Goal: Information Seeking & Learning: Learn about a topic

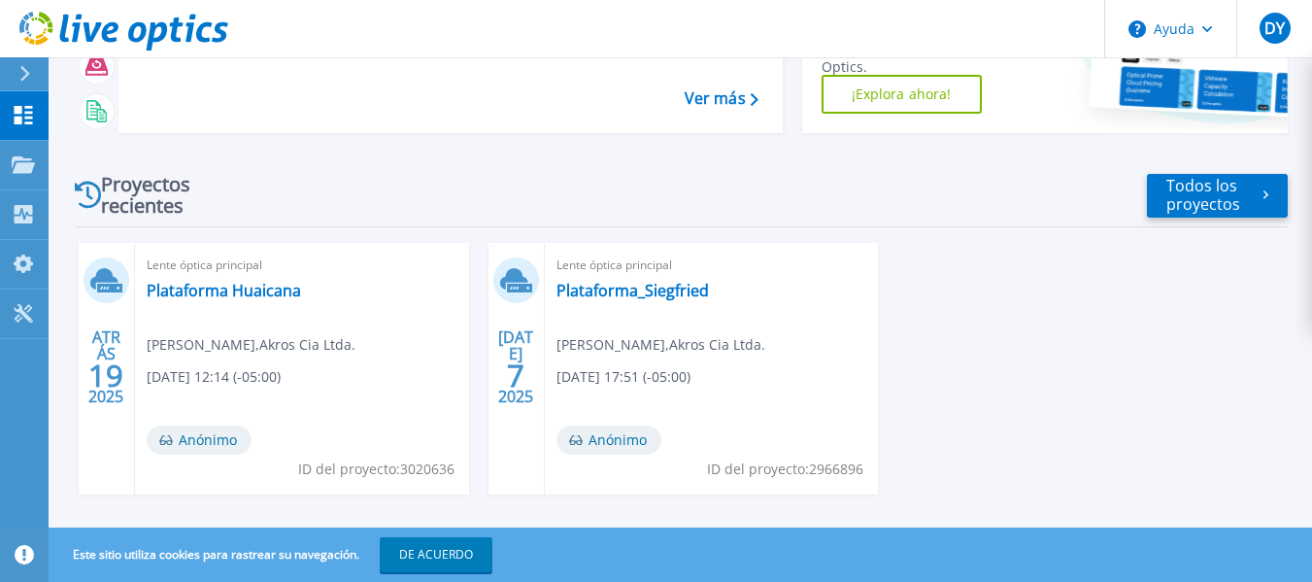
scroll to position [194, 0]
click at [674, 287] on font "Plataforma_Siegfried" at bounding box center [632, 289] width 152 height 21
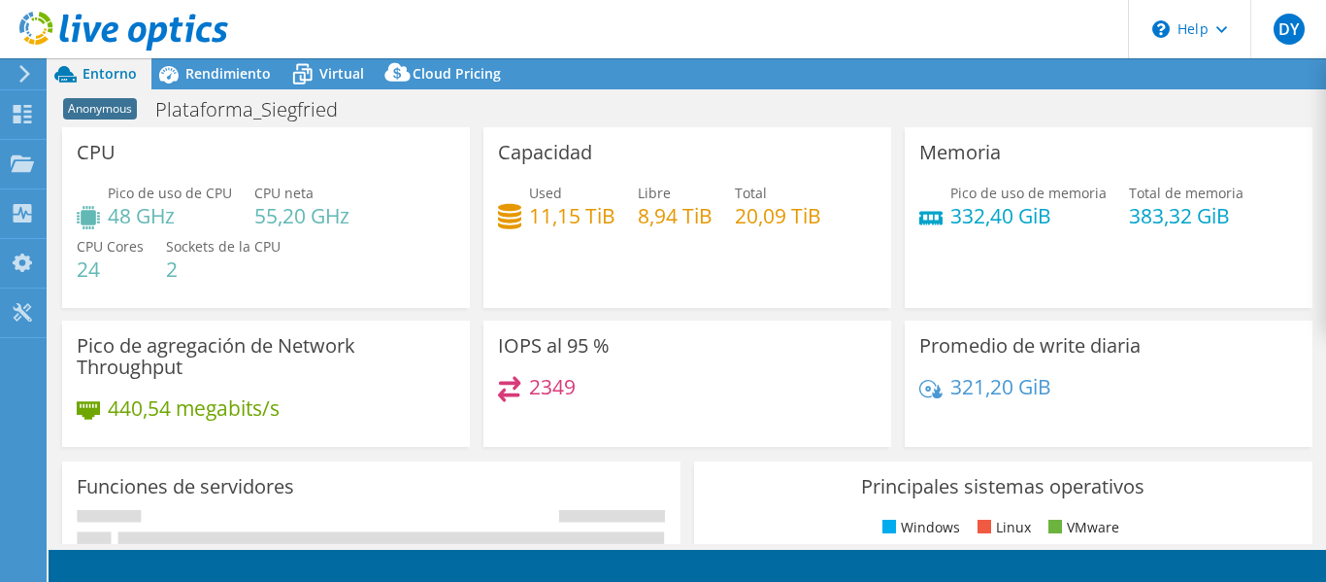
select select "USD"
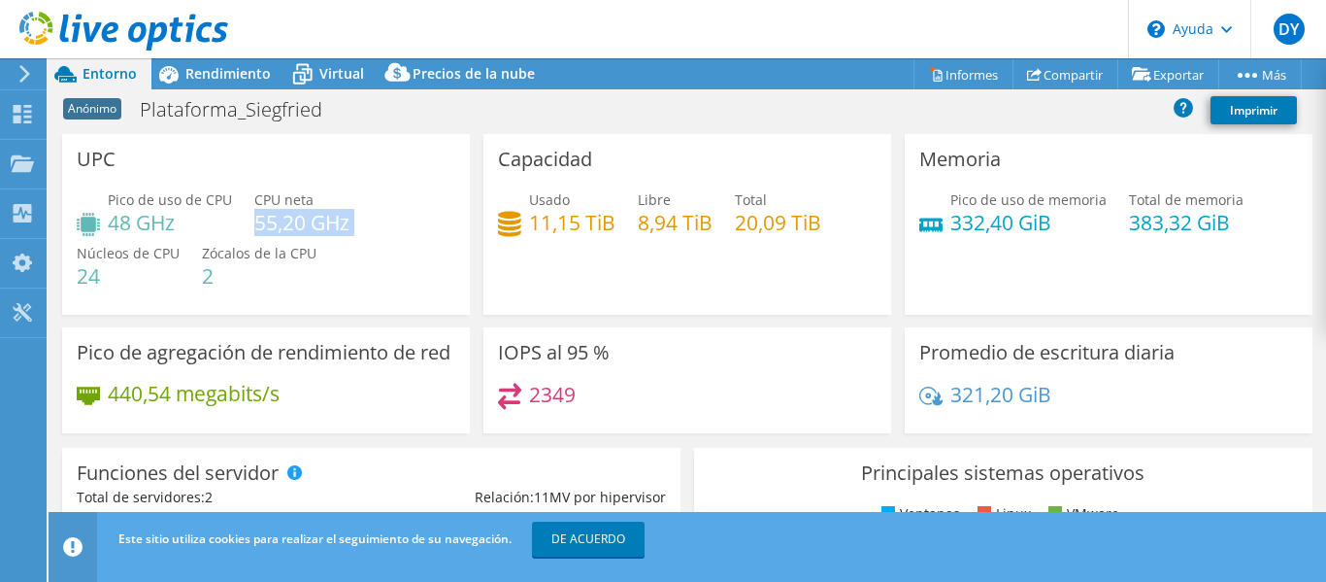
drag, startPoint x: 255, startPoint y: 217, endPoint x: 353, endPoint y: 217, distance: 98.0
click at [353, 217] on div "Pico de uso de CPU 48 GHz CPU neta 55,20 GHz Núcleos de CPU 24 Zócalos de la CP…" at bounding box center [266, 247] width 379 height 116
click at [359, 246] on div "Pico de uso de CPU 48 GHz CPU neta 55,20 GHz Núcleos de CPU 24 Zócalos de la CP…" at bounding box center [266, 247] width 379 height 116
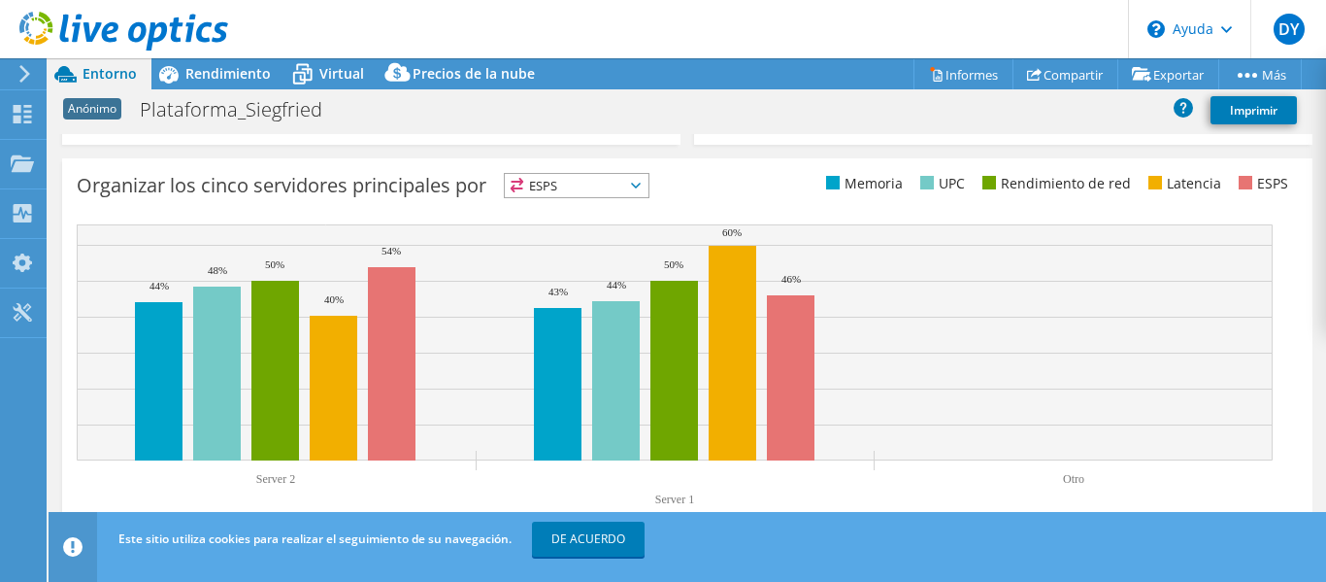
scroll to position [788, 0]
click at [610, 183] on span "ESPS" at bounding box center [577, 185] width 144 height 23
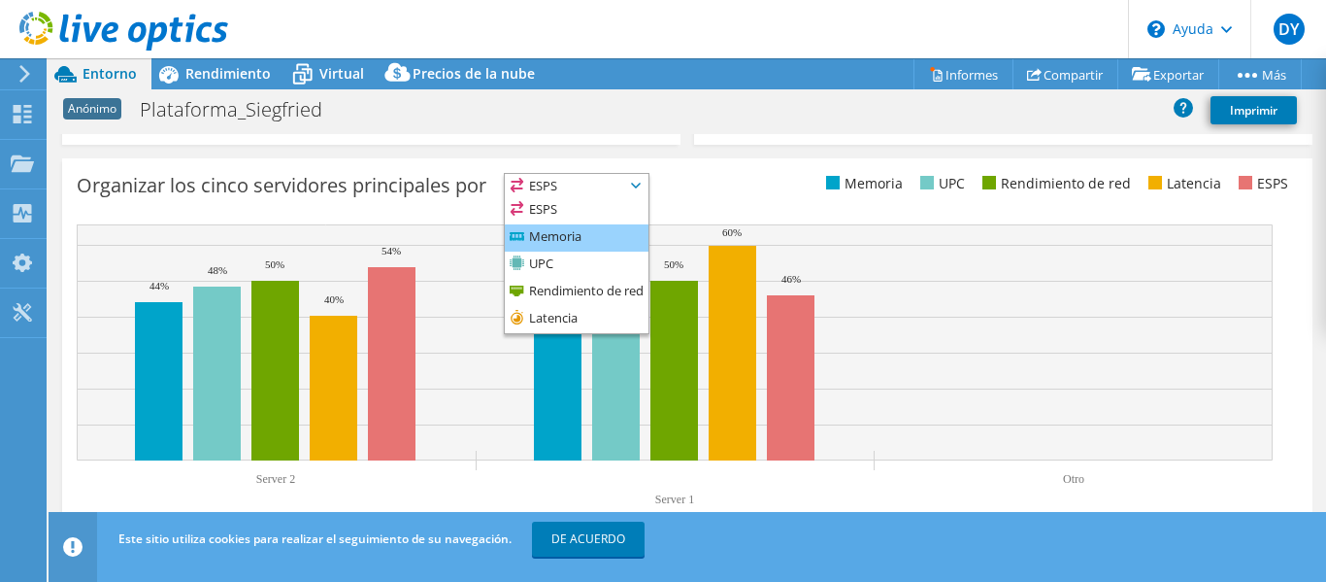
click at [595, 236] on li "Memoria" at bounding box center [577, 237] width 144 height 27
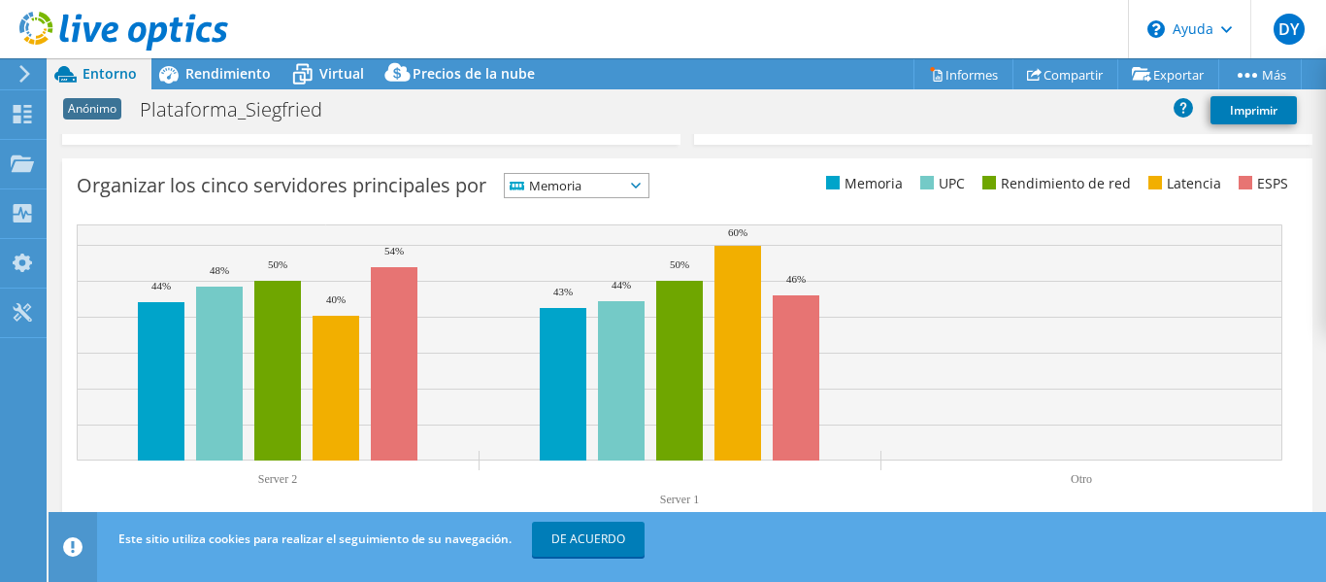
click at [612, 183] on span "Memoria" at bounding box center [564, 185] width 119 height 23
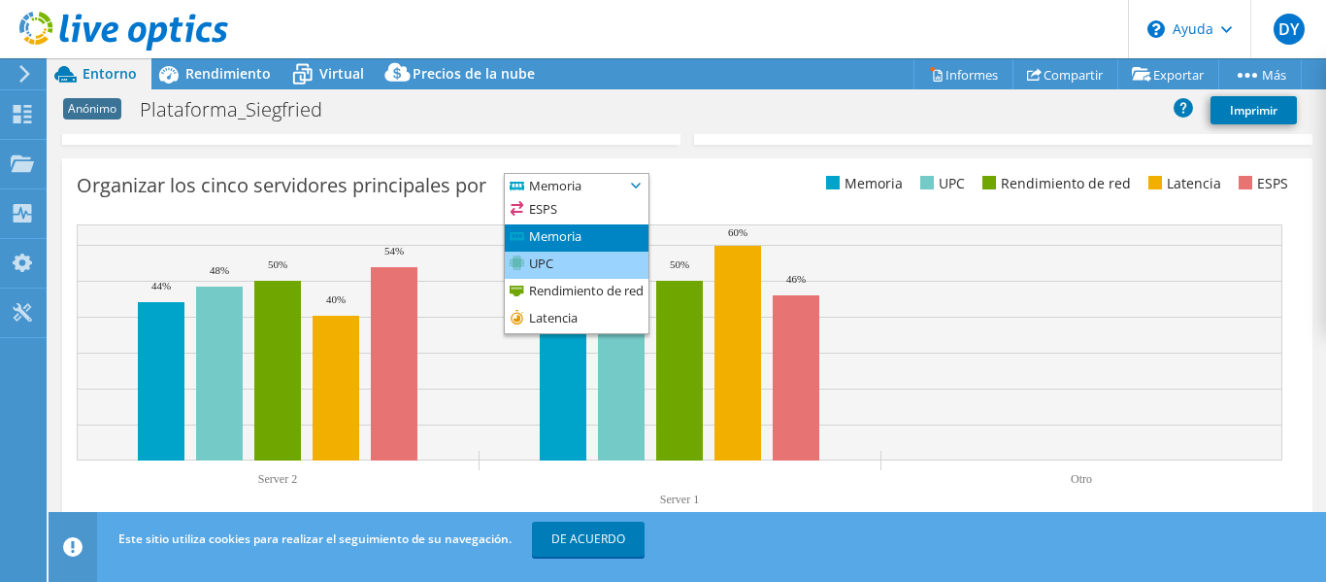
click at [582, 263] on li "UPC" at bounding box center [577, 264] width 144 height 27
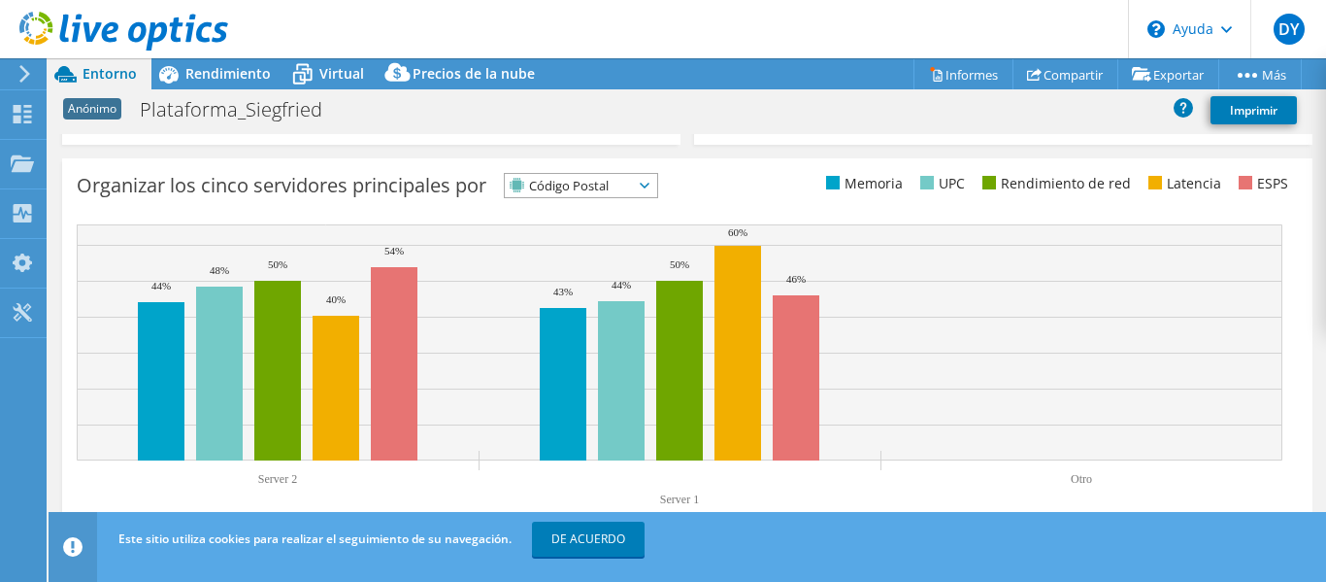
click at [651, 175] on span "Código Postal" at bounding box center [581, 185] width 152 height 23
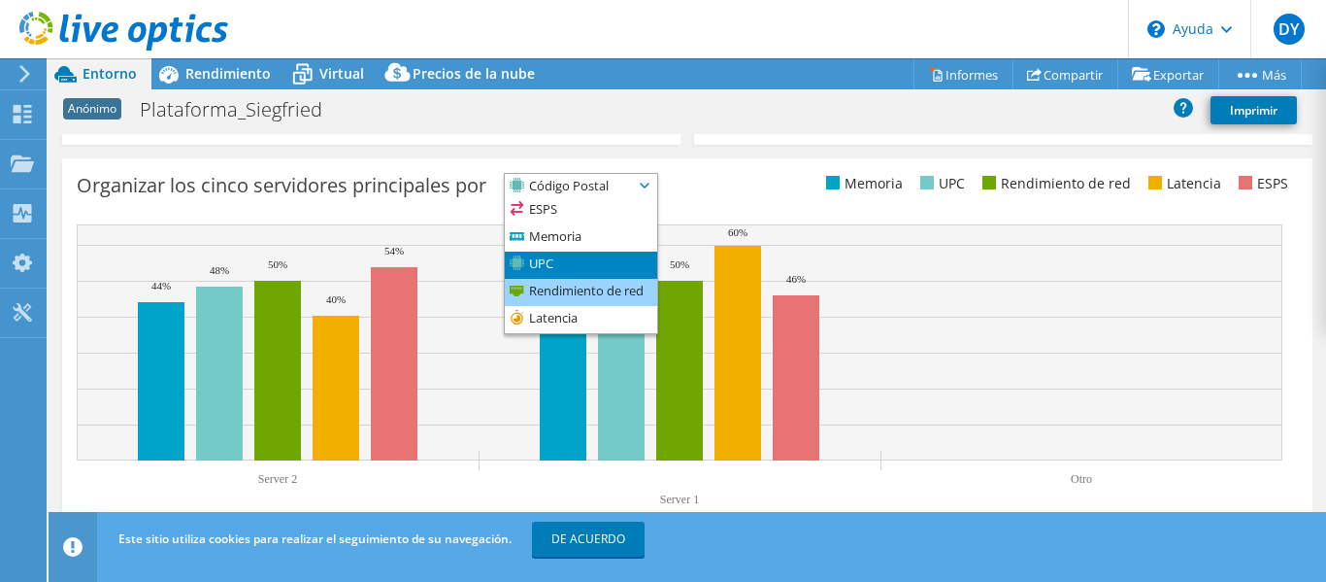
click at [562, 296] on font "Rendimiento de red" at bounding box center [586, 290] width 115 height 17
click at [559, 290] on font "Rendimiento de red" at bounding box center [586, 290] width 115 height 17
click at [738, 219] on div "Organizar los cinco servidores principales por Código Postal ESPS" at bounding box center [687, 347] width 1250 height 379
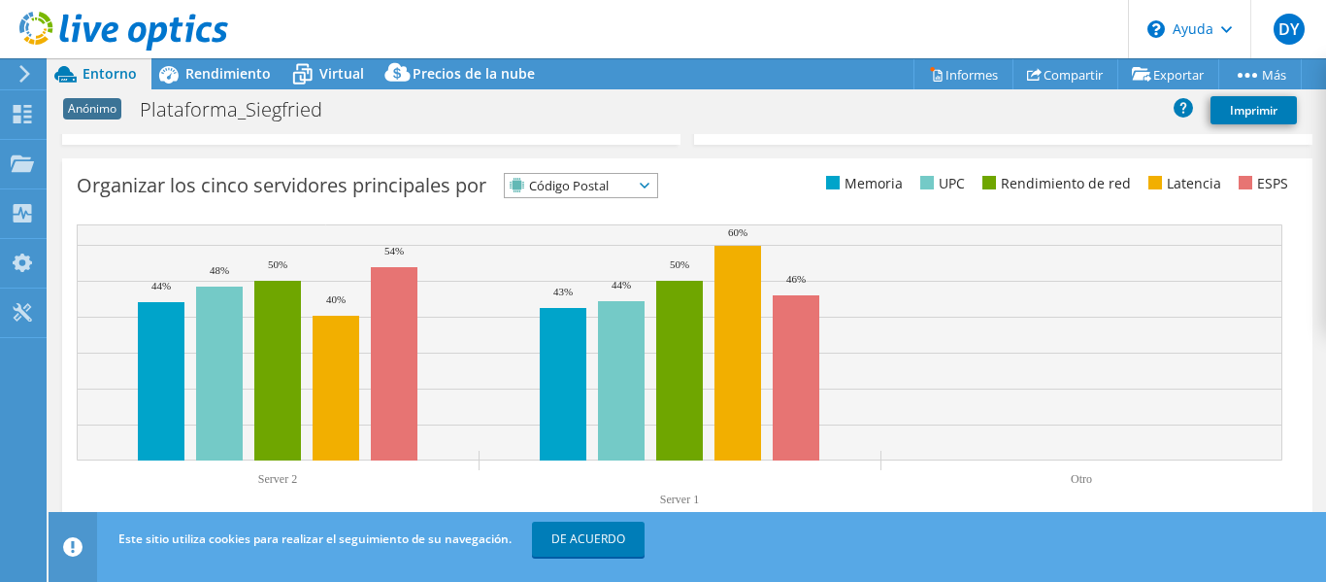
click at [631, 181] on span "Código Postal" at bounding box center [569, 185] width 128 height 23
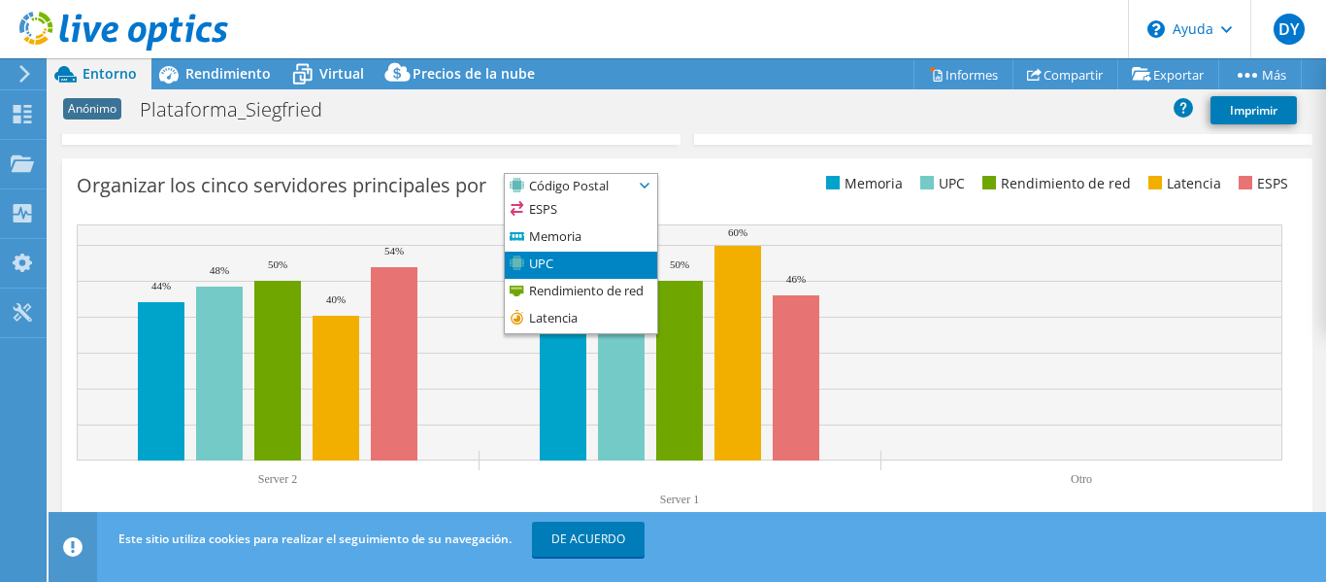
click at [571, 191] on font "Código Postal" at bounding box center [569, 185] width 80 height 17
click at [564, 237] on font "Memoria" at bounding box center [555, 235] width 52 height 17
click at [565, 227] on font "Memoria" at bounding box center [555, 235] width 52 height 17
click at [771, 213] on div "Organizar los cinco servidores principales por Código Postal ESPS" at bounding box center [687, 347] width 1250 height 379
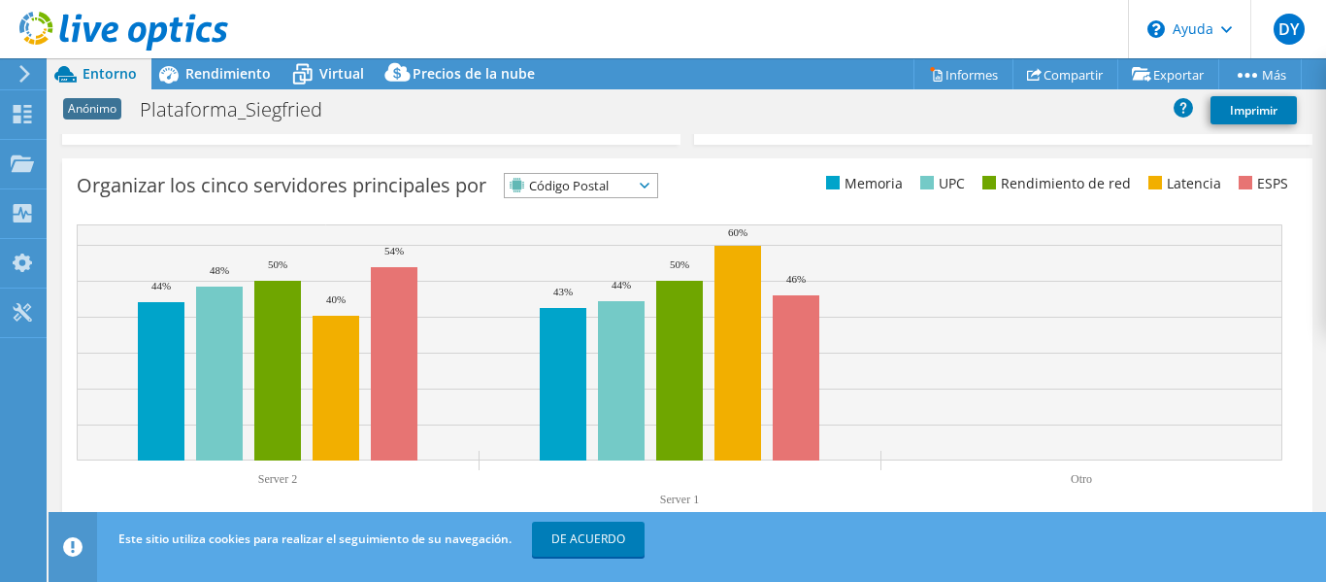
click at [633, 180] on span "Código Postal" at bounding box center [569, 185] width 128 height 23
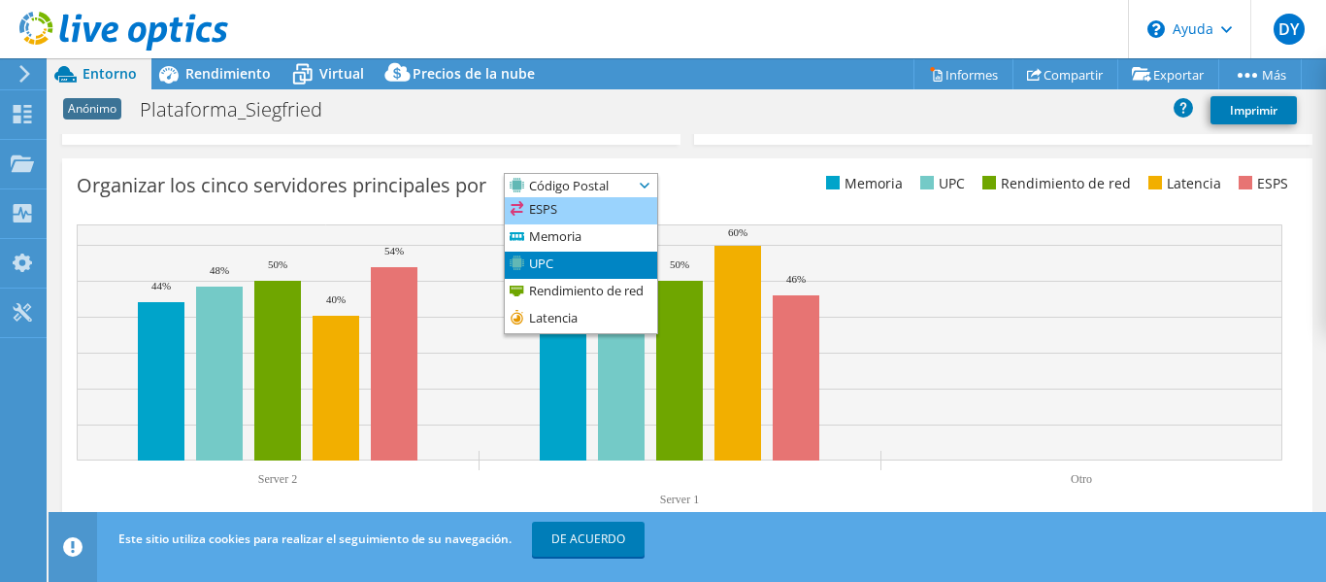
click at [576, 215] on li "ESPS" at bounding box center [581, 210] width 152 height 27
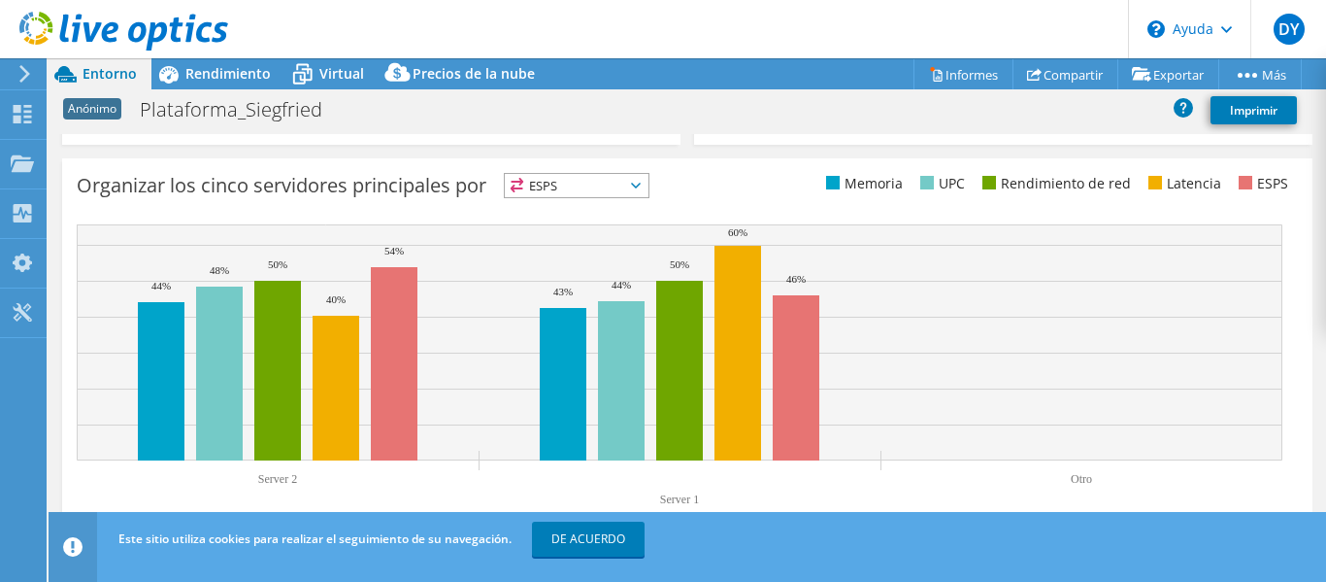
click at [599, 190] on span "ESPS" at bounding box center [564, 185] width 119 height 23
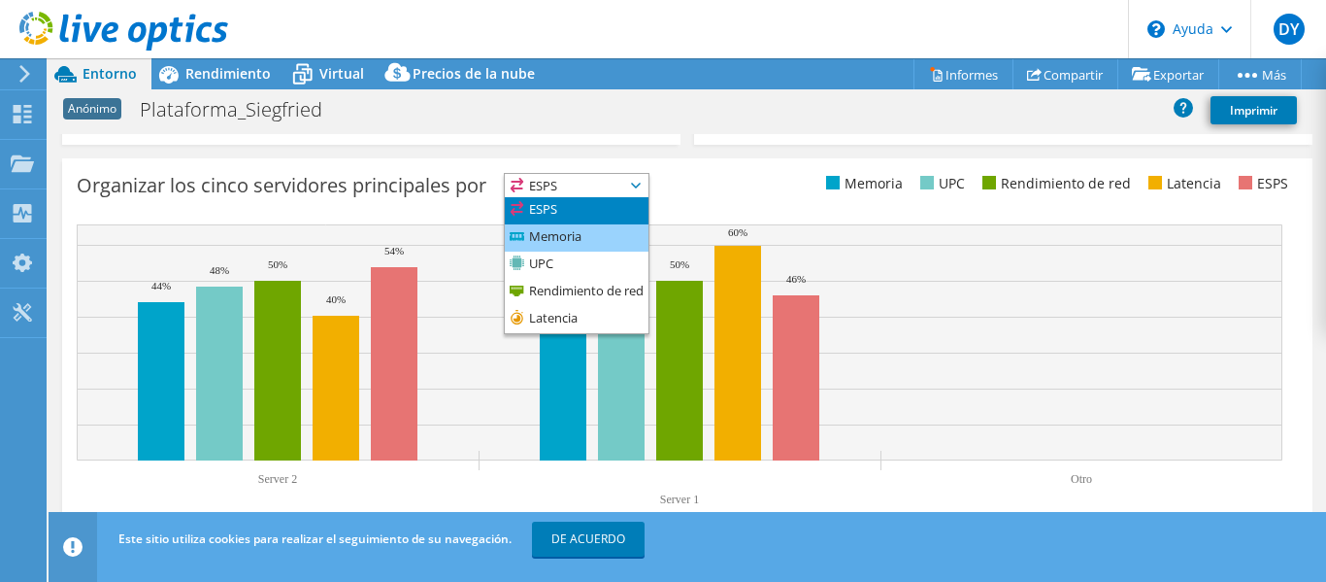
click at [577, 229] on font "Memoria" at bounding box center [555, 235] width 52 height 17
click at [589, 235] on li "Memoria" at bounding box center [577, 237] width 144 height 27
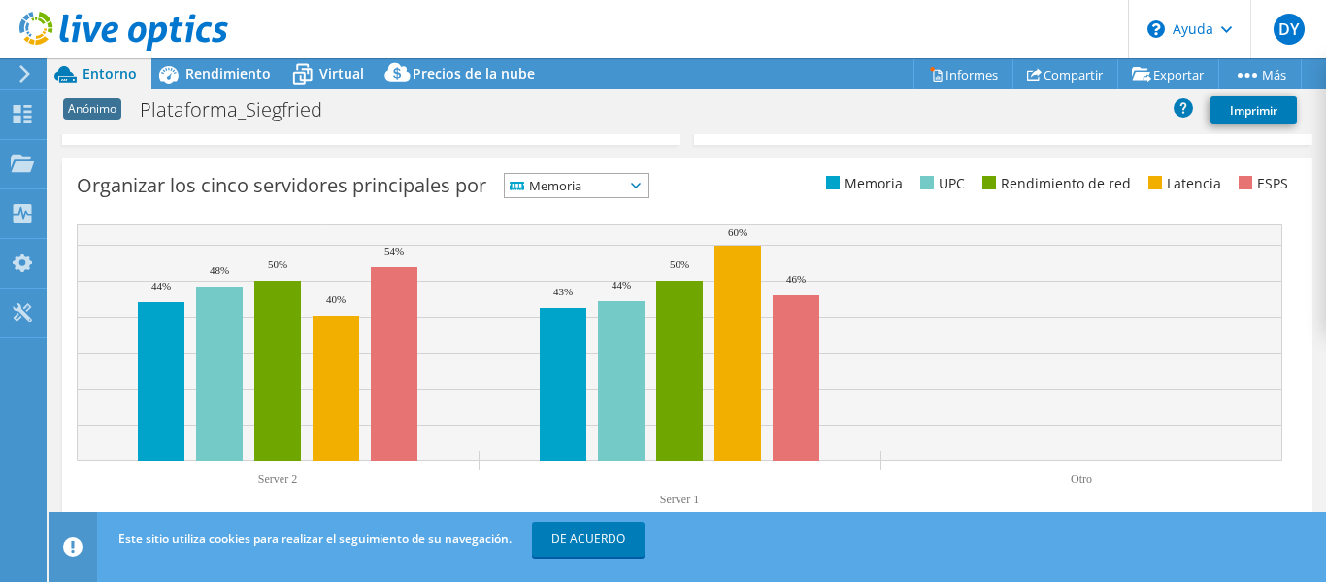
click at [589, 235] on div "Organizar los cinco servidores principales por Memoria ESPS" at bounding box center [687, 347] width 1250 height 379
click at [575, 532] on font "DE ACUERDO" at bounding box center [588, 538] width 74 height 17
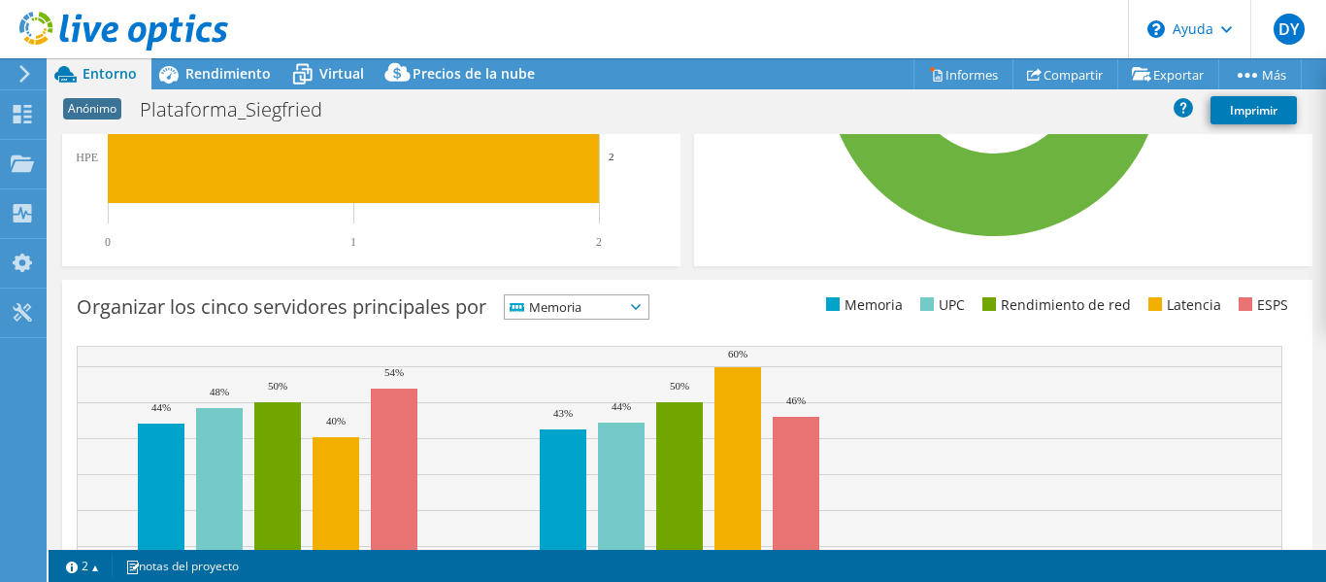
scroll to position [691, 0]
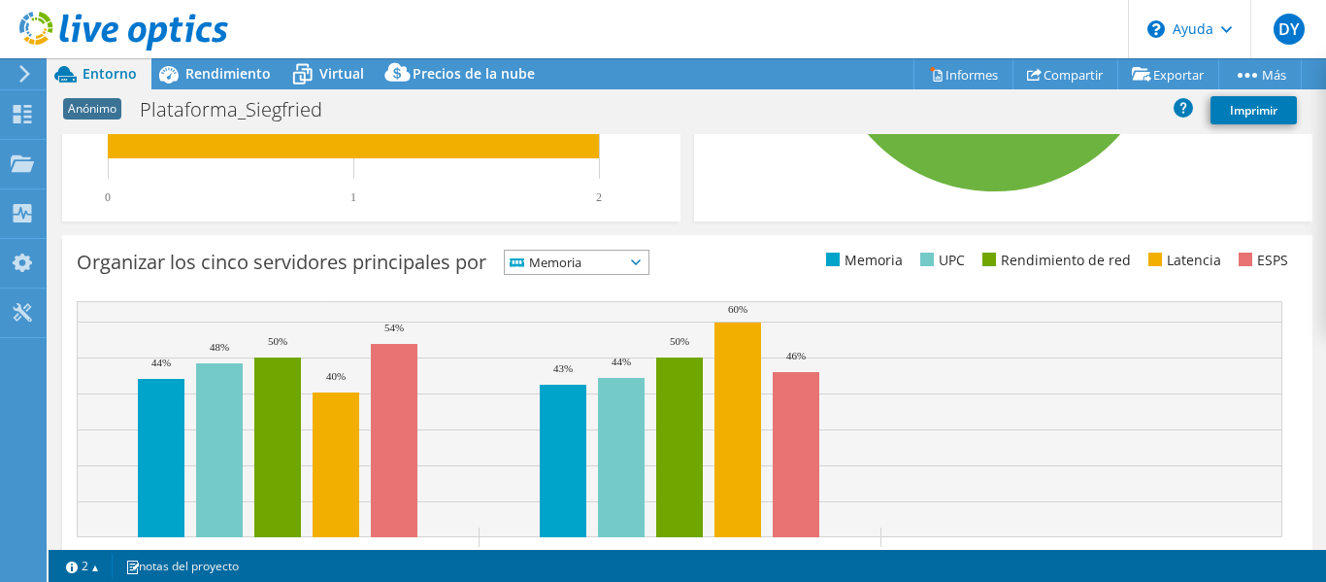
click at [612, 274] on span "Memoria" at bounding box center [564, 261] width 119 height 23
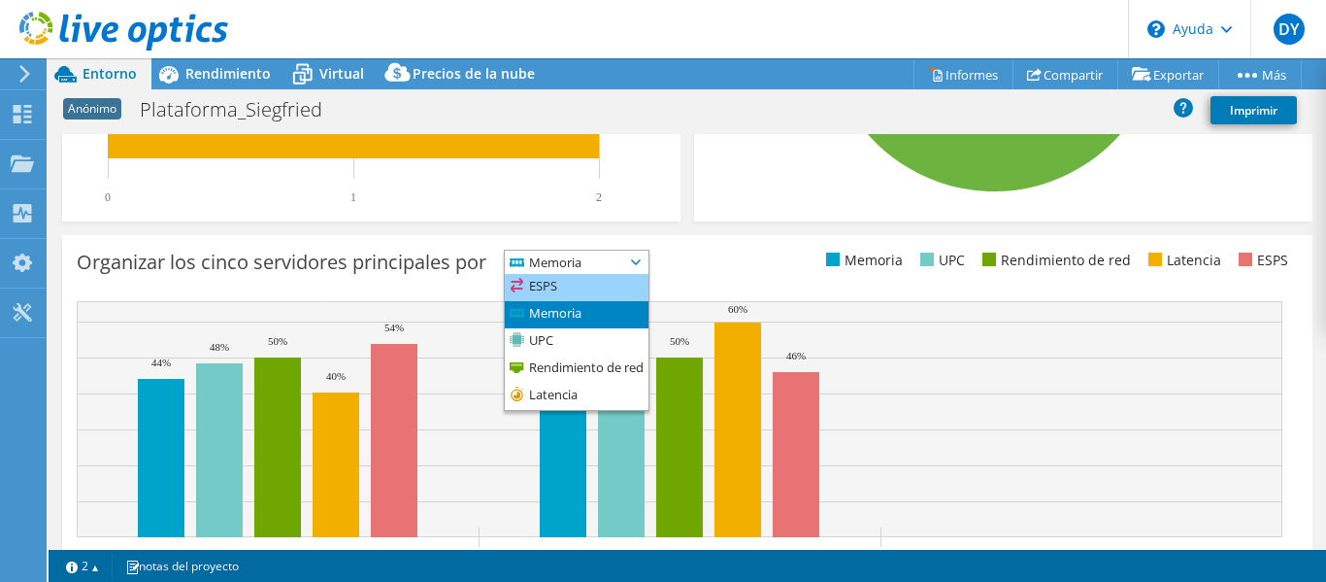
click at [587, 301] on li "ESPS" at bounding box center [577, 287] width 144 height 27
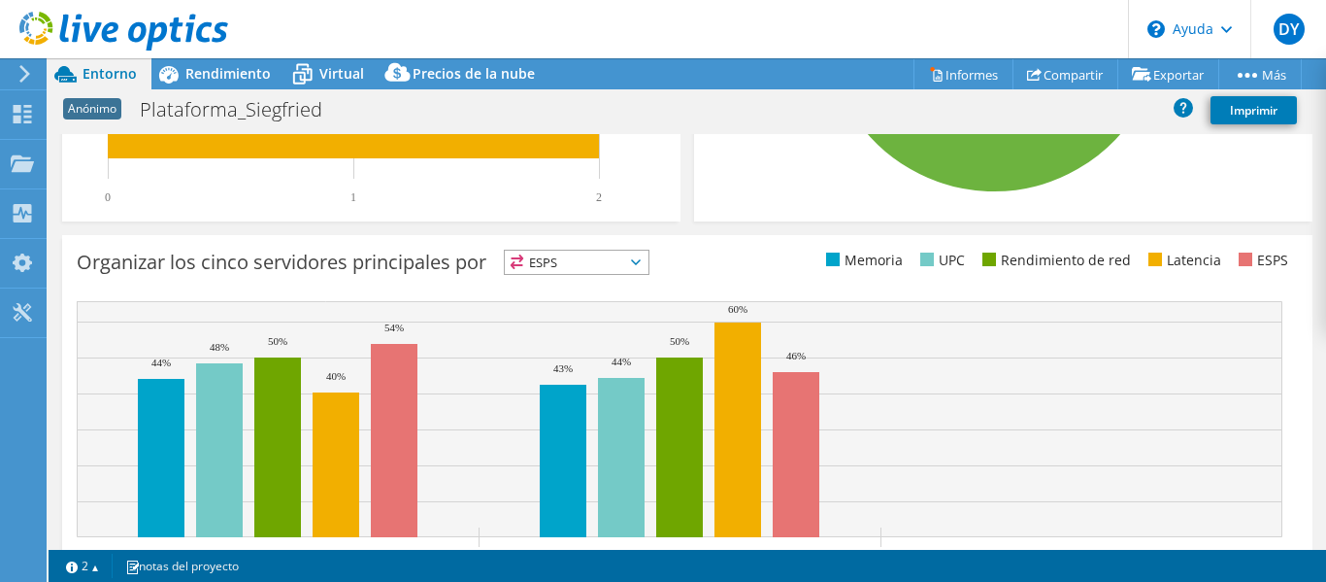
click at [652, 324] on rect at bounding box center [680, 419] width 1206 height 236
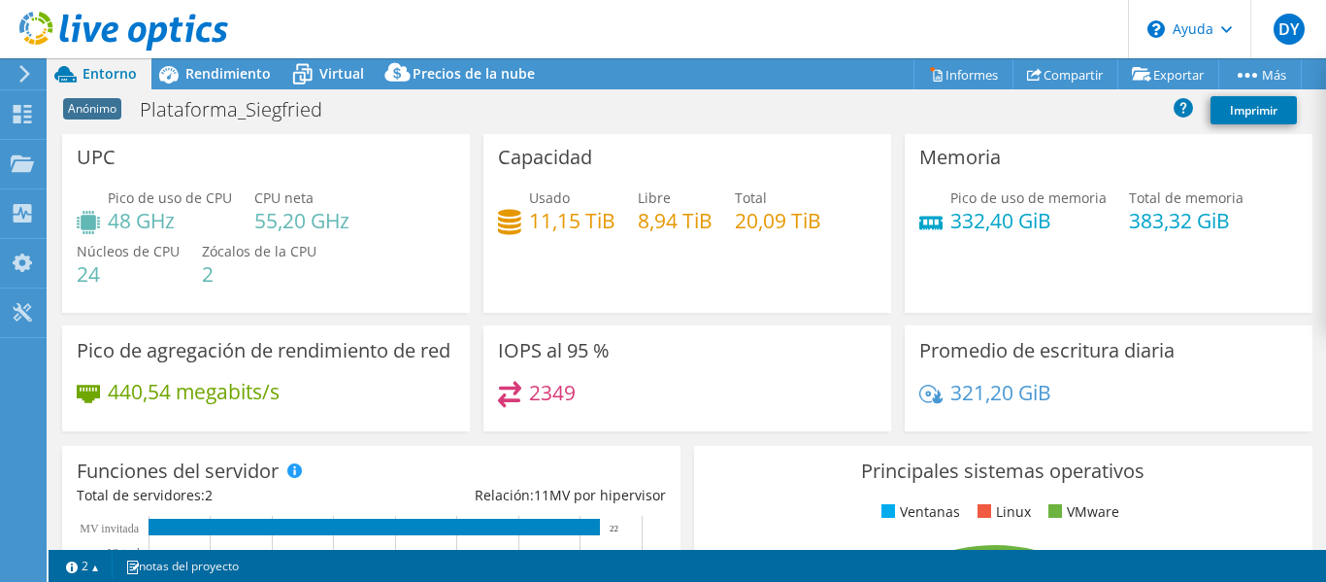
scroll to position [0, 0]
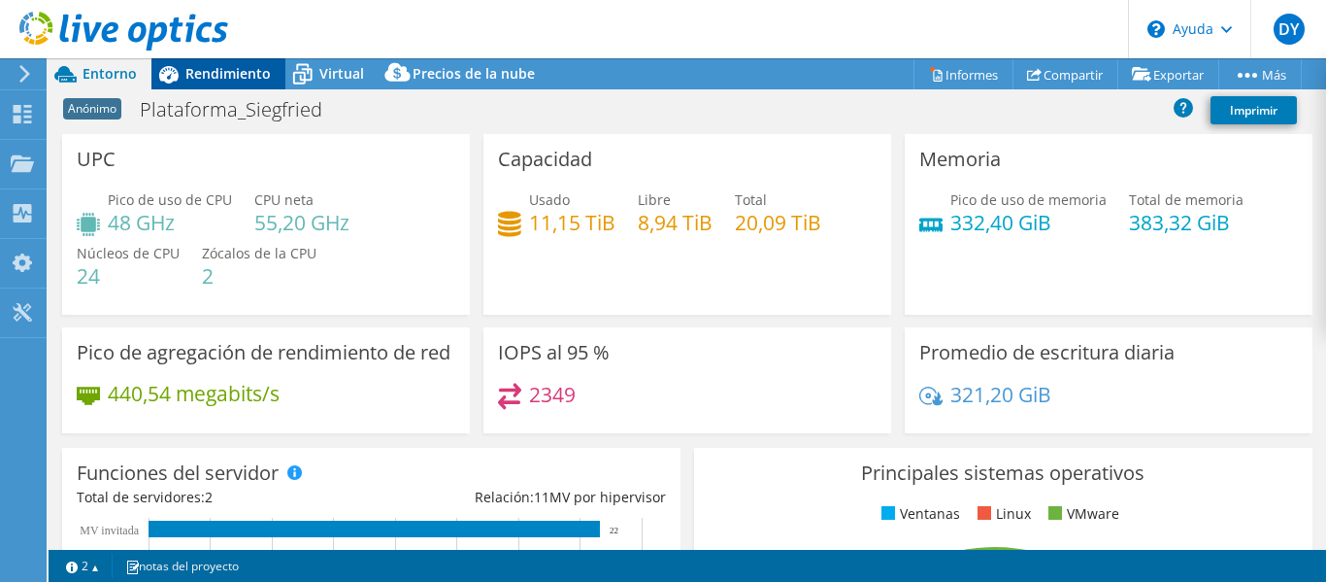
click at [248, 66] on font "Rendimiento" at bounding box center [227, 73] width 85 height 18
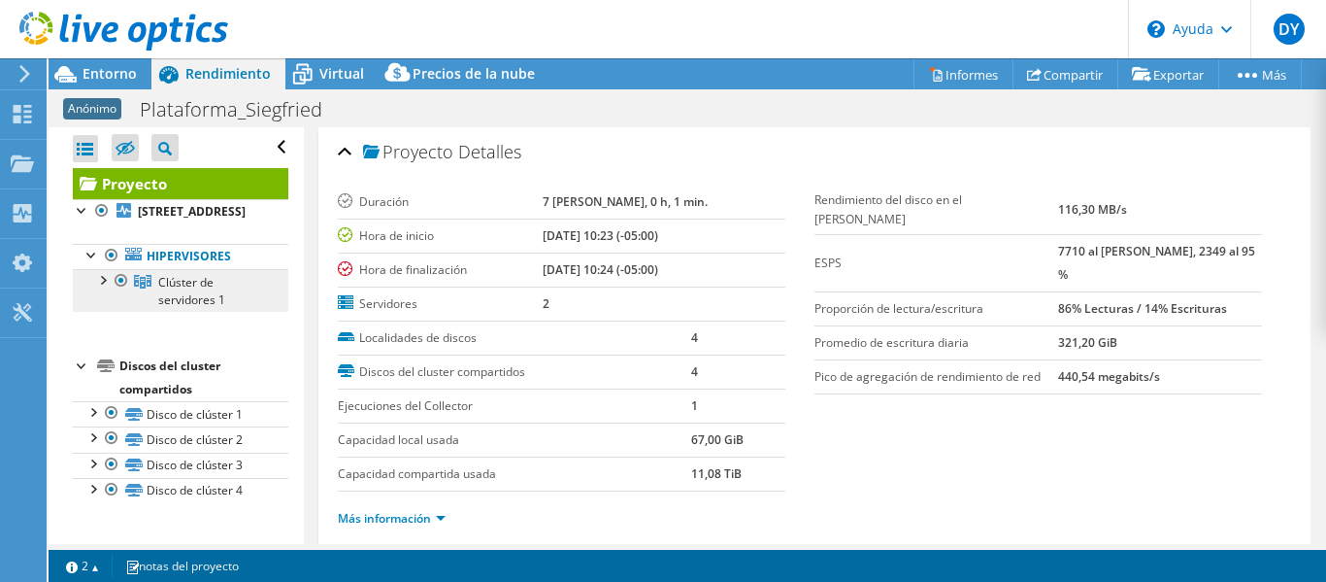
click at [87, 295] on link "Clúster de servidores 1" at bounding box center [181, 290] width 216 height 43
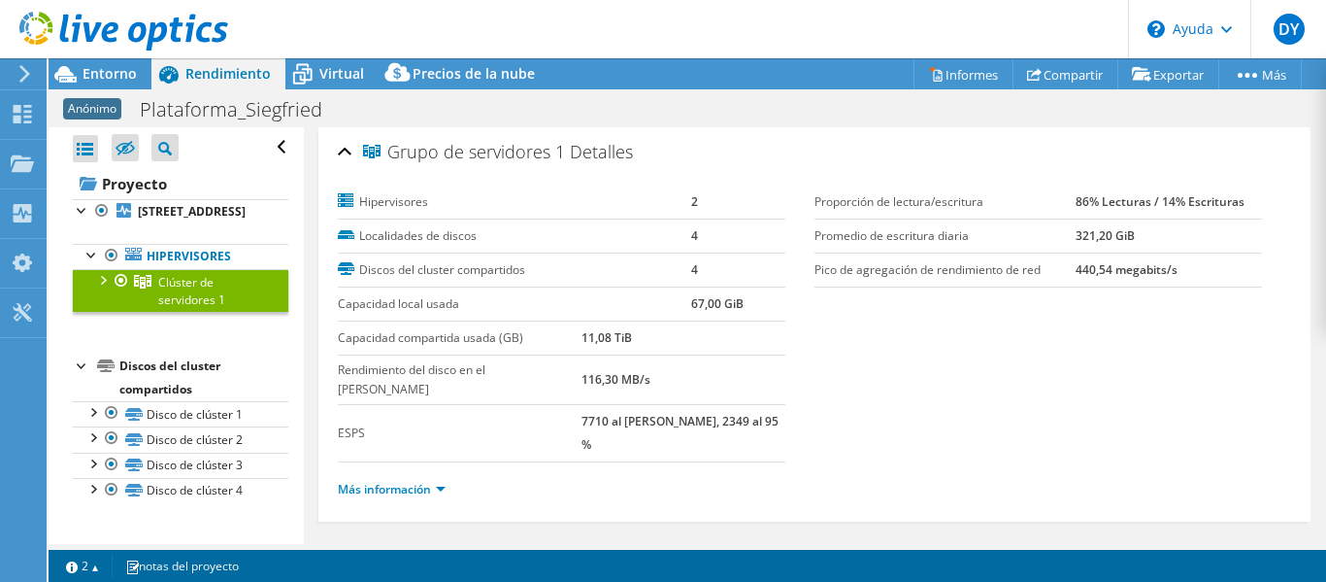
click at [97, 288] on div at bounding box center [101, 278] width 19 height 19
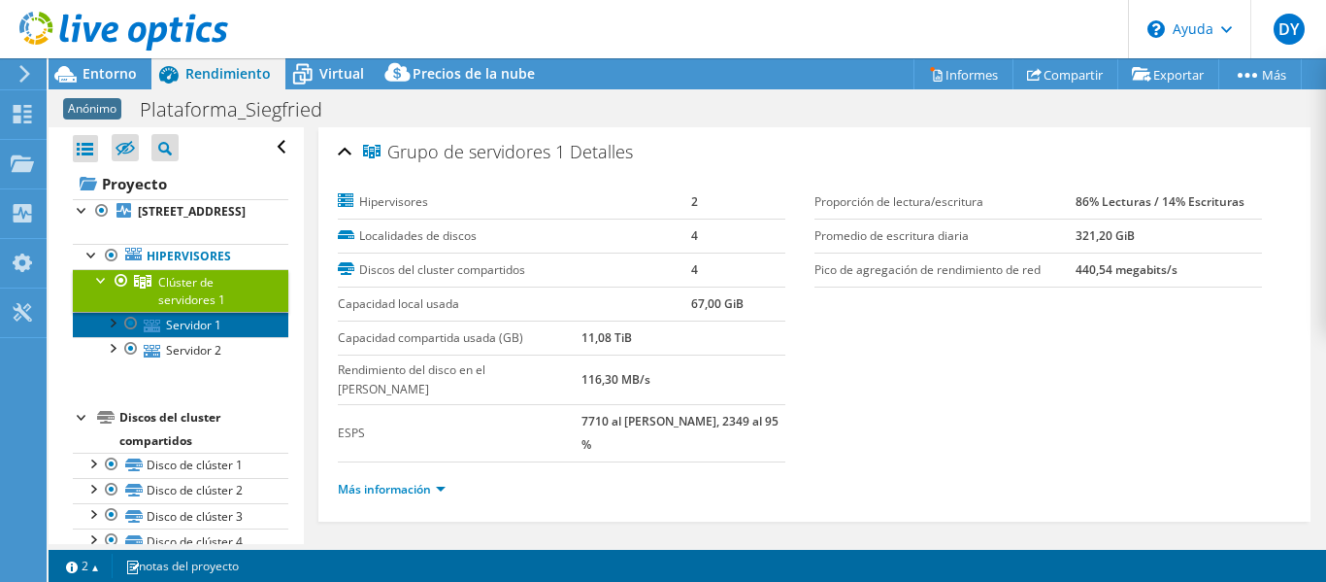
click at [173, 333] on font "Servidor 1" at bounding box center [193, 324] width 55 height 17
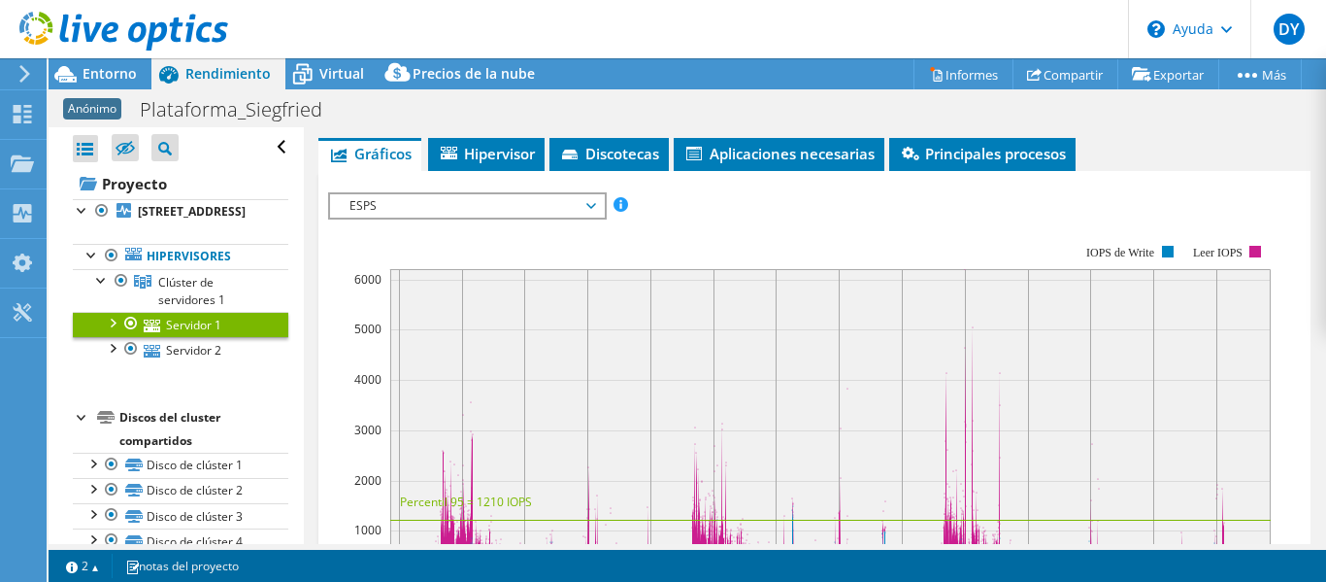
scroll to position [388, 0]
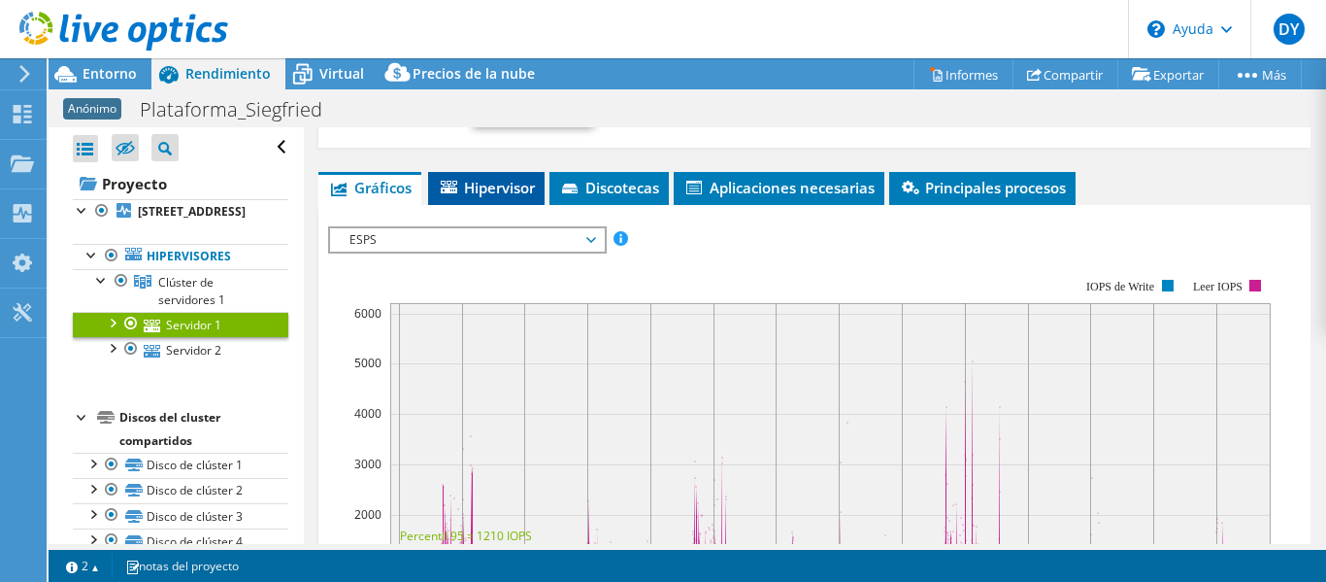
click at [469, 188] on font "Hipervisor" at bounding box center [499, 187] width 71 height 19
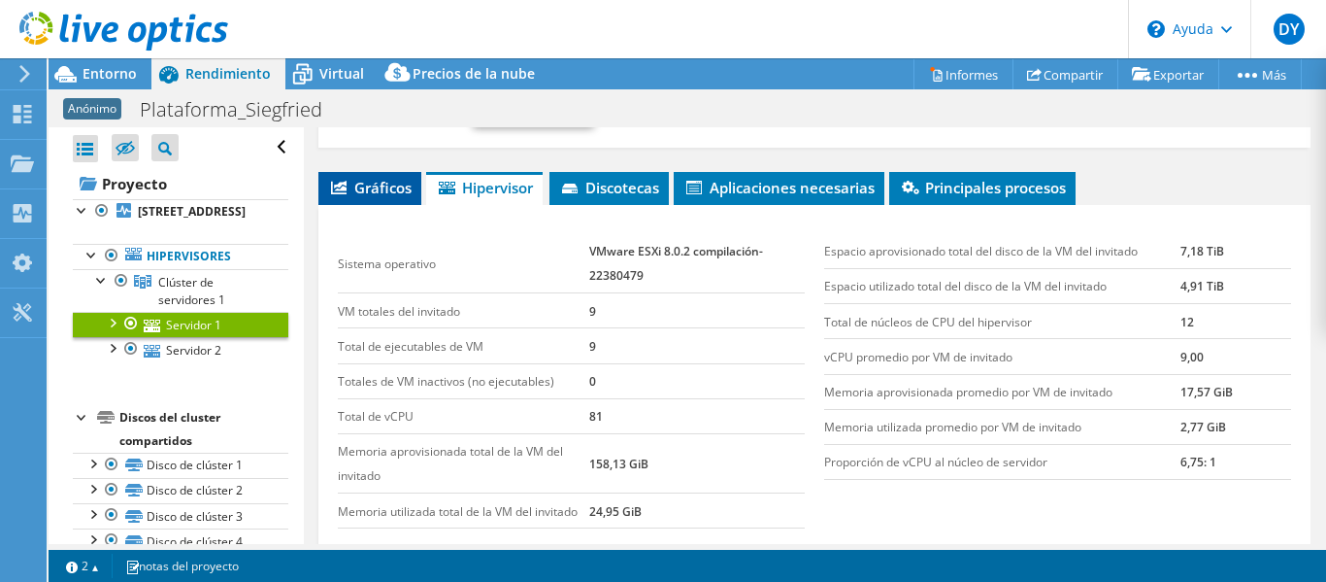
click at [397, 189] on font "Gráficos" at bounding box center [382, 187] width 57 height 19
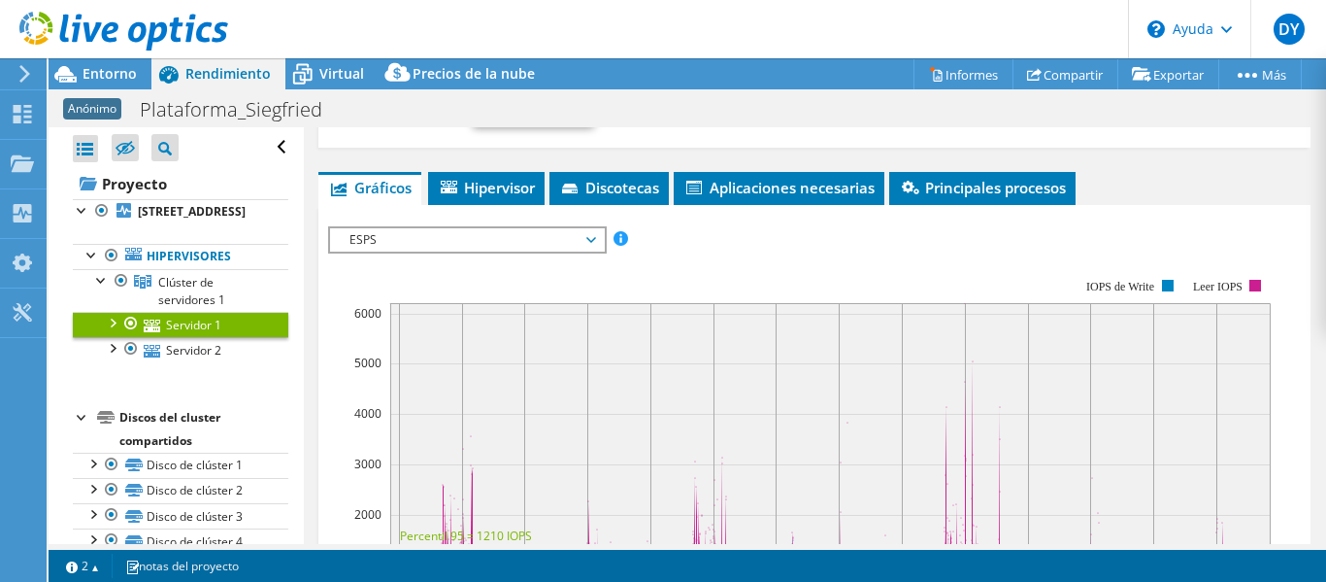
click at [549, 245] on span "ESPS" at bounding box center [467, 239] width 254 height 23
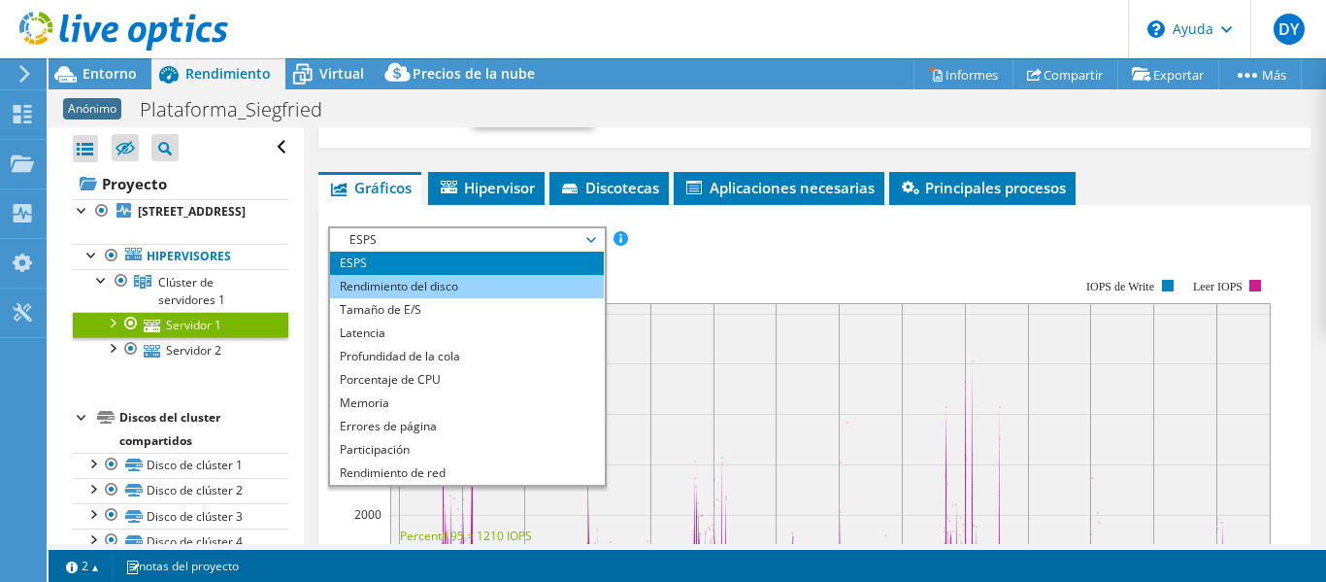
click at [540, 279] on li "Rendimiento del disco" at bounding box center [467, 286] width 274 height 23
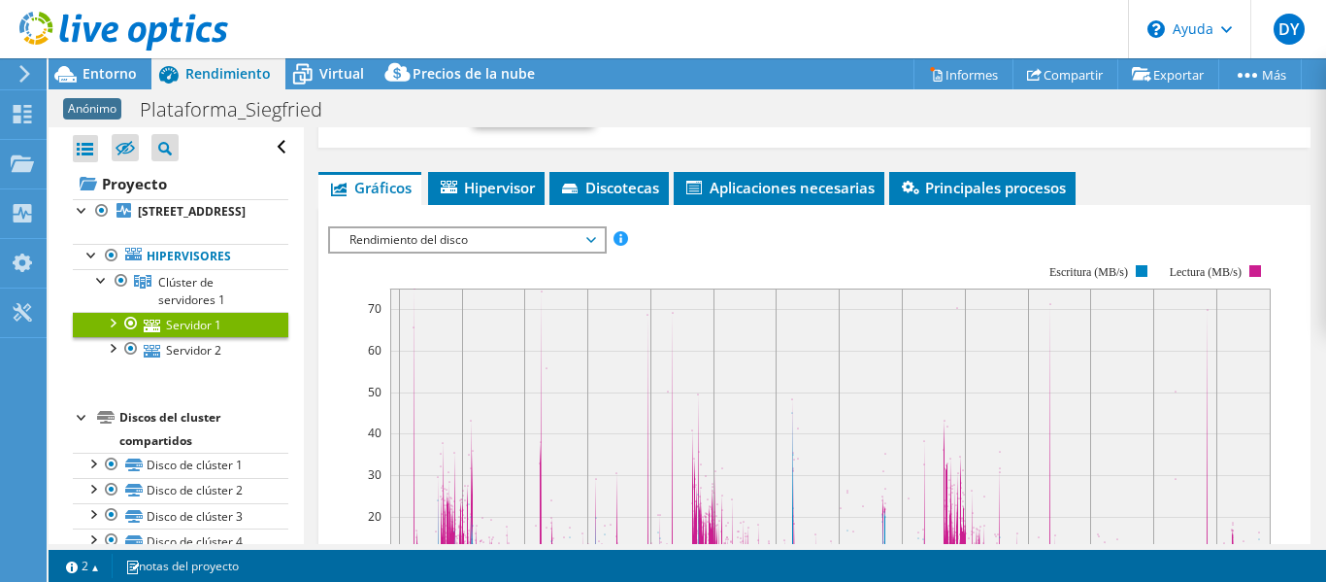
click at [559, 245] on span "Rendimiento del disco" at bounding box center [467, 239] width 254 height 23
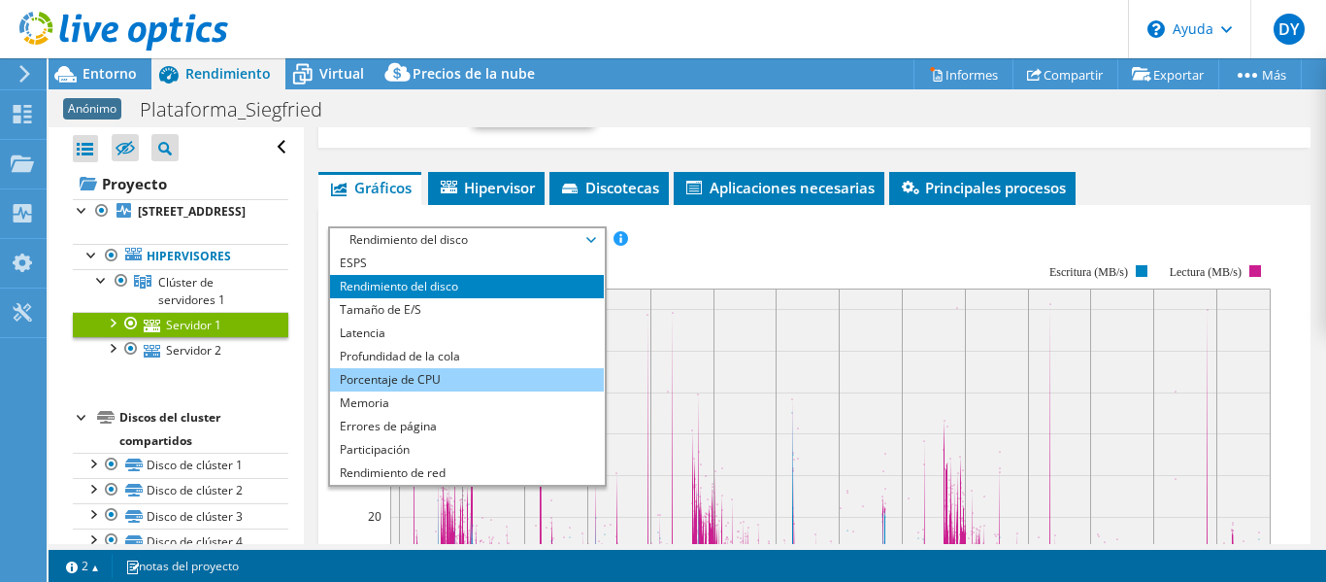
click at [524, 384] on li "Porcentaje de CPU" at bounding box center [467, 379] width 274 height 23
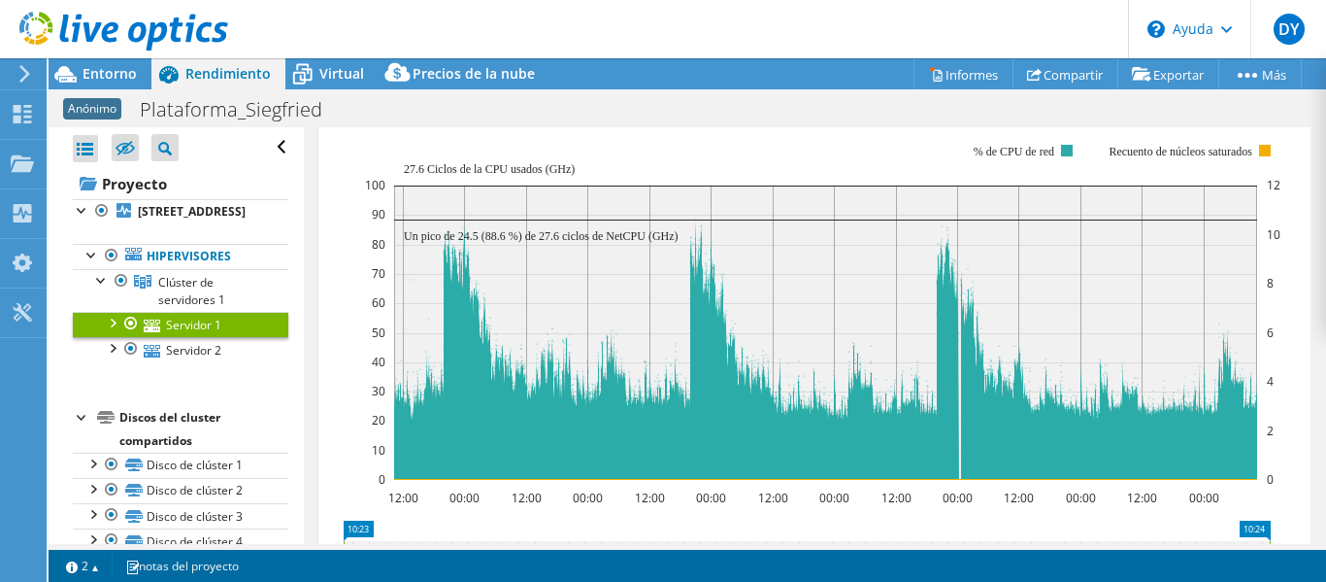
scroll to position [480, 0]
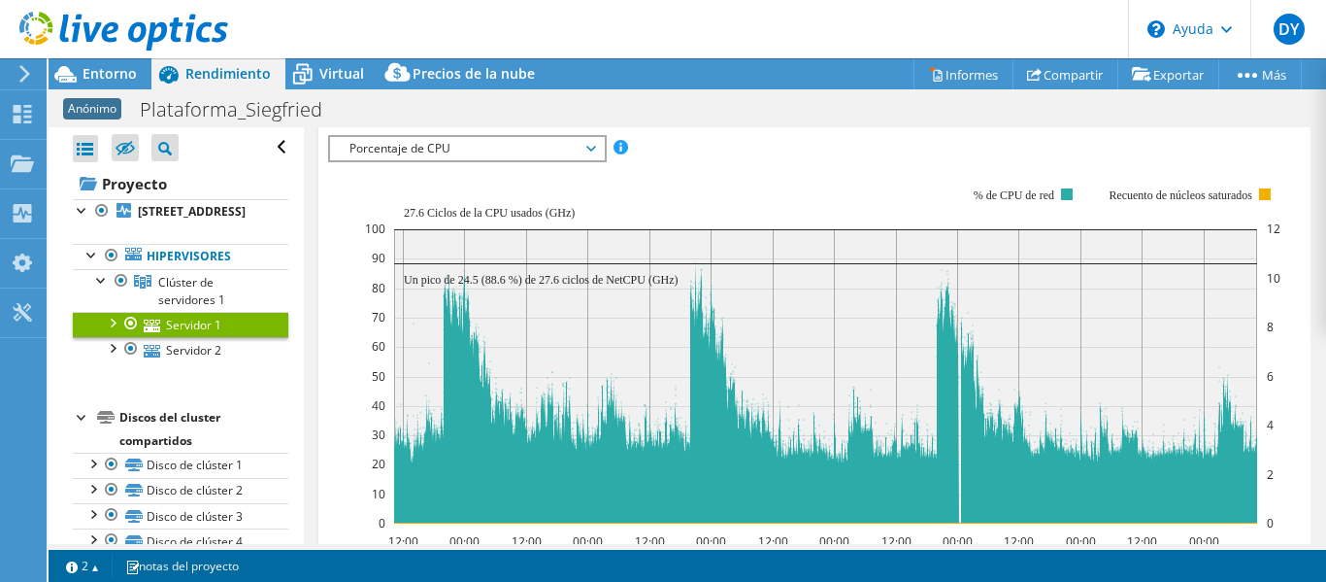
click at [528, 143] on span "Porcentaje de CPU" at bounding box center [467, 148] width 254 height 23
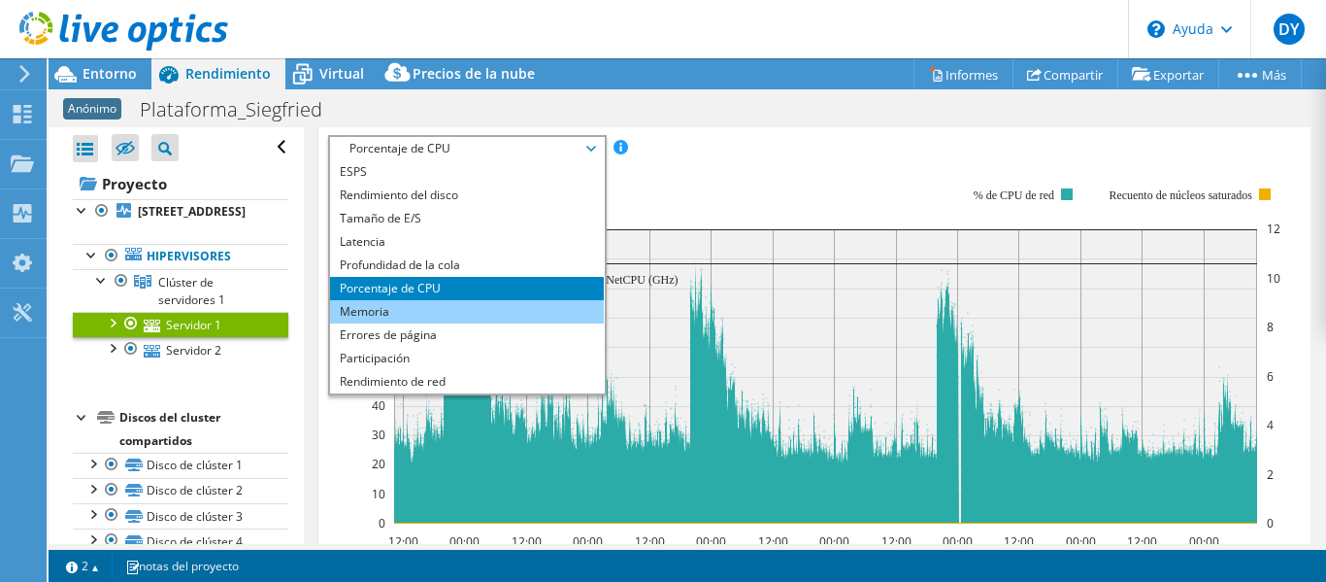
click at [480, 316] on li "Memoria" at bounding box center [467, 311] width 274 height 23
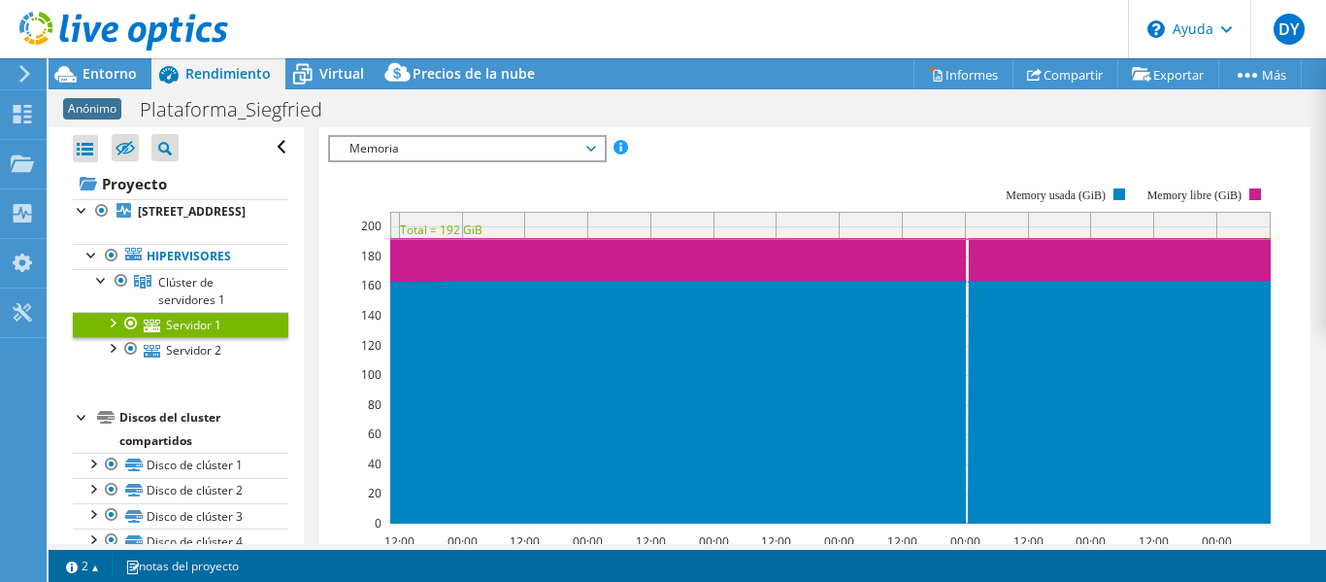
click at [510, 148] on span "Memoria" at bounding box center [467, 148] width 254 height 23
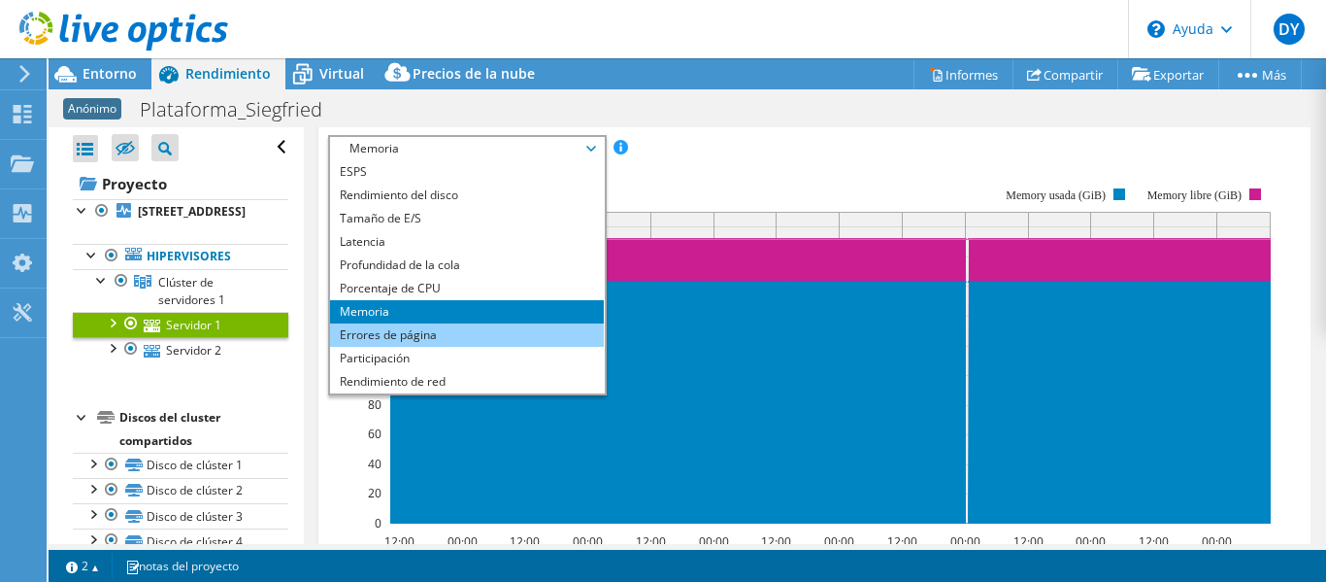
click at [460, 336] on li "Errores de página" at bounding box center [467, 334] width 274 height 23
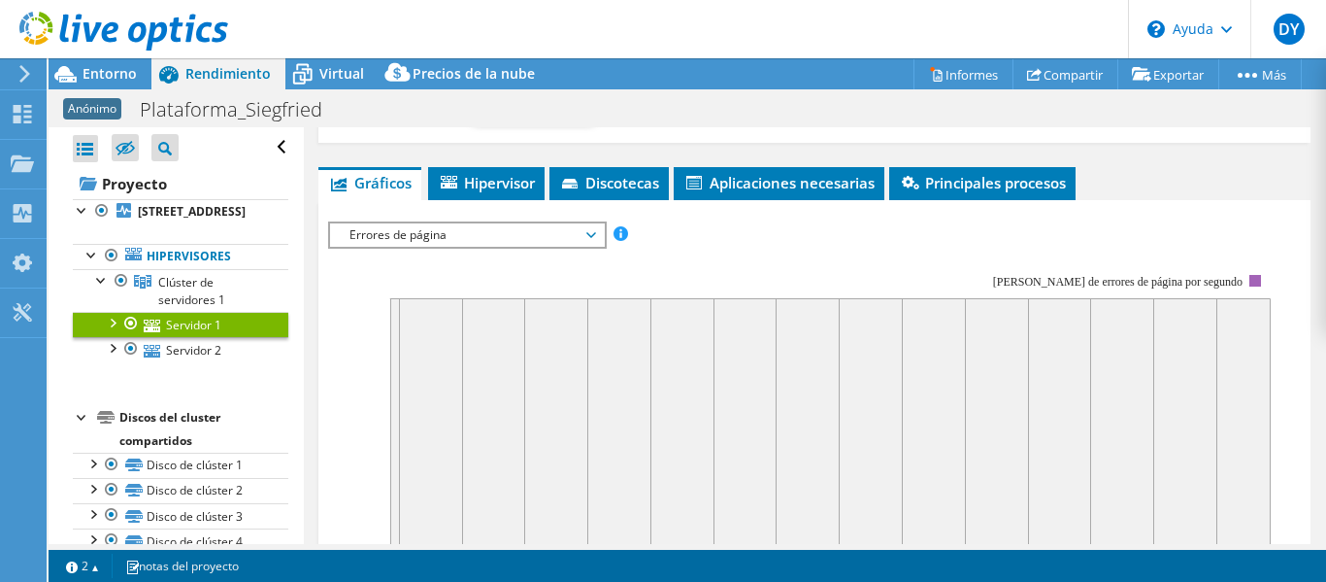
scroll to position [382, 0]
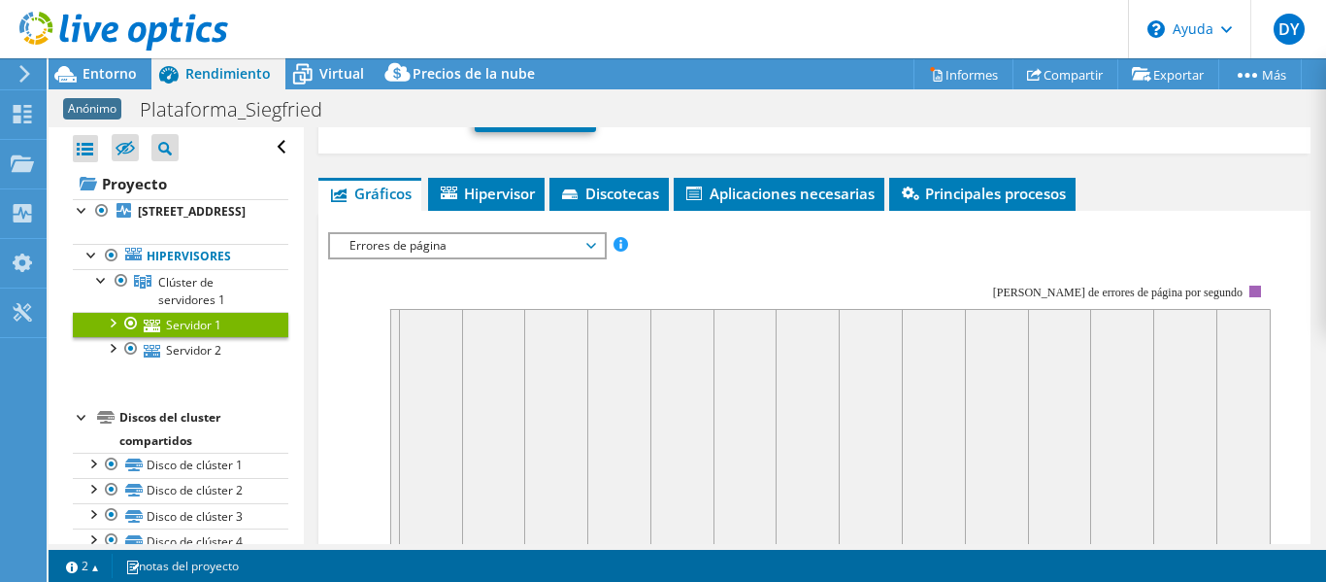
click at [473, 248] on span "Errores de página" at bounding box center [467, 245] width 254 height 23
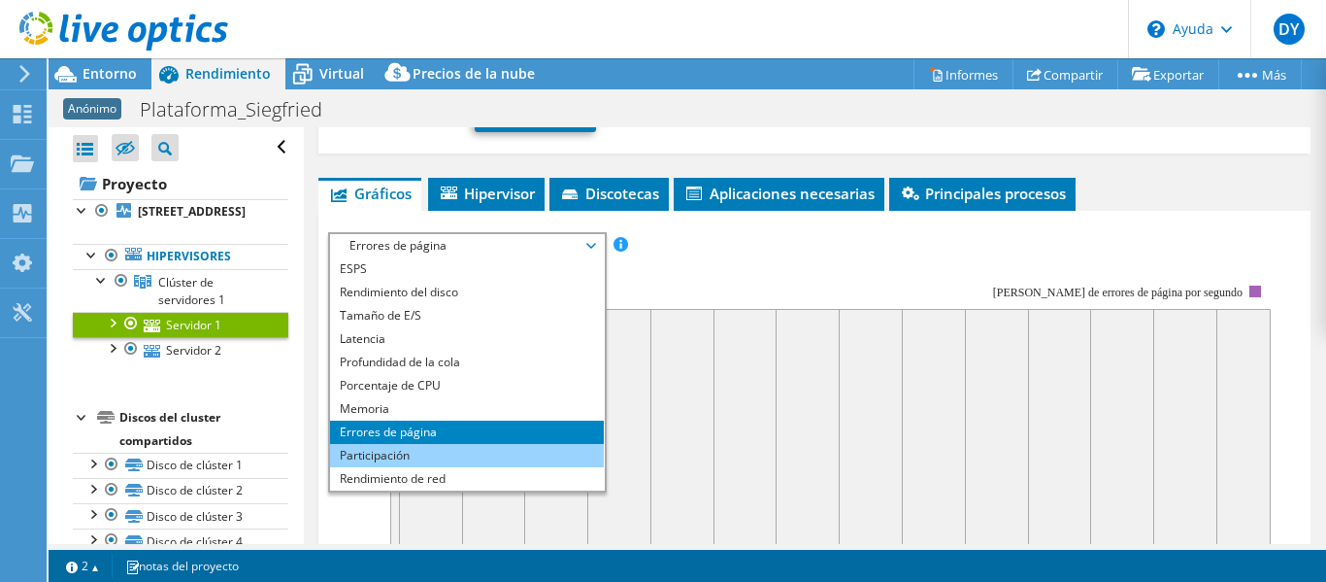
click at [436, 457] on li "Participación" at bounding box center [467, 455] width 274 height 23
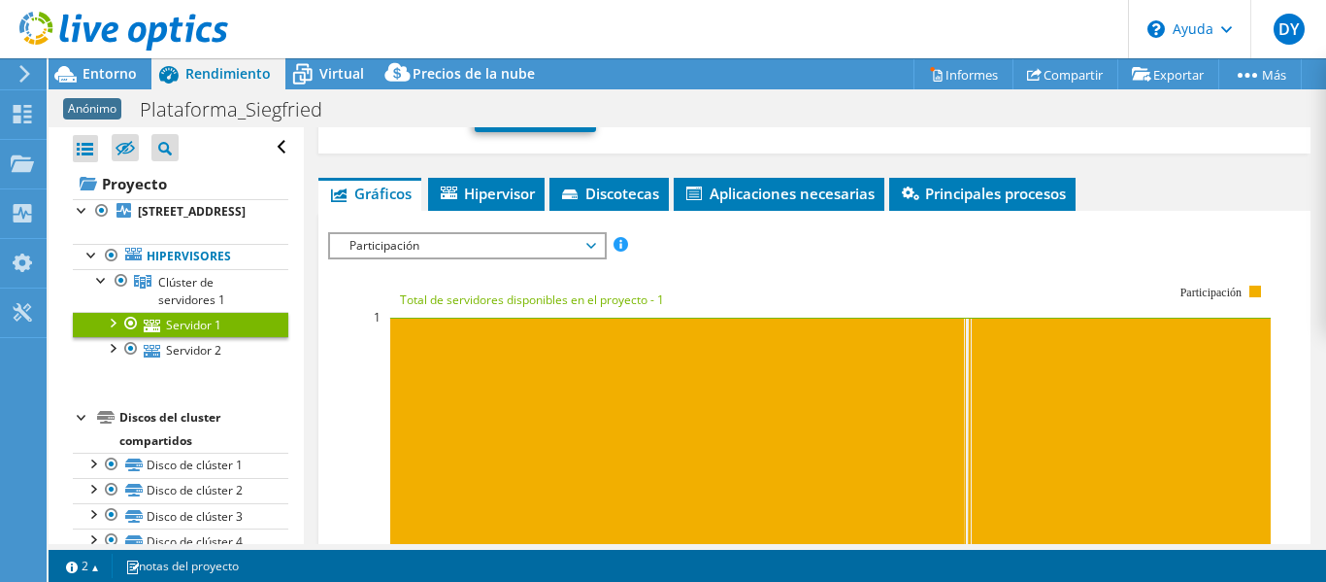
click at [480, 242] on span "Participación" at bounding box center [467, 245] width 254 height 23
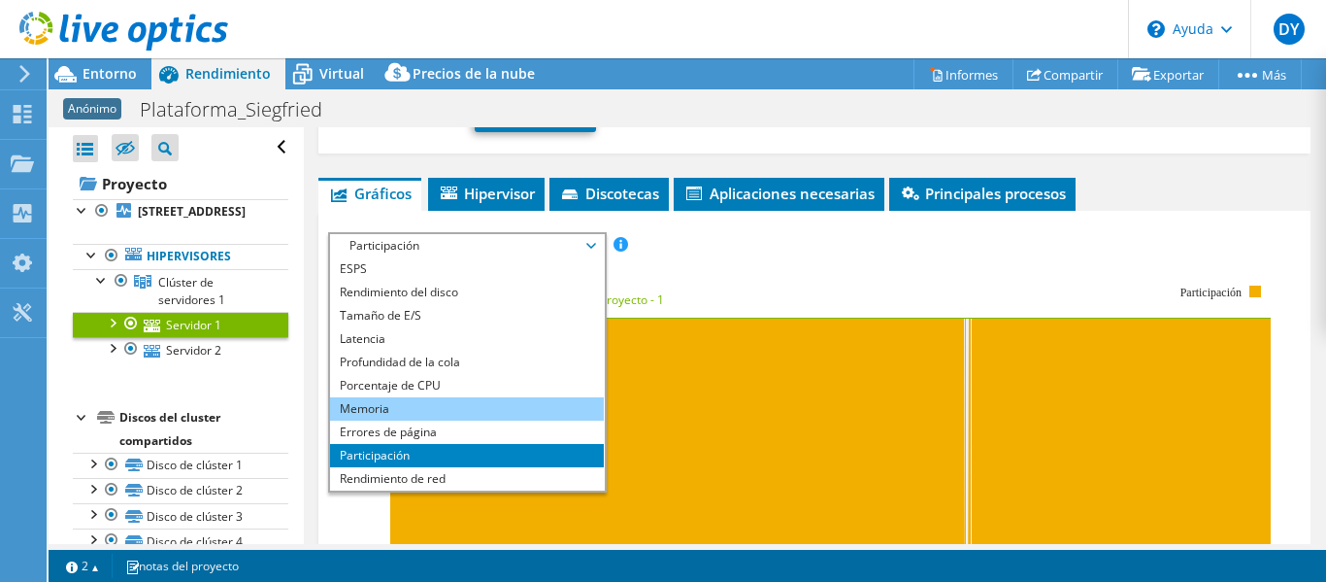
click at [443, 413] on li "Memoria" at bounding box center [467, 408] width 274 height 23
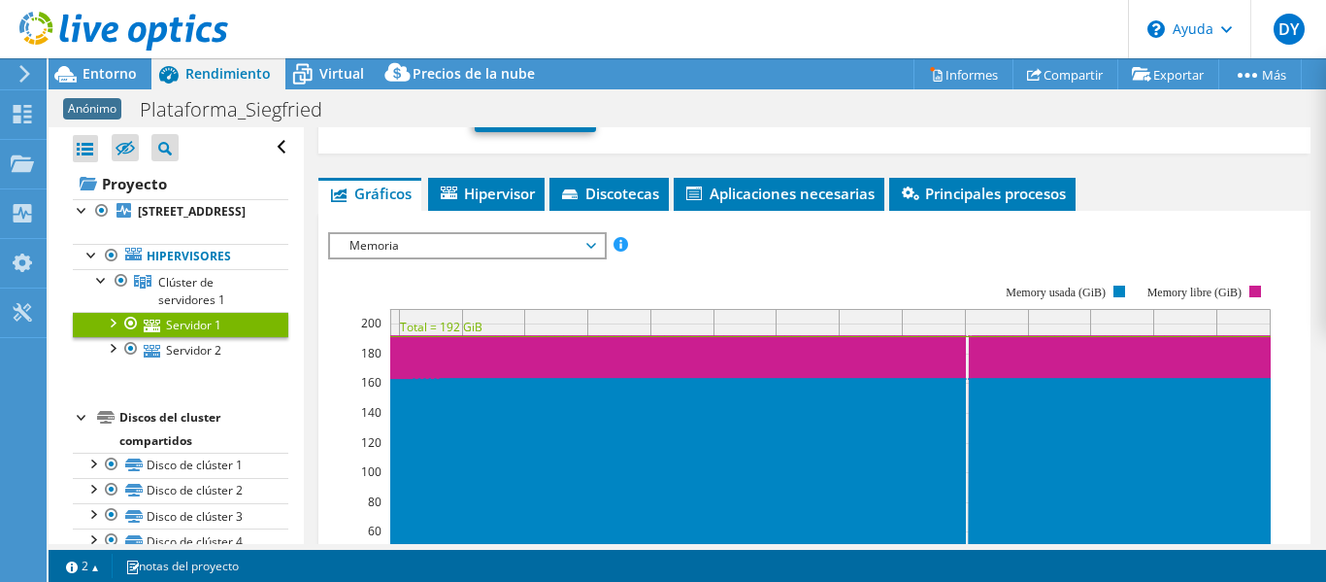
click at [475, 248] on span "Memoria" at bounding box center [467, 245] width 254 height 23
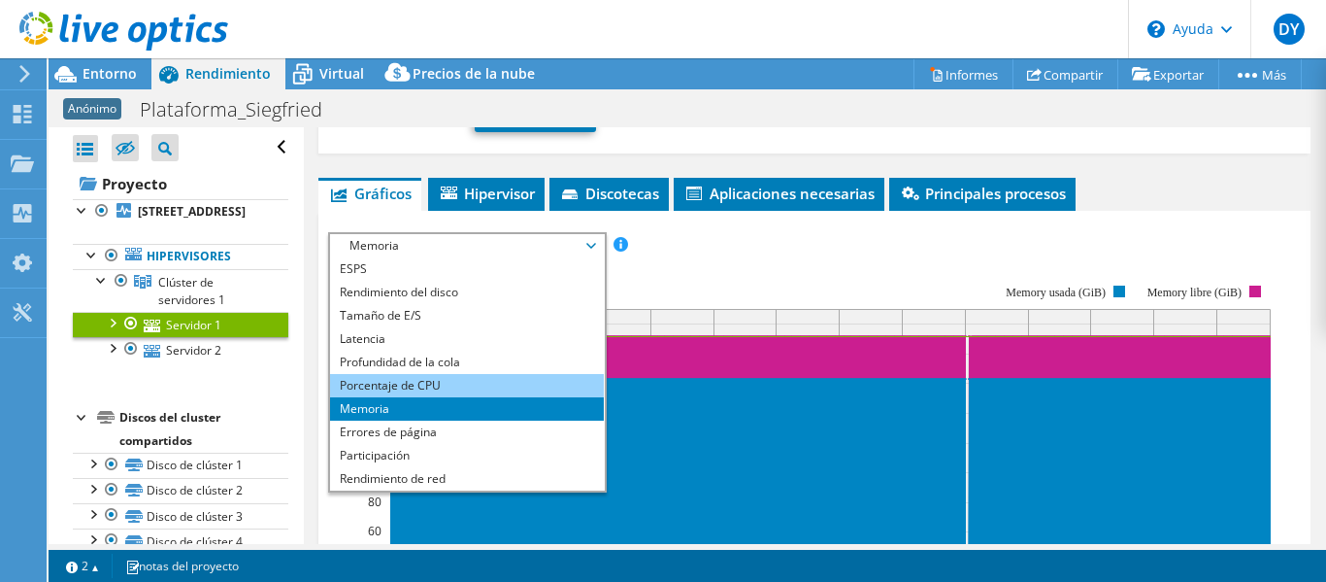
click at [435, 378] on font "Porcentaje de CPU" at bounding box center [390, 385] width 101 height 17
click at [434, 382] on font "Porcentaje de CPU" at bounding box center [390, 385] width 101 height 17
click at [413, 380] on font "Porcentaje de CPU" at bounding box center [390, 385] width 101 height 17
click at [416, 378] on font "Porcentaje de CPU" at bounding box center [390, 385] width 101 height 17
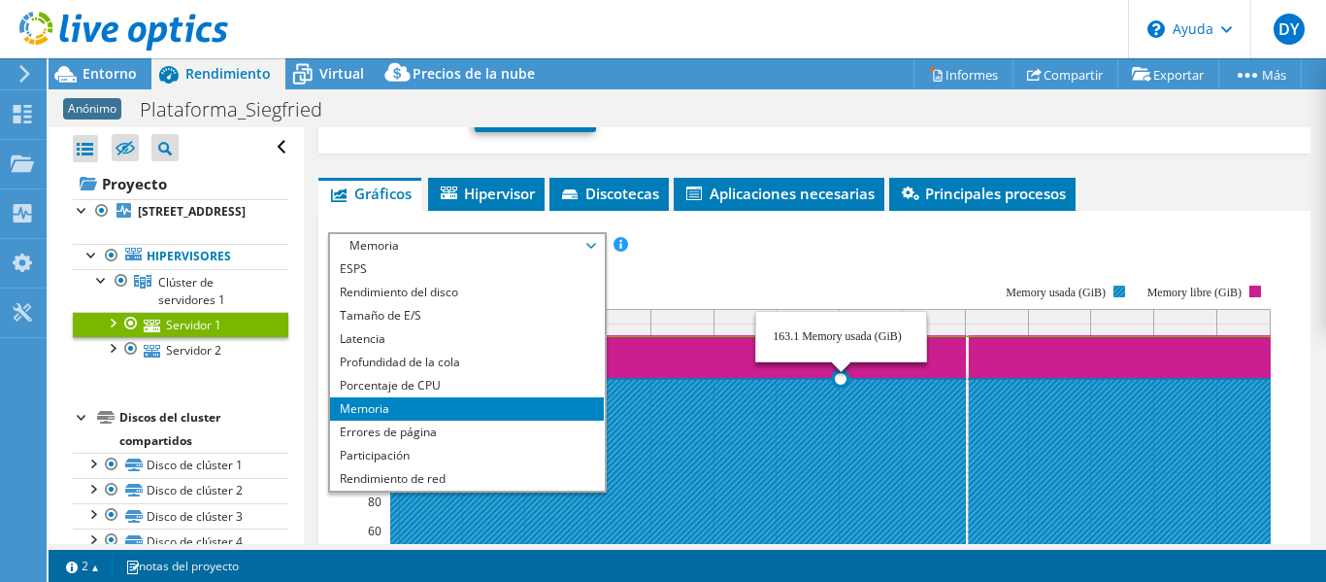
click at [842, 392] on icon at bounding box center [830, 500] width 881 height 242
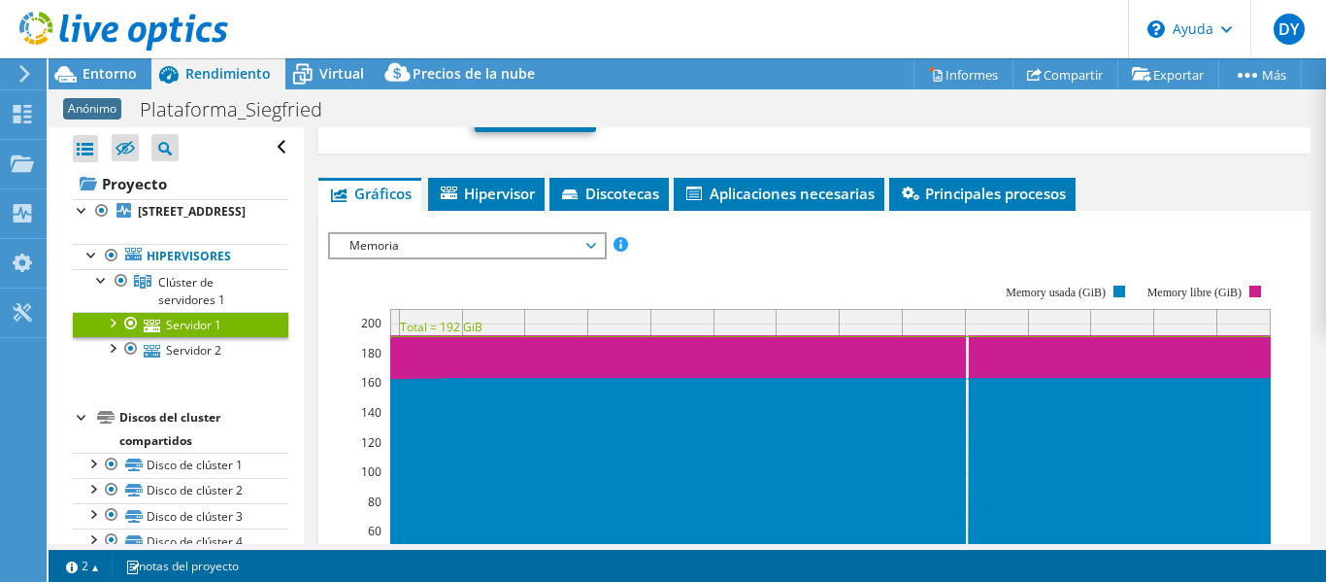
click at [579, 237] on span "Memoria" at bounding box center [467, 245] width 254 height 23
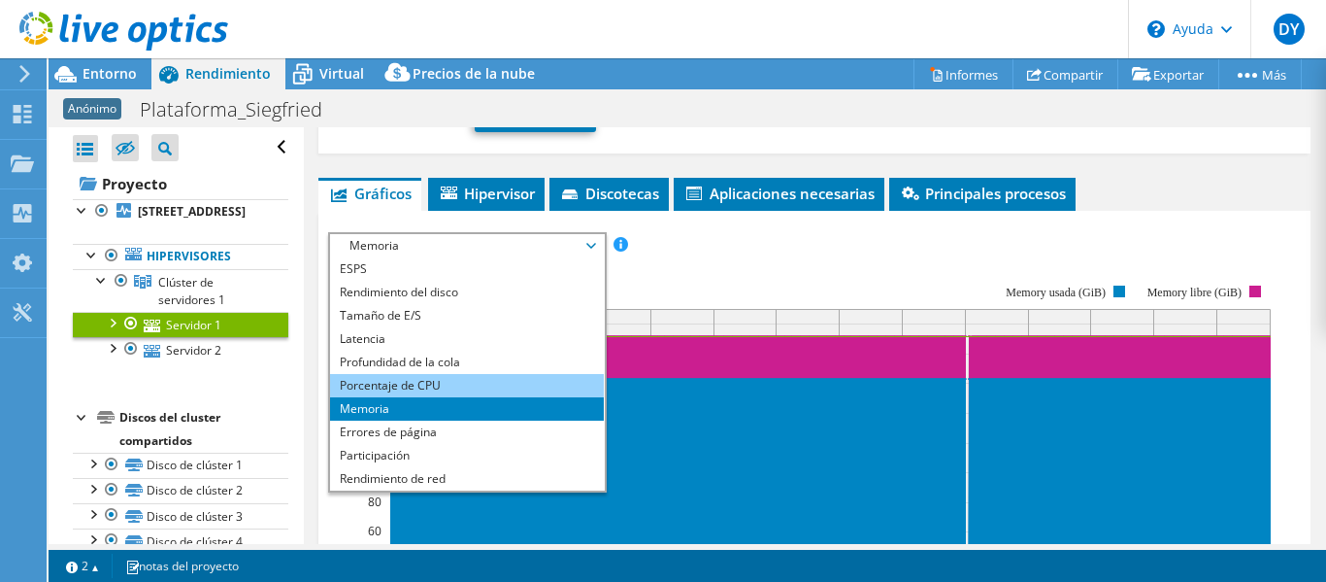
click at [506, 386] on li "Porcentaje de CPU" at bounding box center [467, 385] width 274 height 23
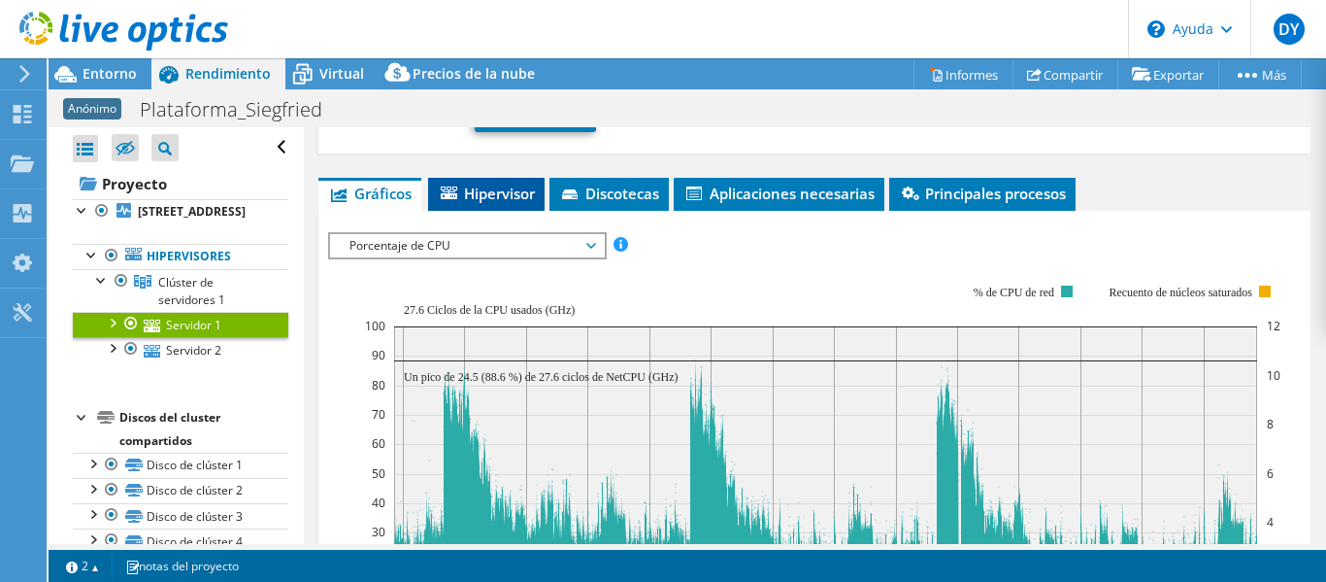
click at [494, 186] on font "Hipervisor" at bounding box center [499, 192] width 71 height 19
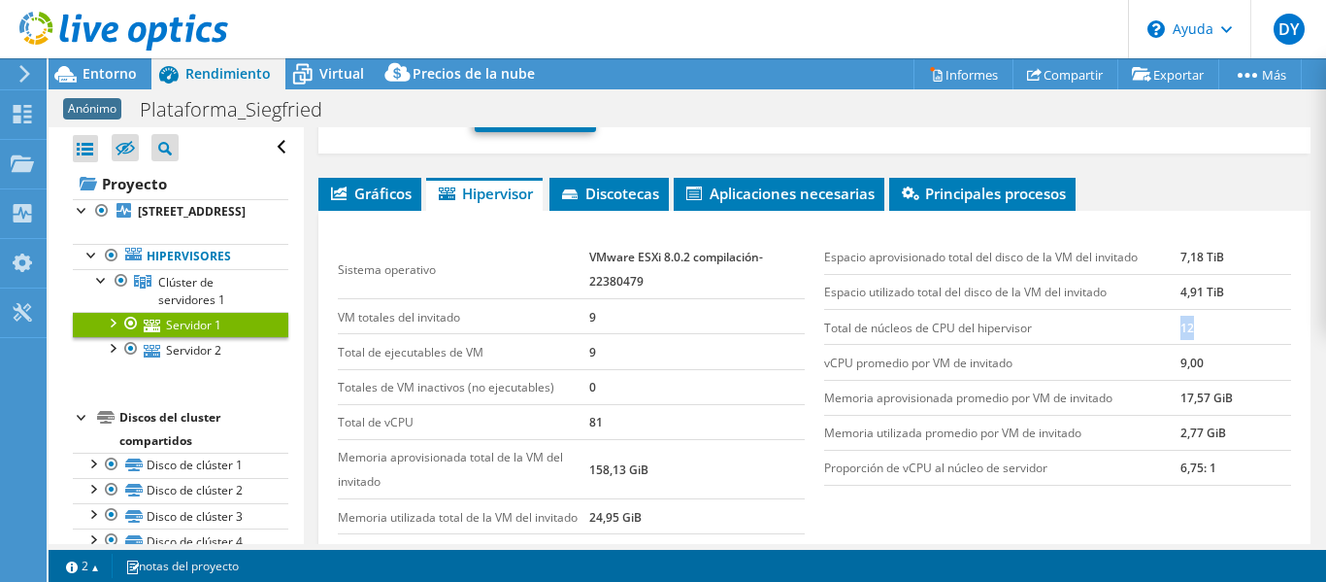
drag, startPoint x: 1181, startPoint y: 324, endPoint x: 1146, endPoint y: 323, distance: 35.9
click at [1147, 323] on tr "Total de núcleos de CPU del hipervisor 12" at bounding box center [1057, 327] width 467 height 35
click at [618, 199] on font "Discotecas" at bounding box center [622, 192] width 74 height 19
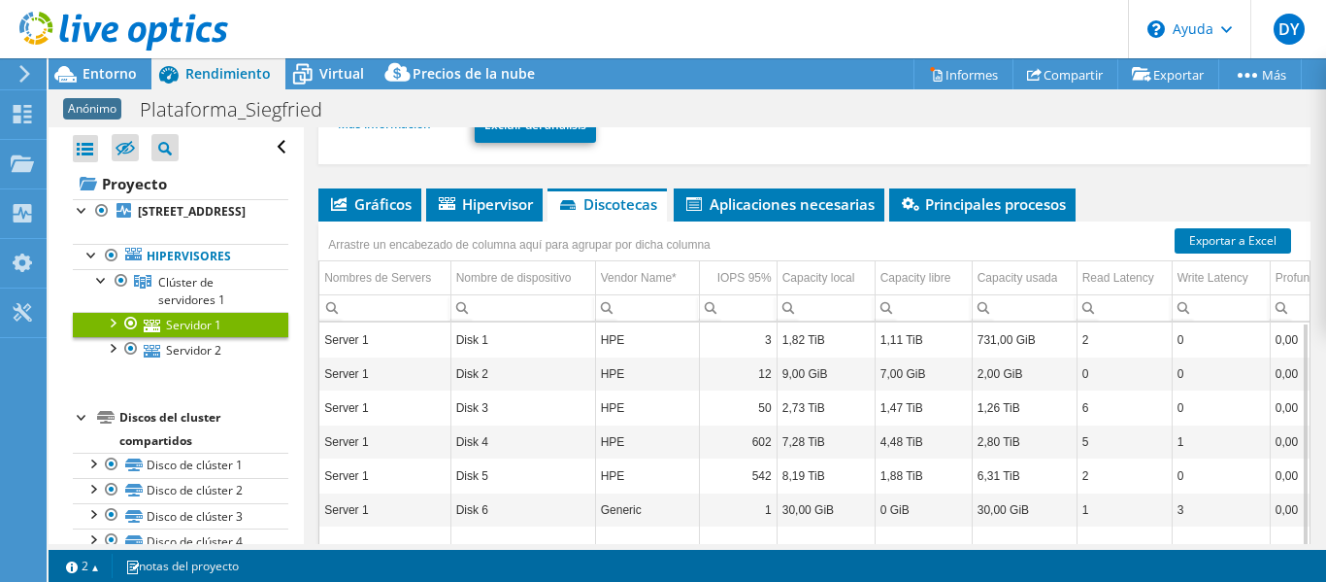
scroll to position [368, 0]
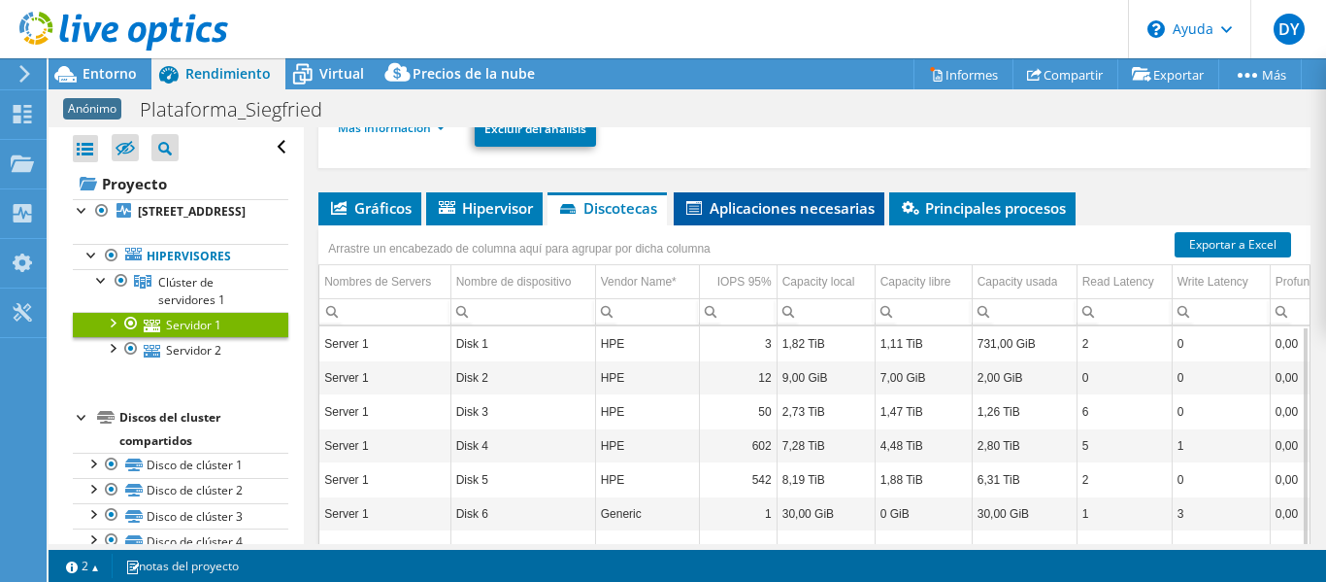
click at [768, 214] on font "Aplicaciones necesarias" at bounding box center [792, 207] width 165 height 19
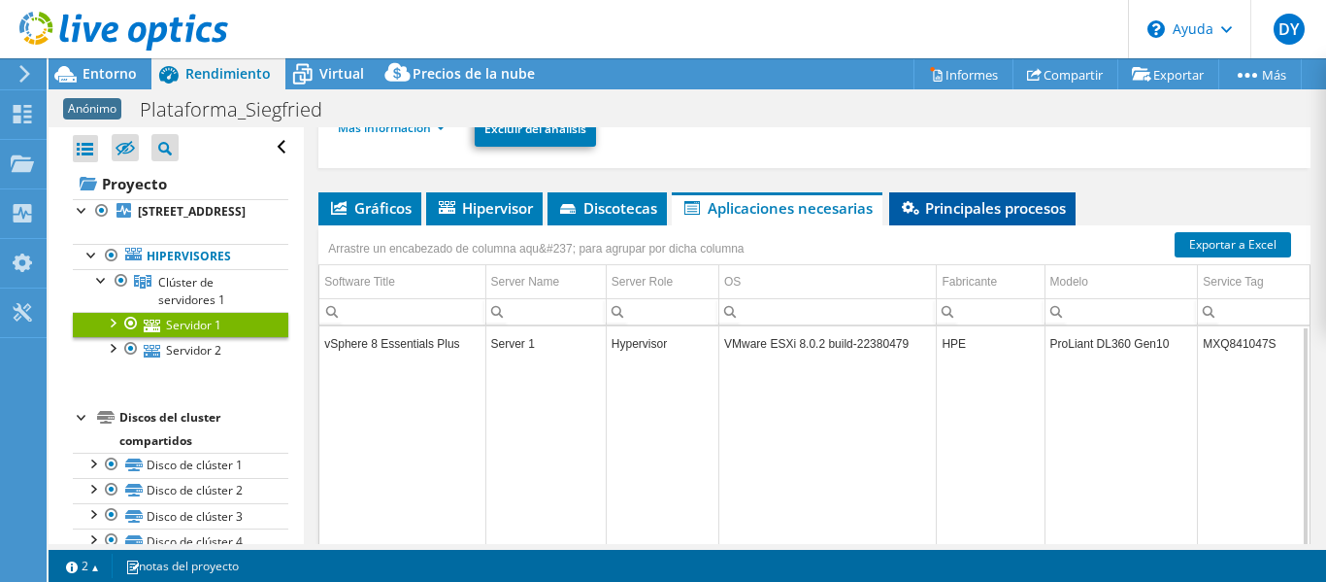
click at [960, 204] on font "Principales procesos" at bounding box center [995, 207] width 141 height 19
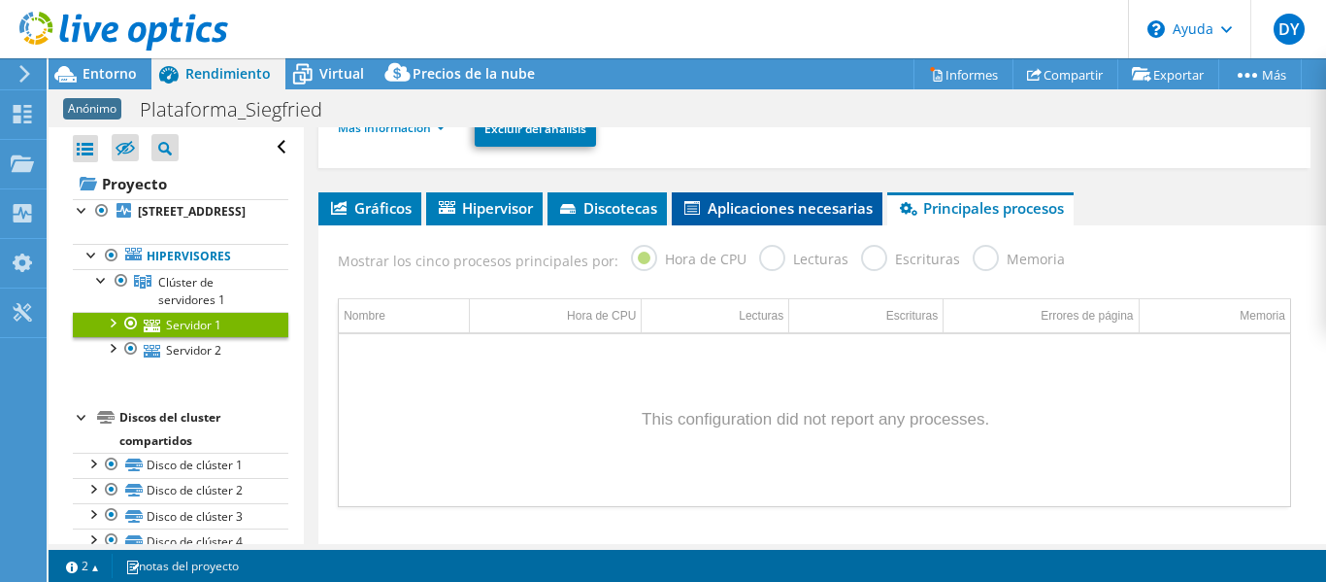
click at [804, 210] on font "Aplicaciones necesarias" at bounding box center [790, 207] width 165 height 19
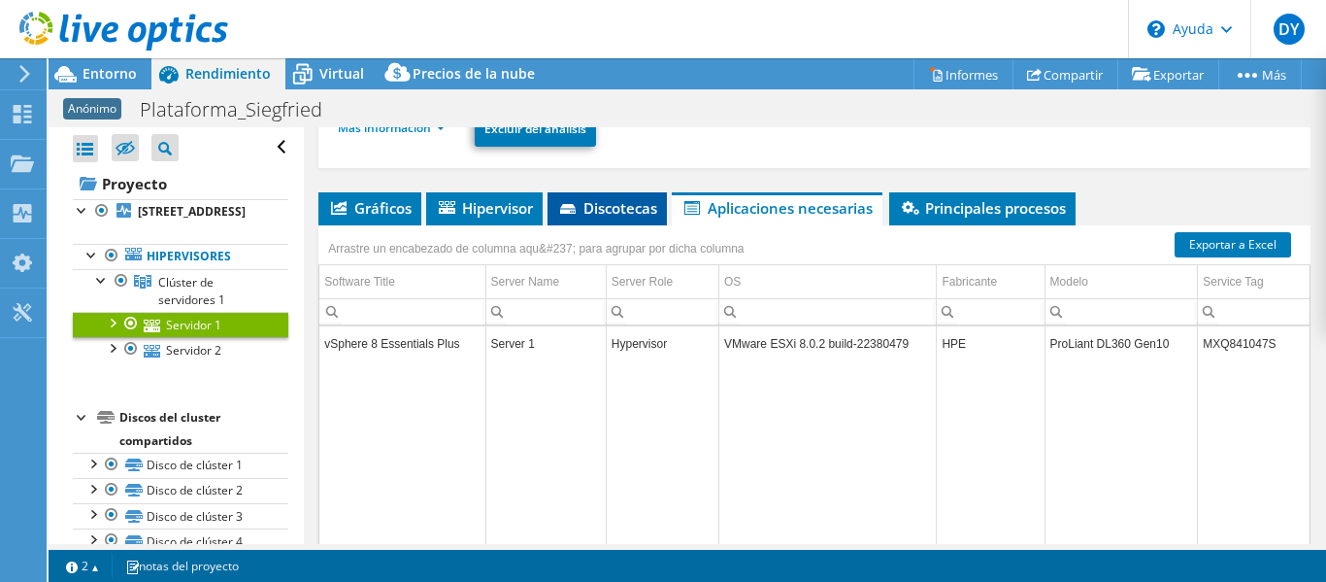
click at [604, 205] on font "Discotecas" at bounding box center [620, 207] width 74 height 19
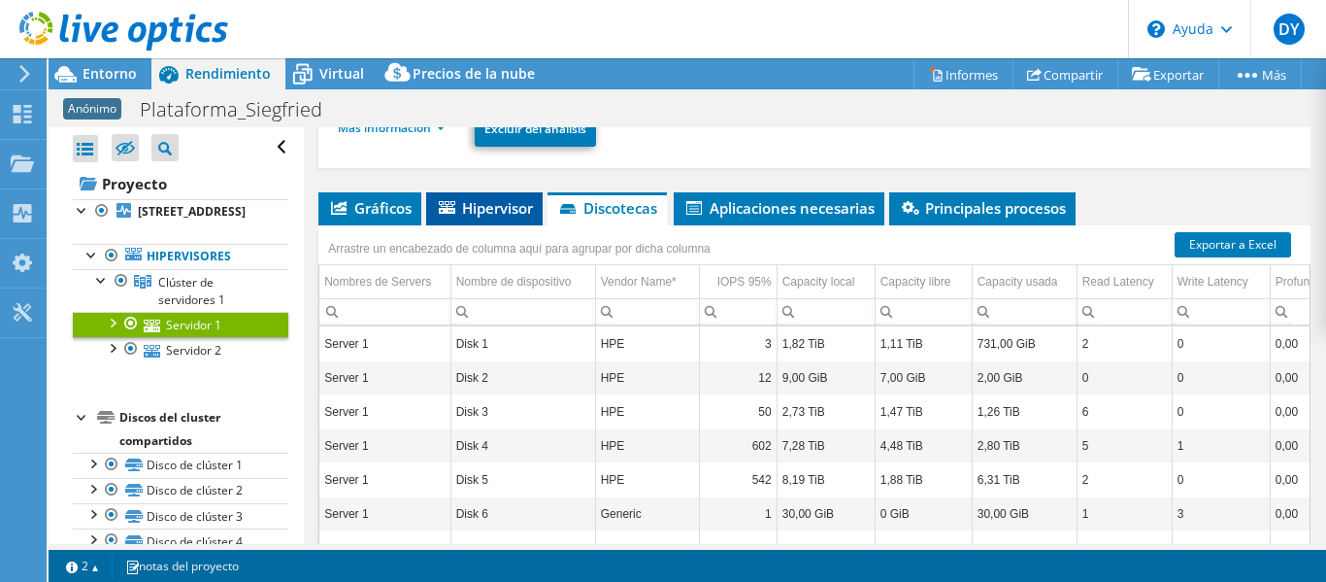
click at [463, 209] on font "Hipervisor" at bounding box center [497, 207] width 71 height 19
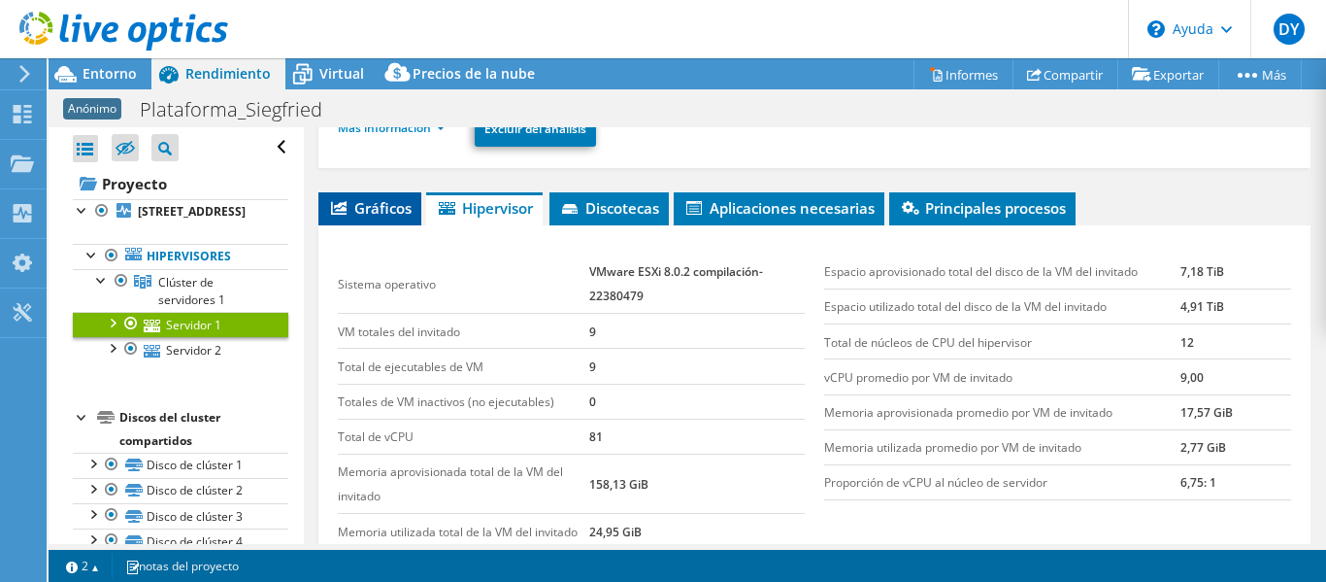
click at [378, 210] on font "Gráficos" at bounding box center [382, 207] width 57 height 19
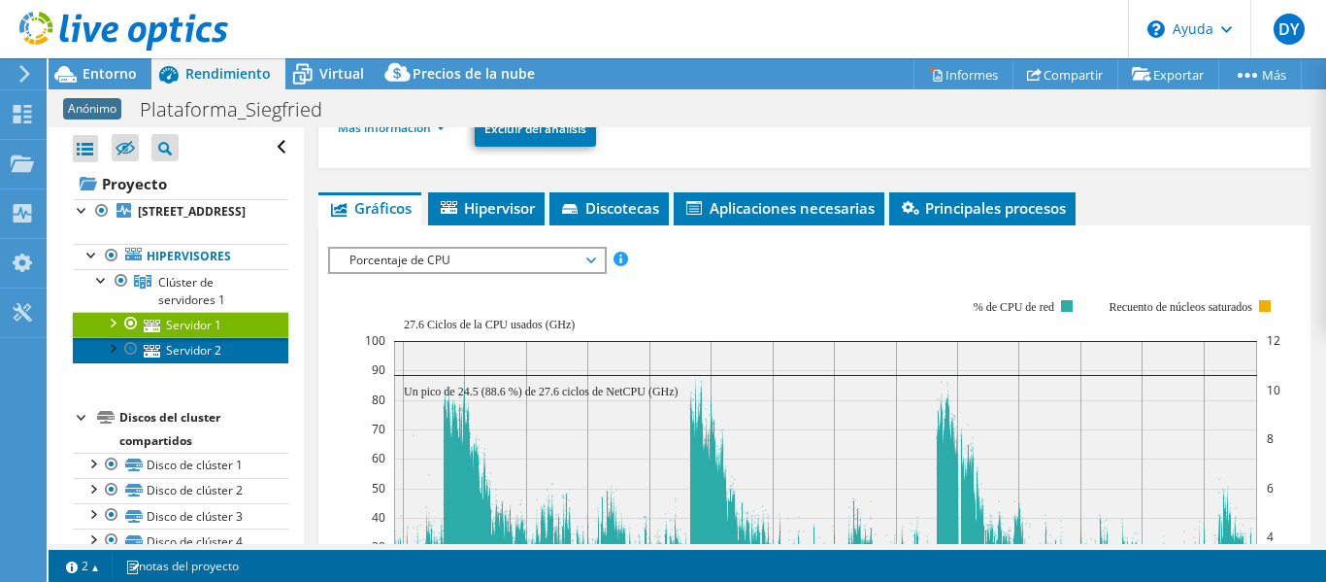
click at [216, 358] on font "Servidor 2" at bounding box center [193, 350] width 55 height 17
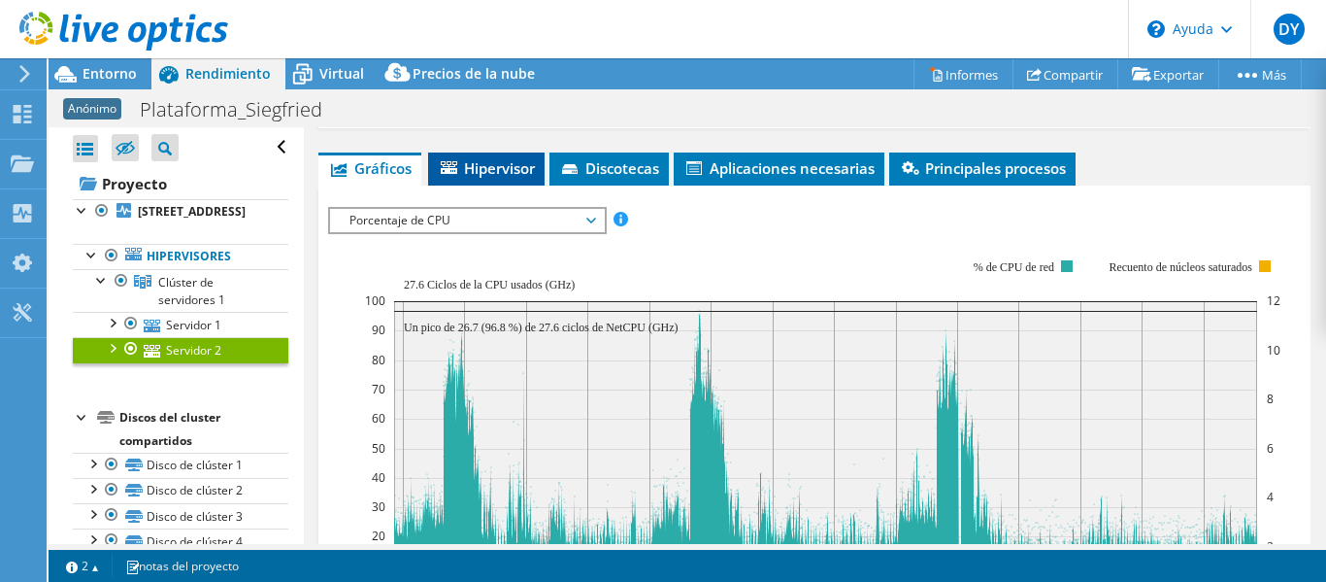
click at [534, 176] on font "Hipervisor" at bounding box center [499, 167] width 71 height 19
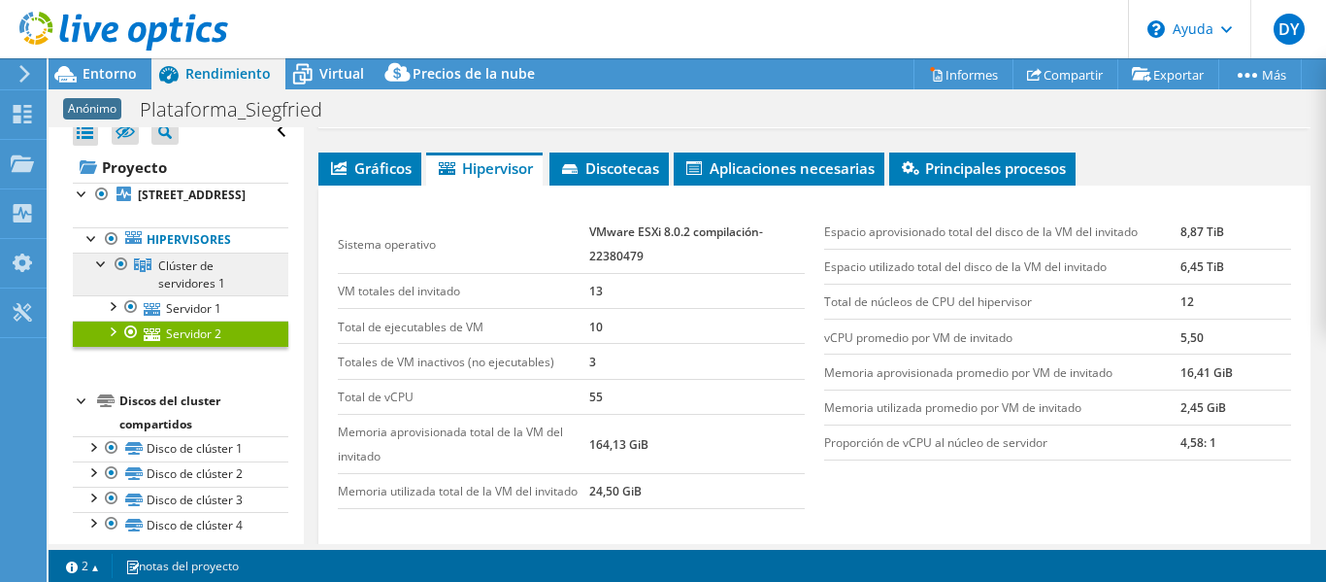
scroll to position [0, 0]
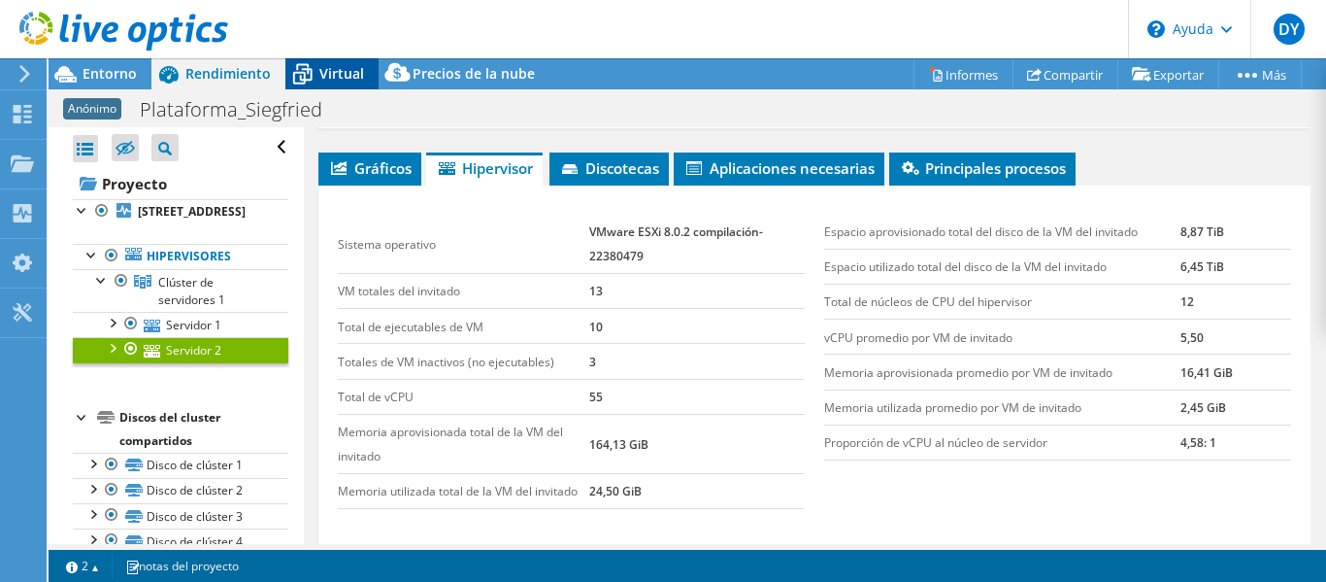
click at [320, 81] on font "Virtual" at bounding box center [341, 73] width 45 height 18
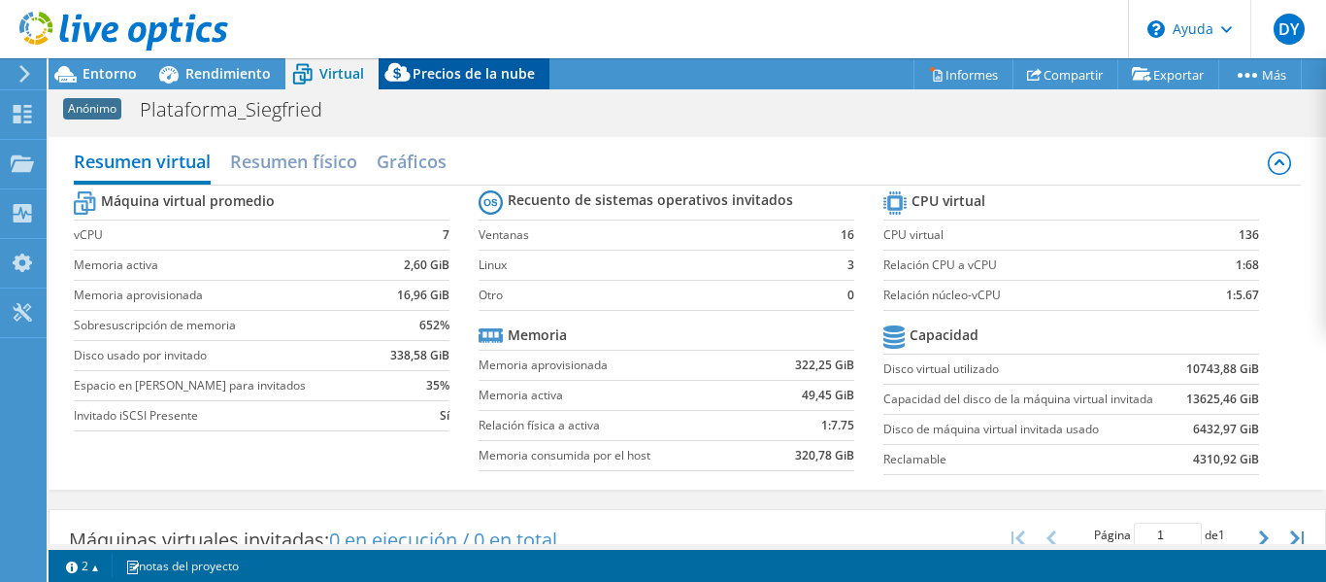
click at [428, 72] on font "Precios de la nube" at bounding box center [474, 73] width 122 height 18
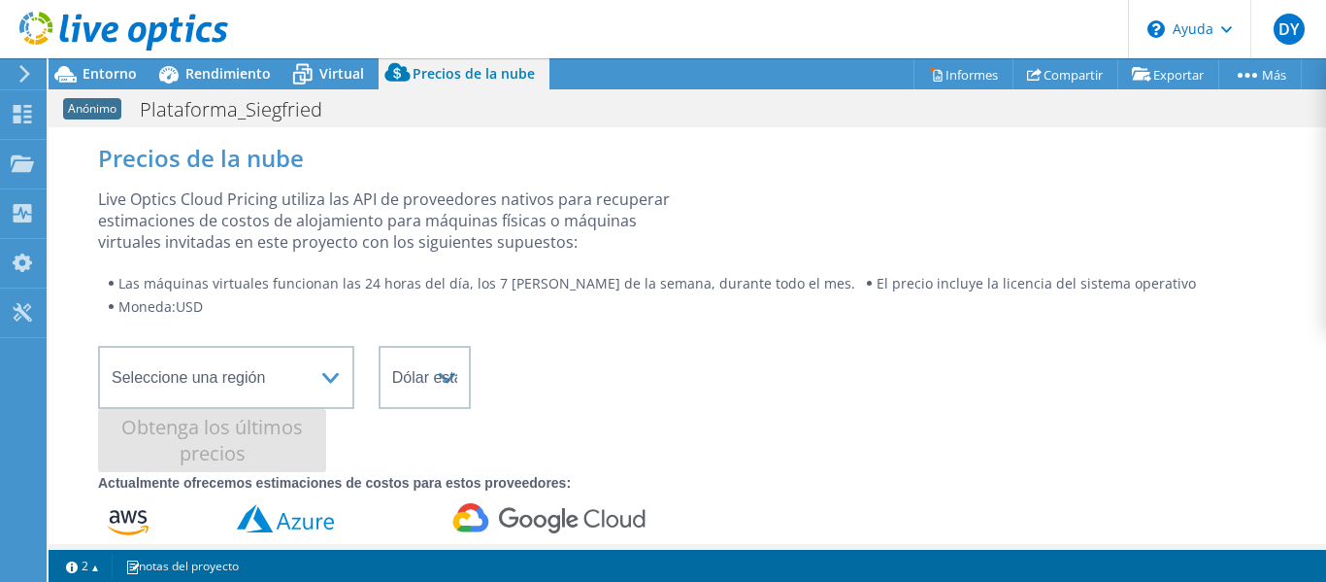
scroll to position [465, 0]
click at [293, 516] on icon at bounding box center [285, 518] width 97 height 30
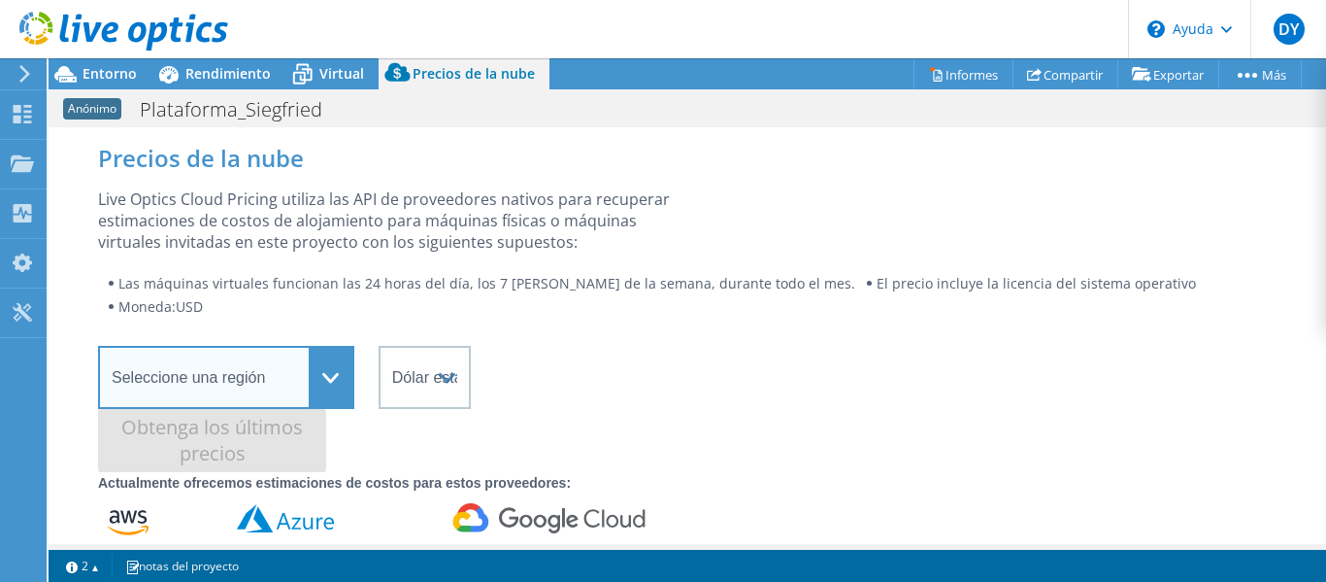
click at [329, 375] on select "Seleccione una región Asia Pacífico (Hong Kong) Asia Pacífico (Bombay) Asia Pac…" at bounding box center [226, 377] width 256 height 63
select select "USEast"
click at [98, 346] on select "Seleccione una región Asia Pacífico (Hong Kong) Asia Pacífico (Bombay) Asia Pac…" at bounding box center [226, 377] width 256 height 63
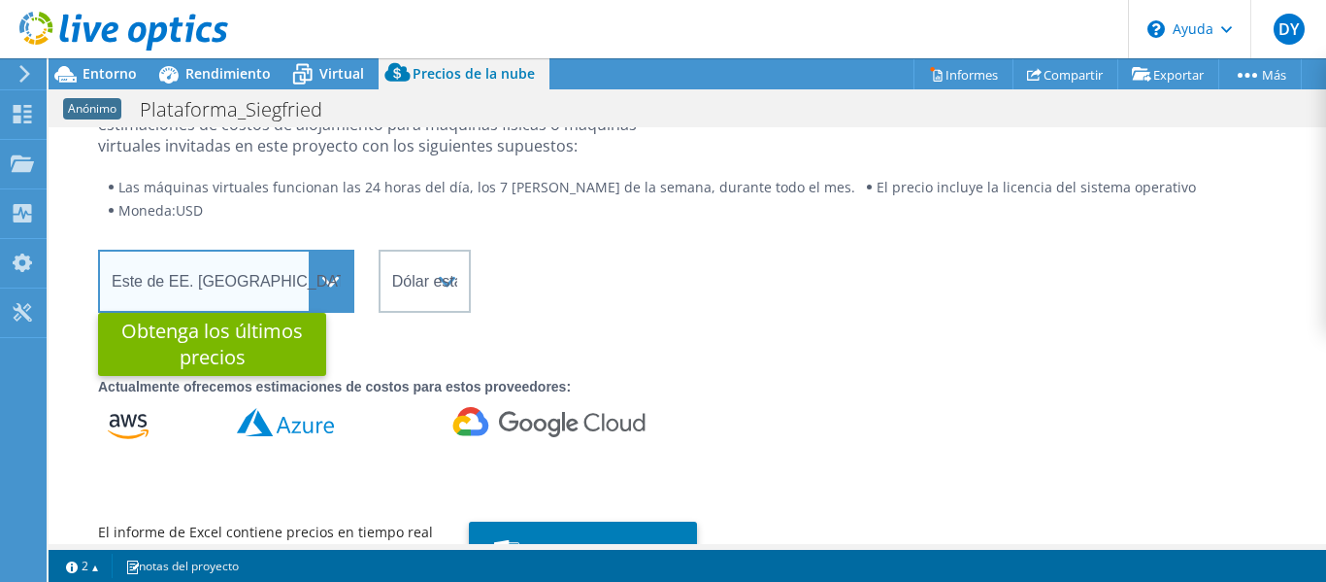
scroll to position [97, 0]
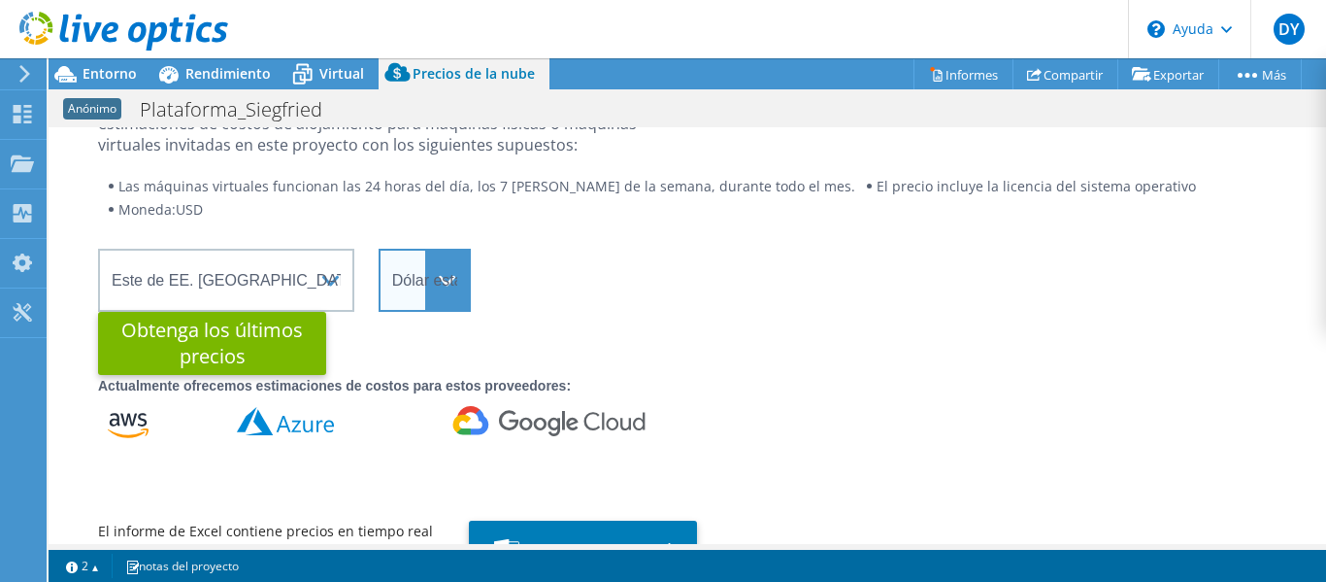
click at [449, 283] on select "ARS Dólar australiano BRL CANALLA CHF CLP Año Nuevo Chino Corona danesa euros G…" at bounding box center [425, 280] width 92 height 63
click at [379, 249] on select "ARS Dólar australiano BRL CANALLA CHF CLP Año Nuevo Chino Corona danesa euros G…" at bounding box center [425, 280] width 92 height 63
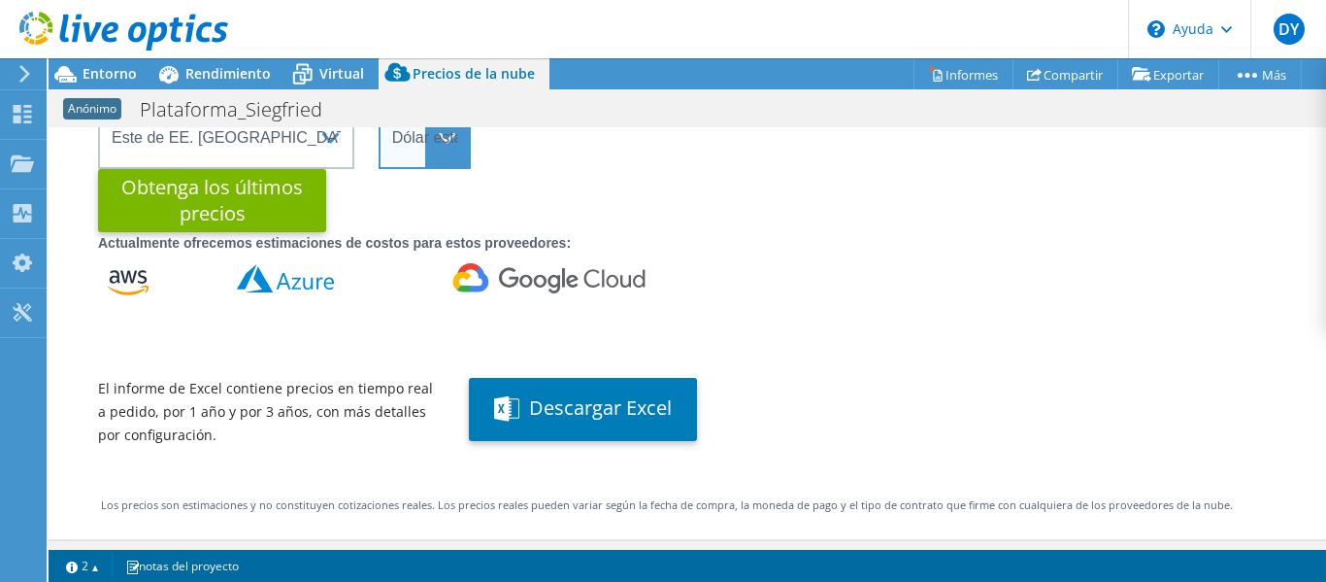
scroll to position [259, 0]
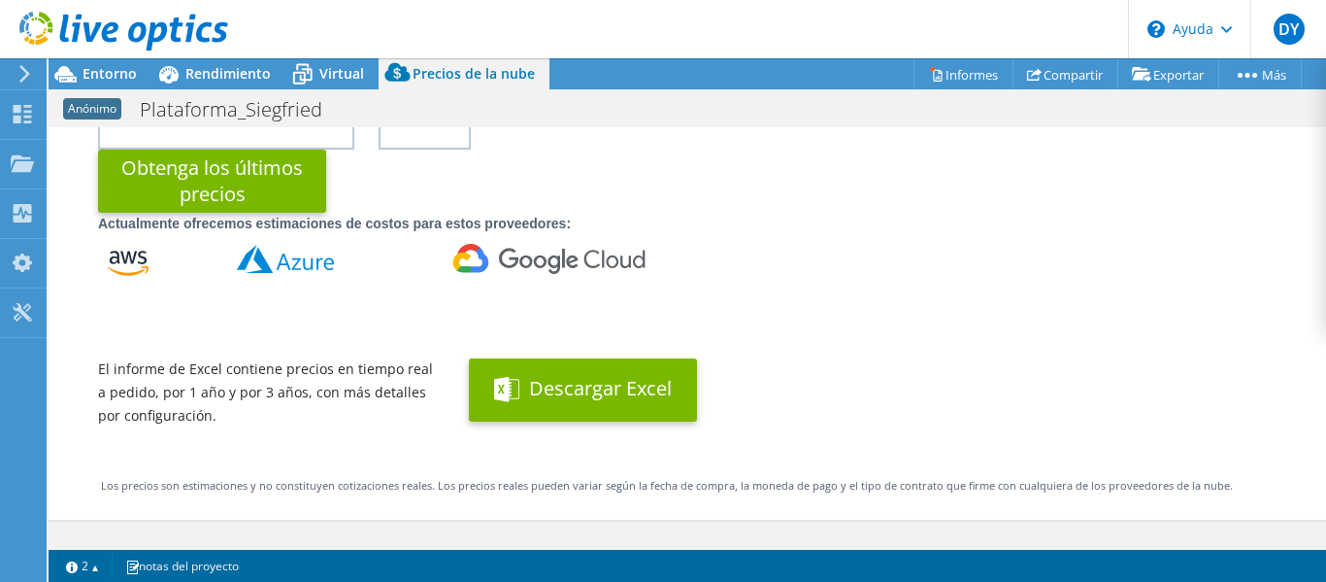
click at [569, 386] on font "Descargar Excel" at bounding box center [600, 388] width 143 height 26
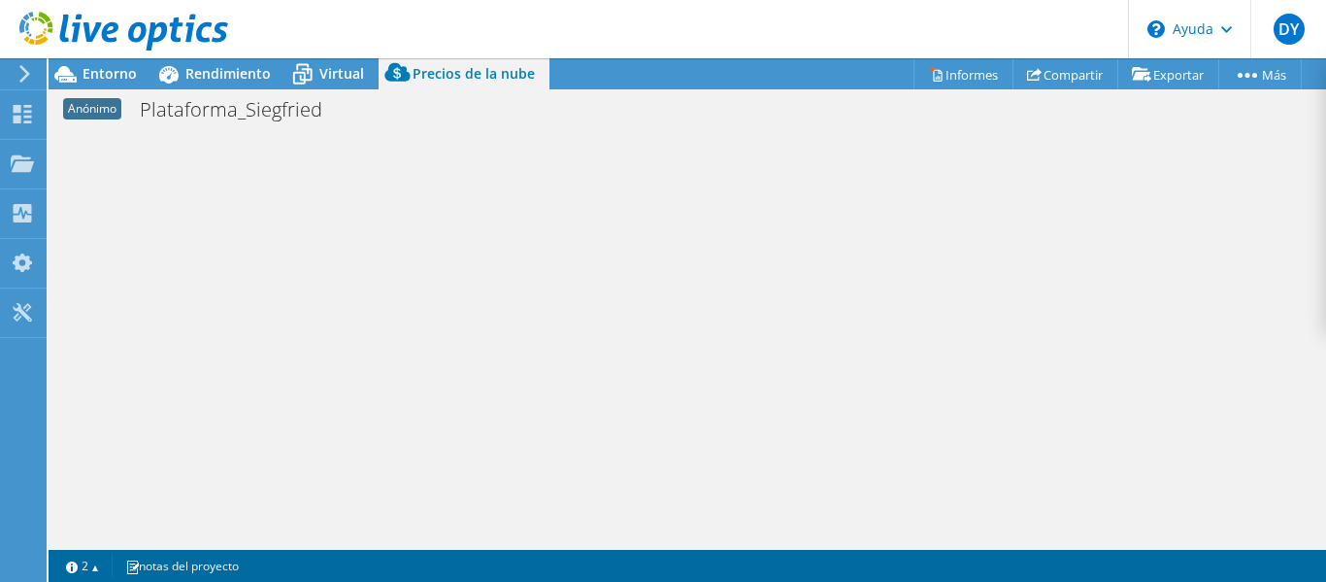
click at [564, 204] on div at bounding box center [688, 335] width 1278 height 416
click at [93, 105] on font "Anónimo" at bounding box center [92, 108] width 49 height 17
click at [241, 112] on font "Plataforma_Siegfried" at bounding box center [231, 109] width 183 height 26
click at [20, 69] on icon at bounding box center [24, 73] width 15 height 17
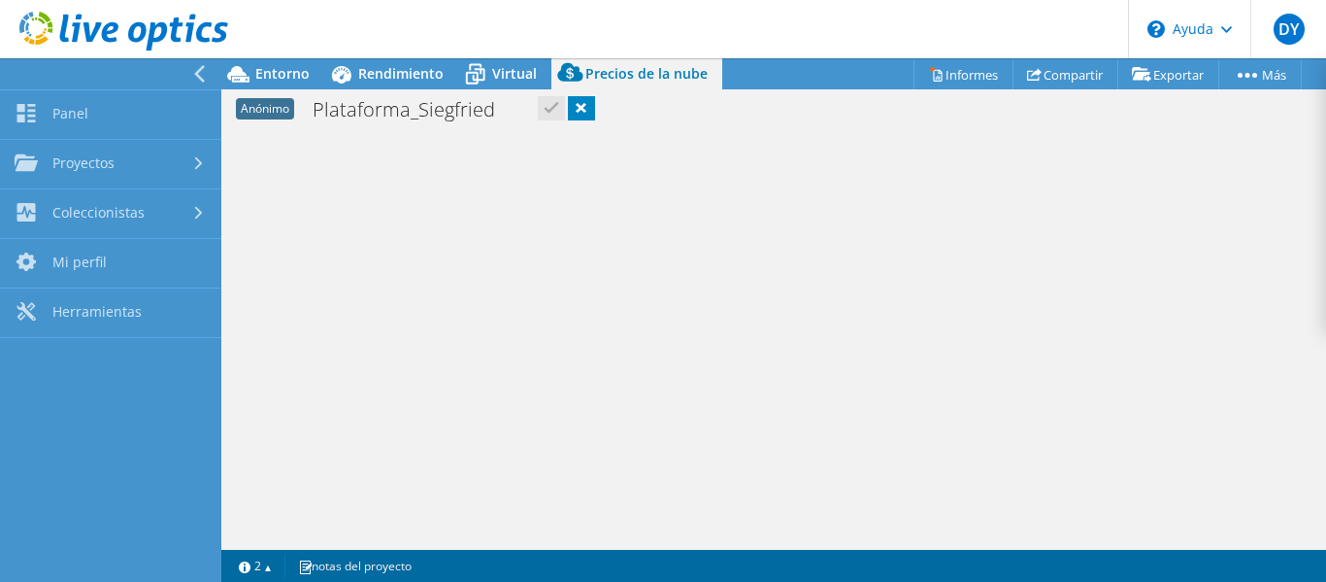
scroll to position [535, 0]
click at [187, 71] on div at bounding box center [105, 73] width 221 height 31
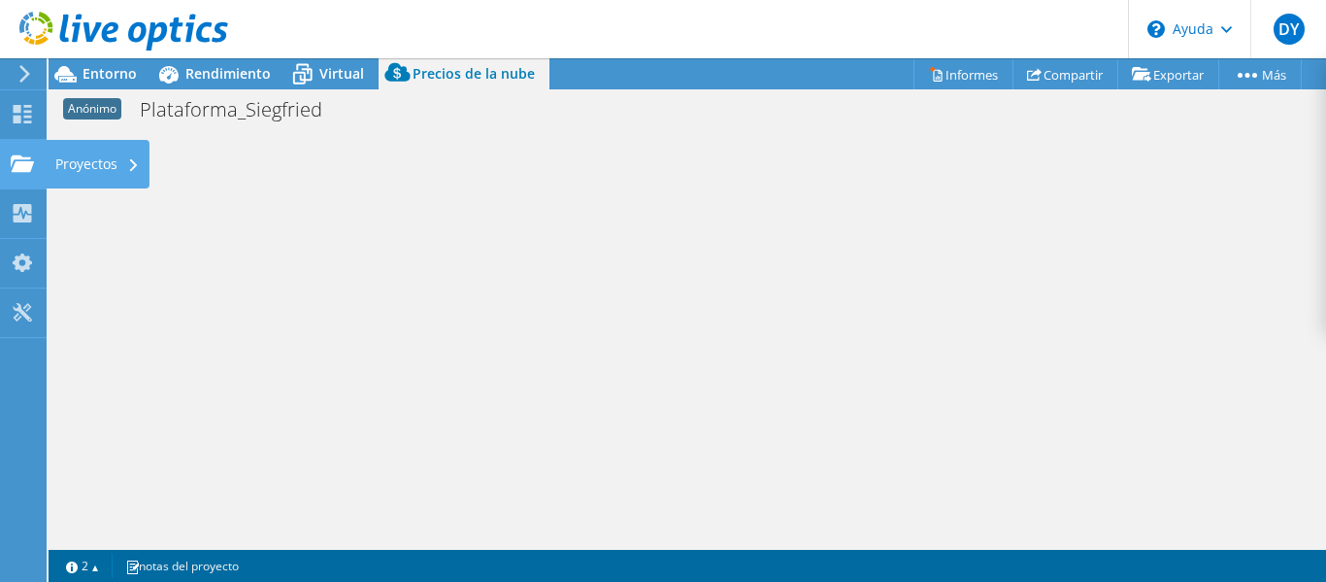
click at [89, 159] on font "Proyectos" at bounding box center [86, 163] width 62 height 18
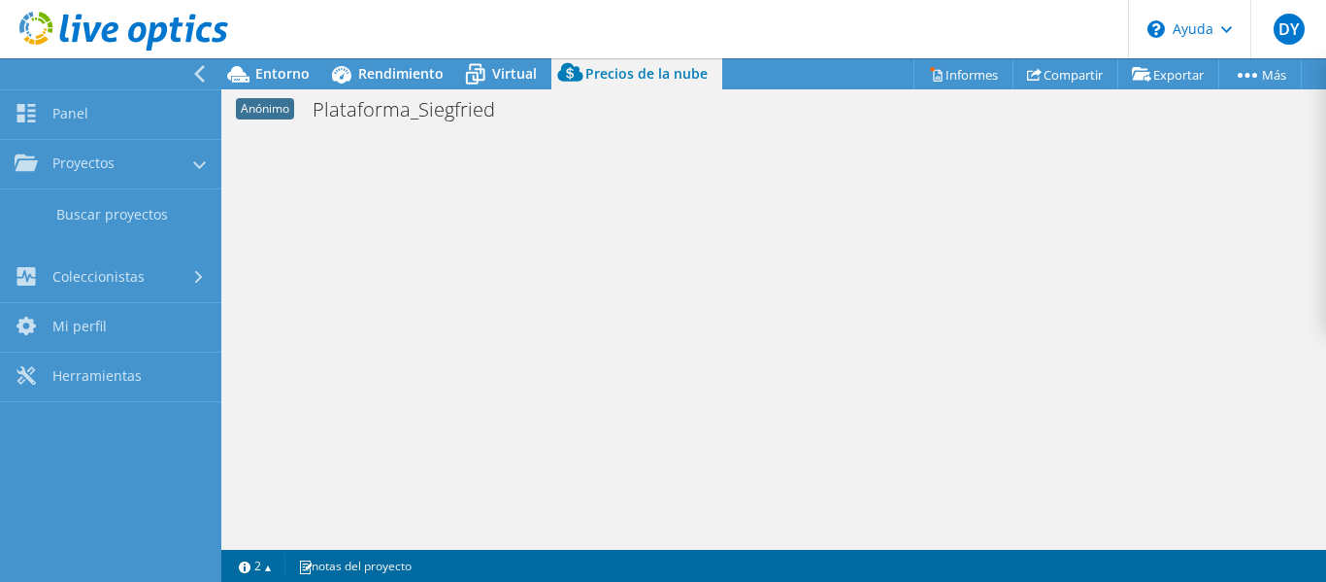
scroll to position [535, 0]
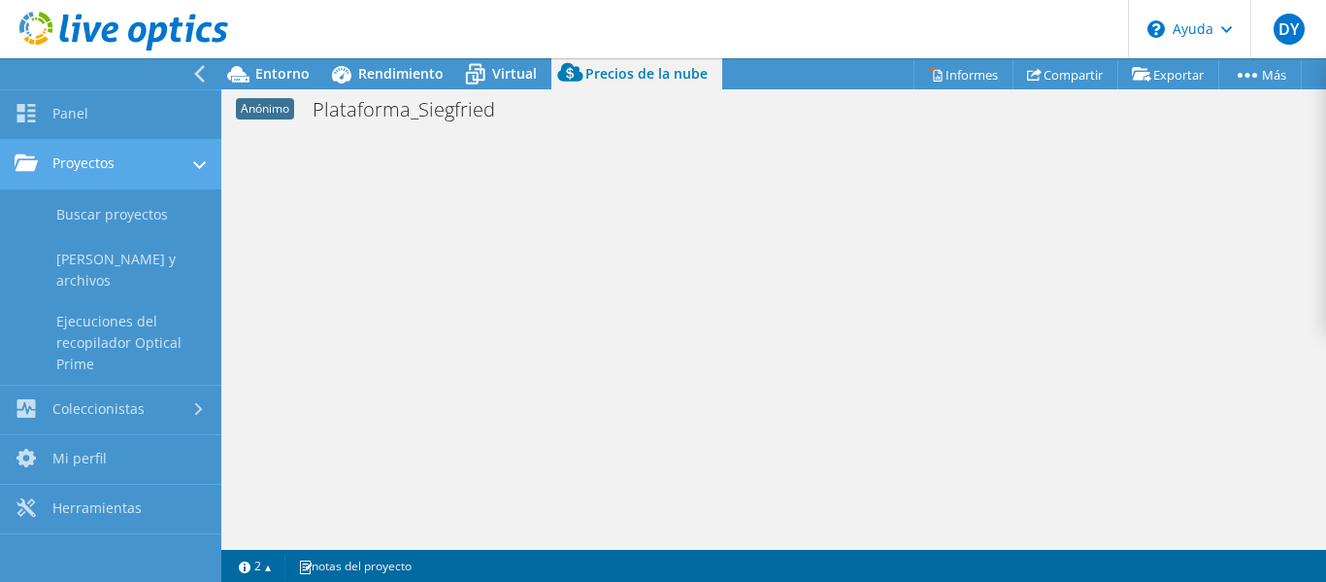
click at [98, 150] on link "Proyectos" at bounding box center [110, 165] width 221 height 50
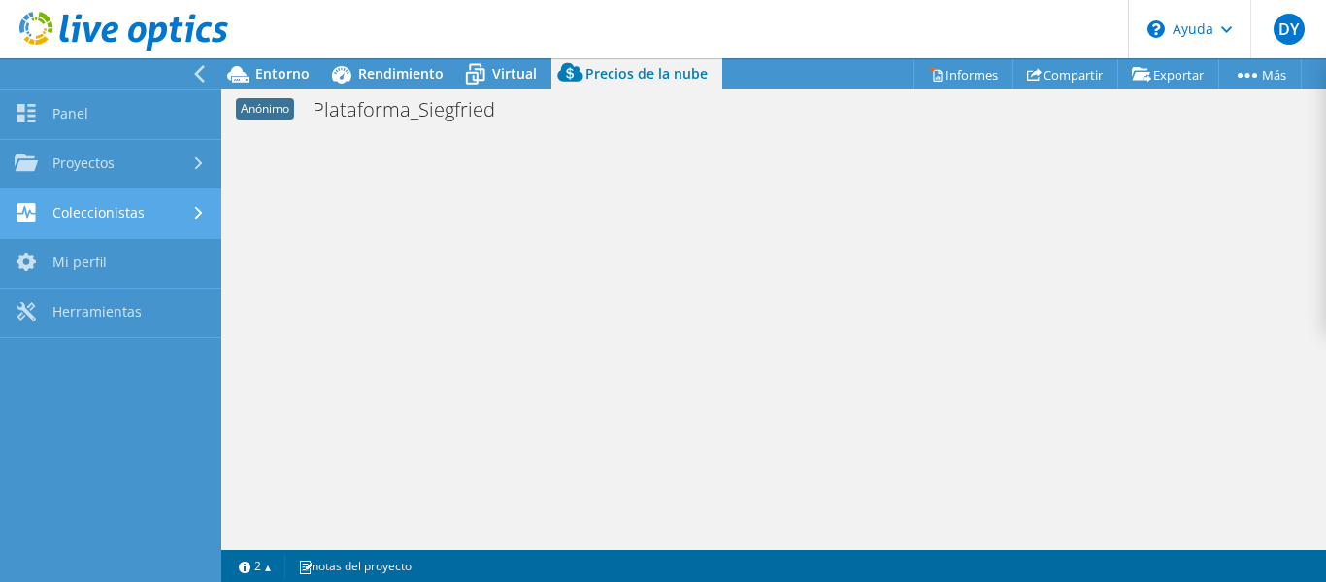
click at [109, 216] on font "Coleccionistas" at bounding box center [98, 212] width 92 height 18
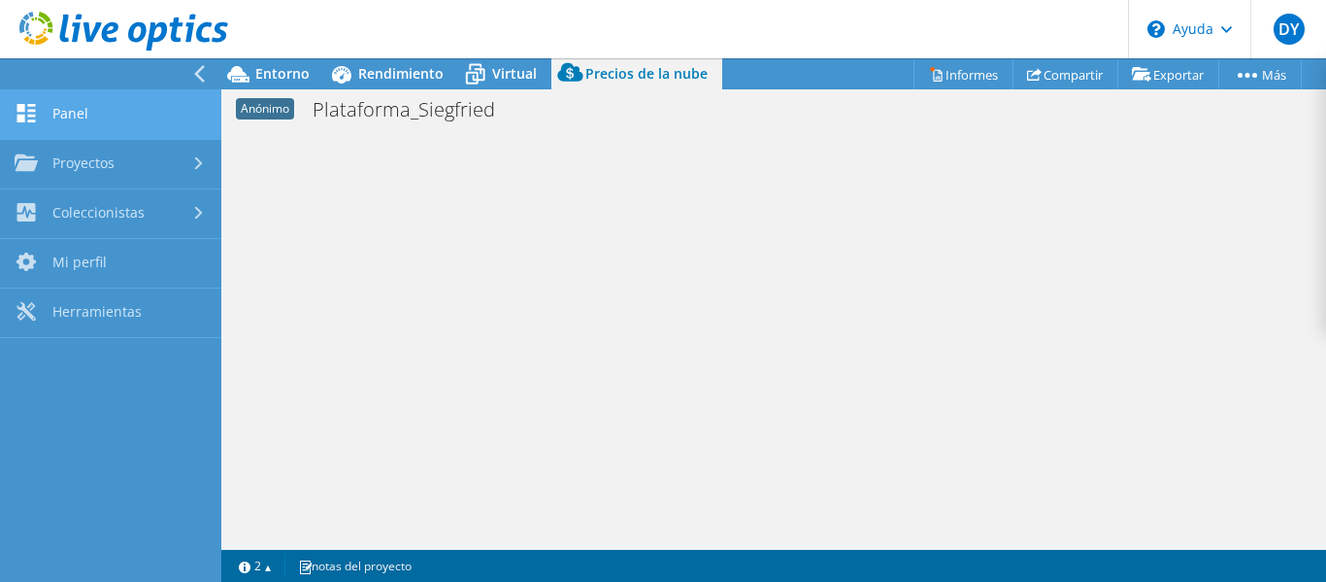
click at [82, 117] on font "Panel" at bounding box center [70, 113] width 36 height 18
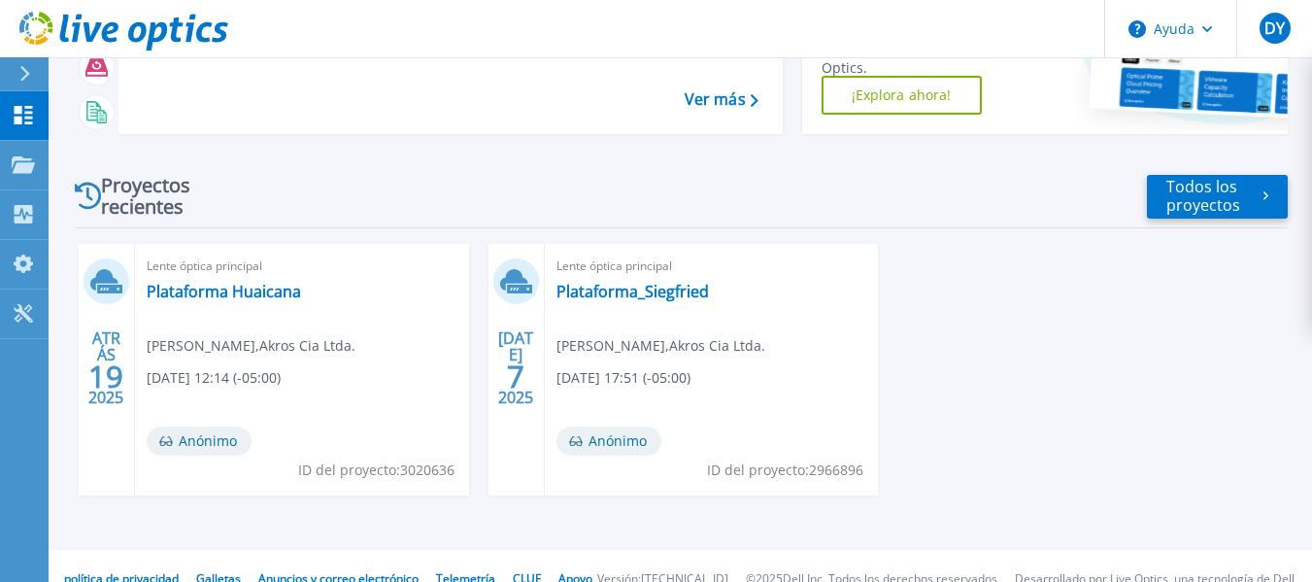
scroll to position [194, 0]
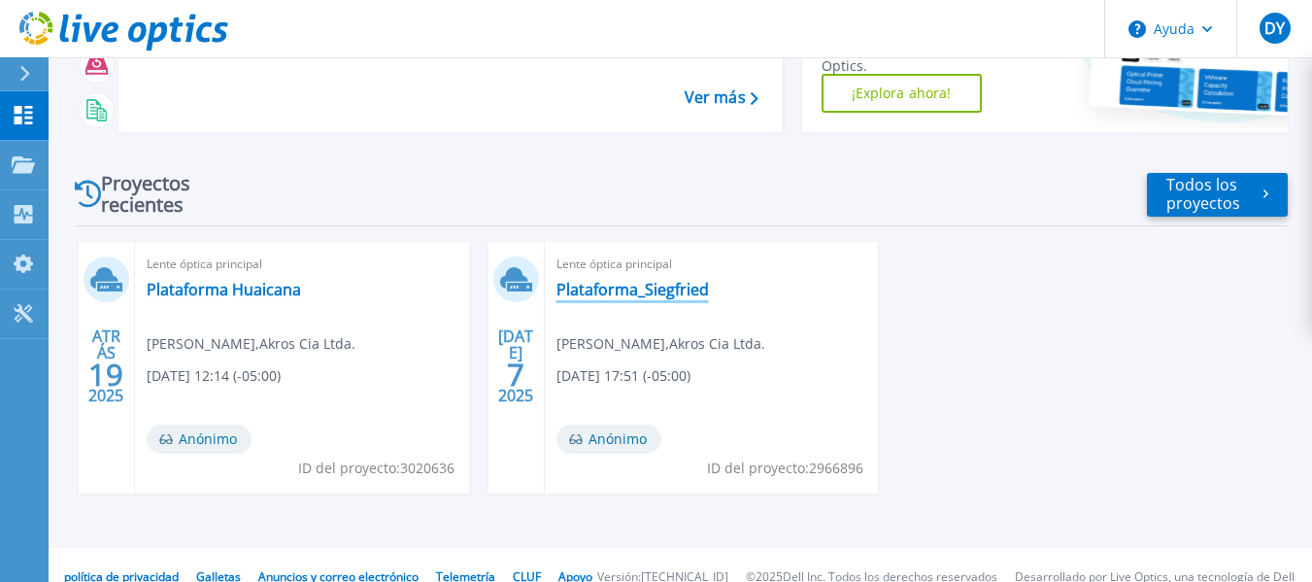
click at [588, 295] on font "Plataforma_Siegfried" at bounding box center [632, 289] width 152 height 21
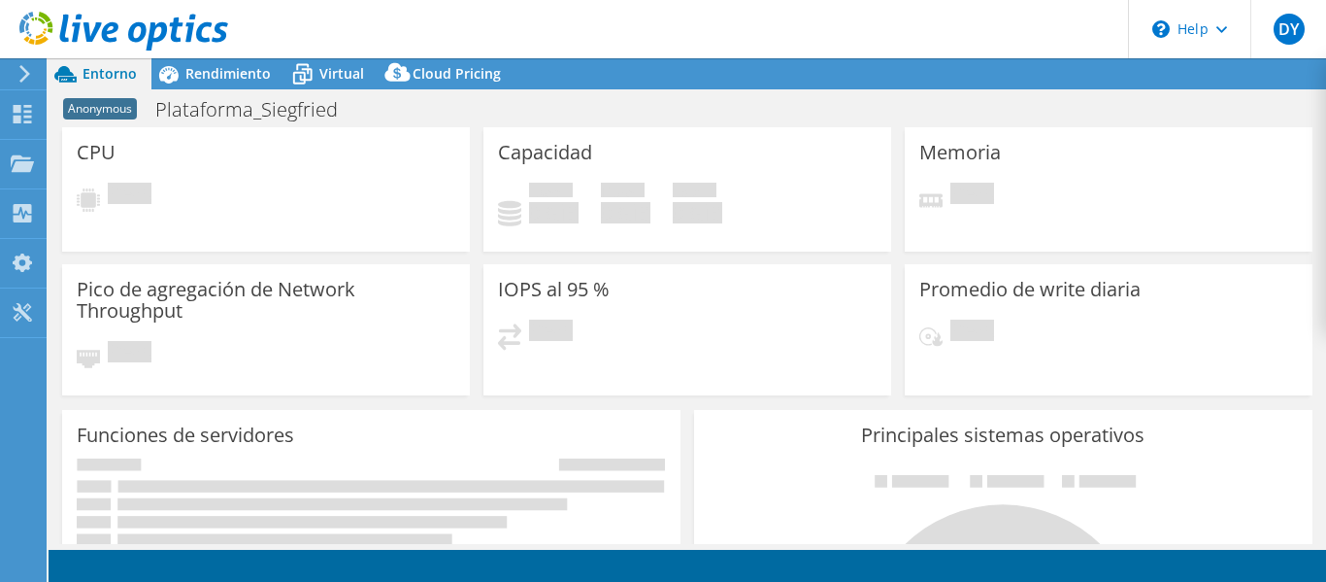
select select "USEast"
select select "USD"
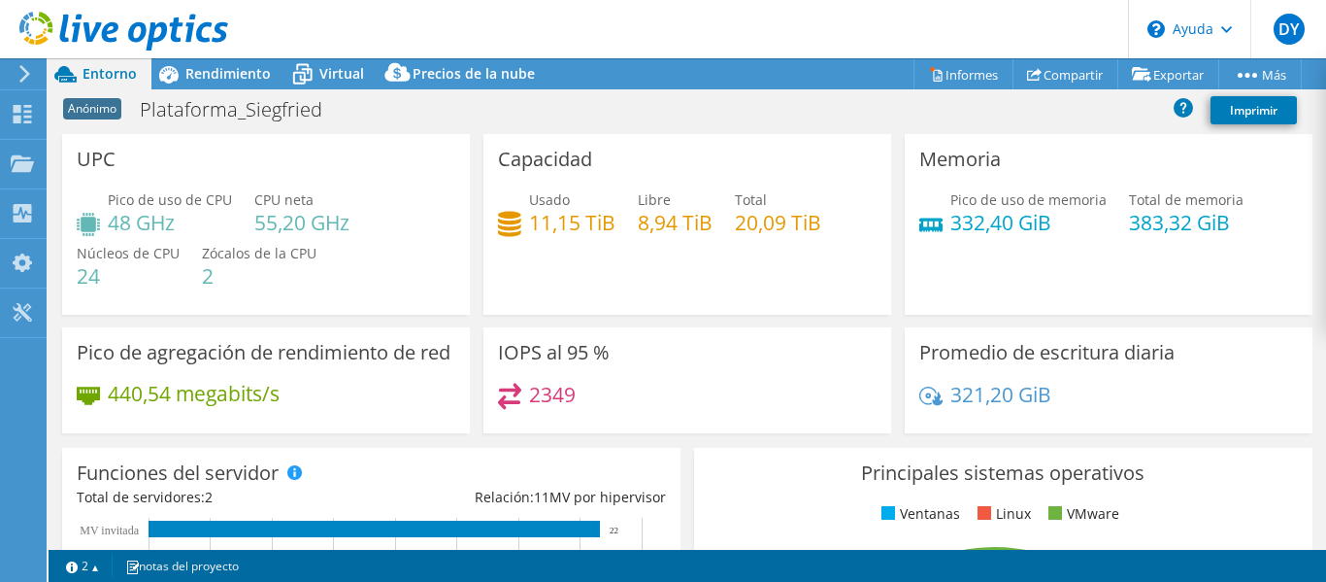
click at [24, 79] on use at bounding box center [24, 73] width 11 height 17
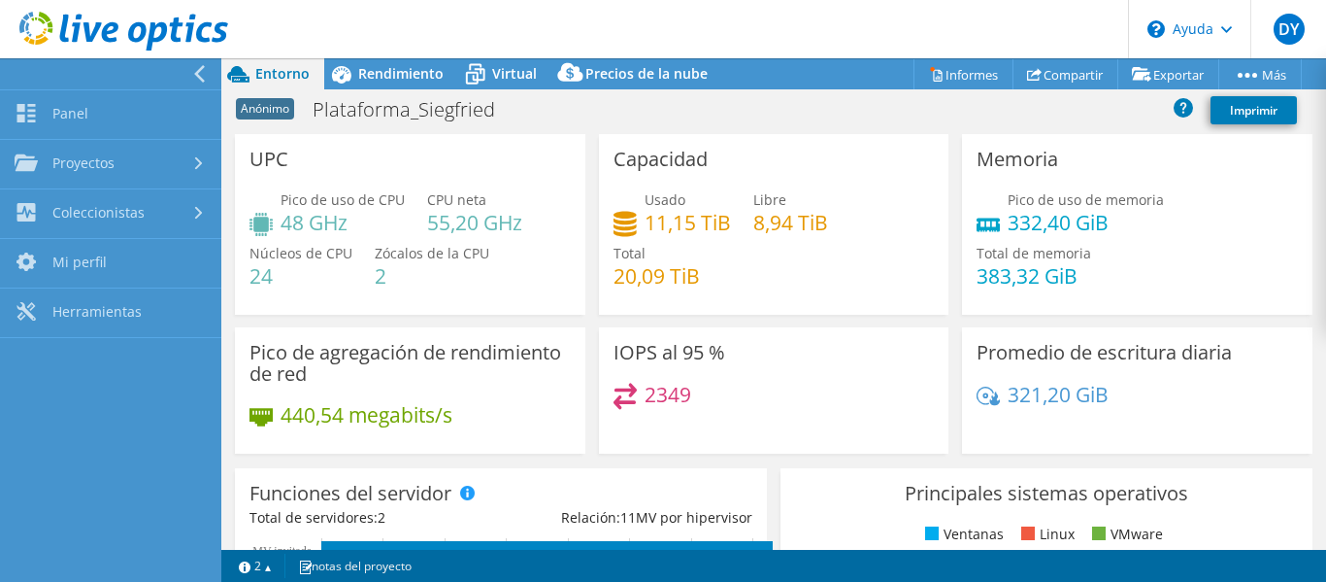
click at [24, 79] on div at bounding box center [105, 73] width 221 height 31
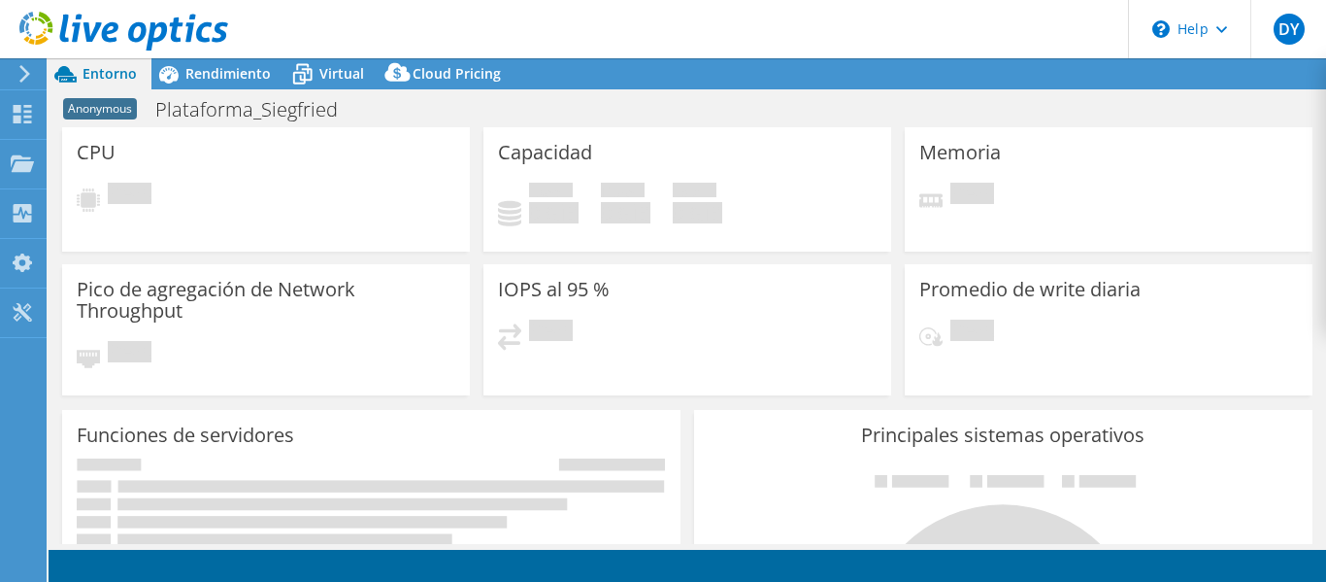
select select "USEast"
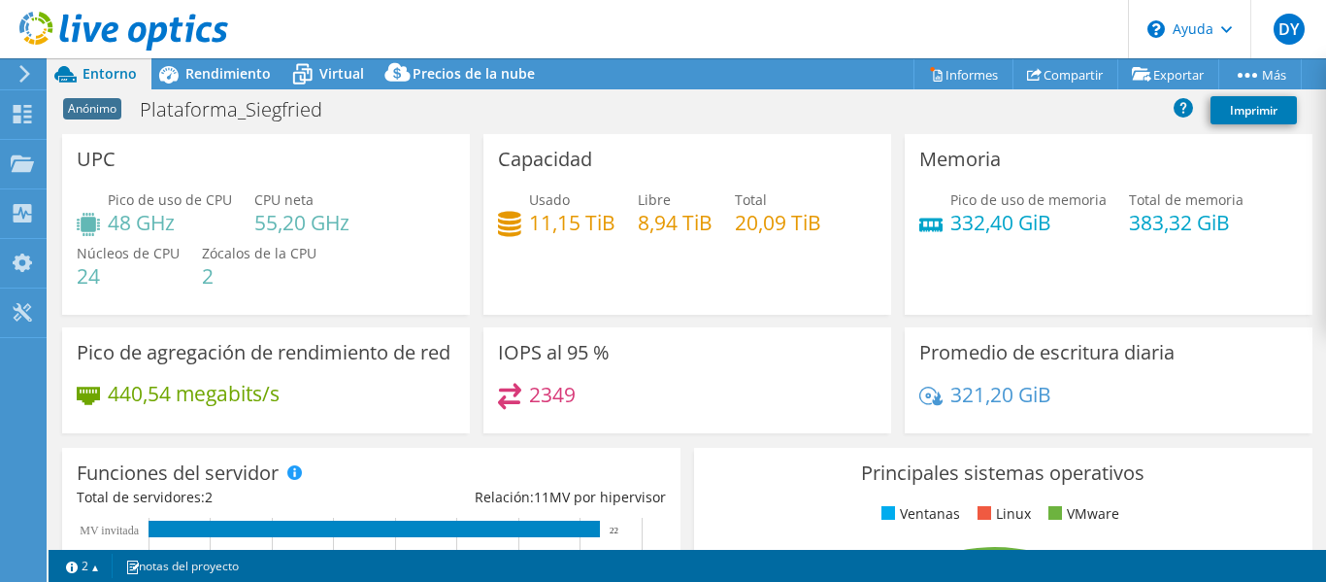
click at [664, 267] on div "Capacidad Usado 11,15 TiB Libre 8,94 TiB Total 20,09 TiB" at bounding box center [687, 224] width 408 height 181
click at [962, 75] on font "Informes" at bounding box center [972, 74] width 52 height 17
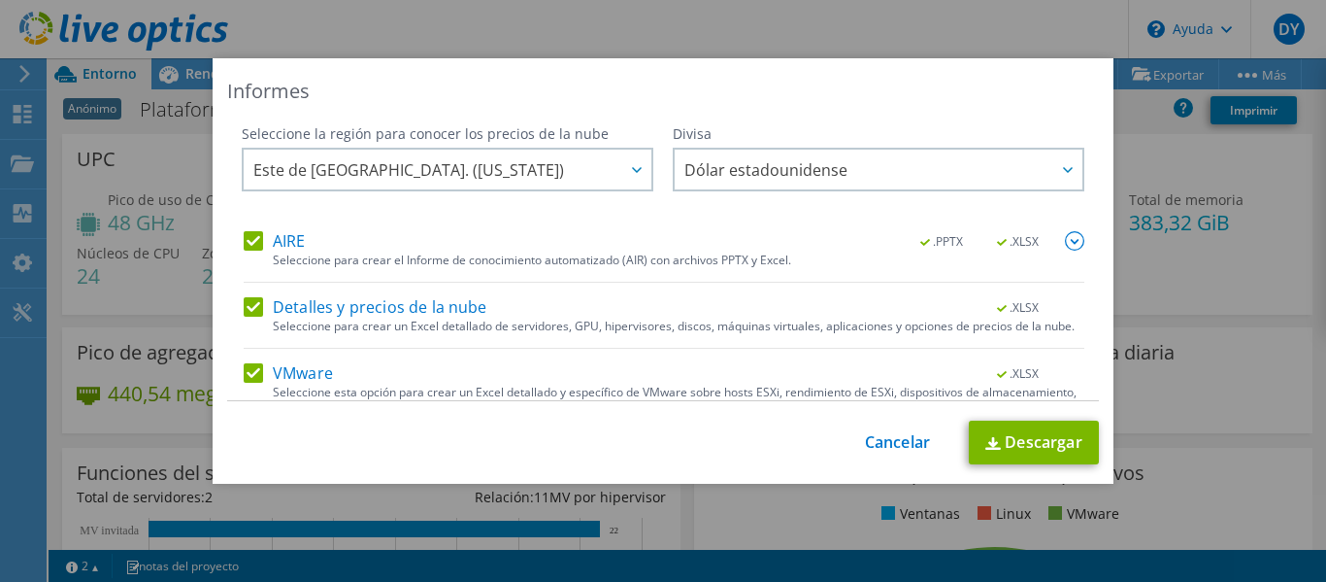
click at [1010, 305] on font ".XLSX" at bounding box center [1024, 307] width 29 height 17
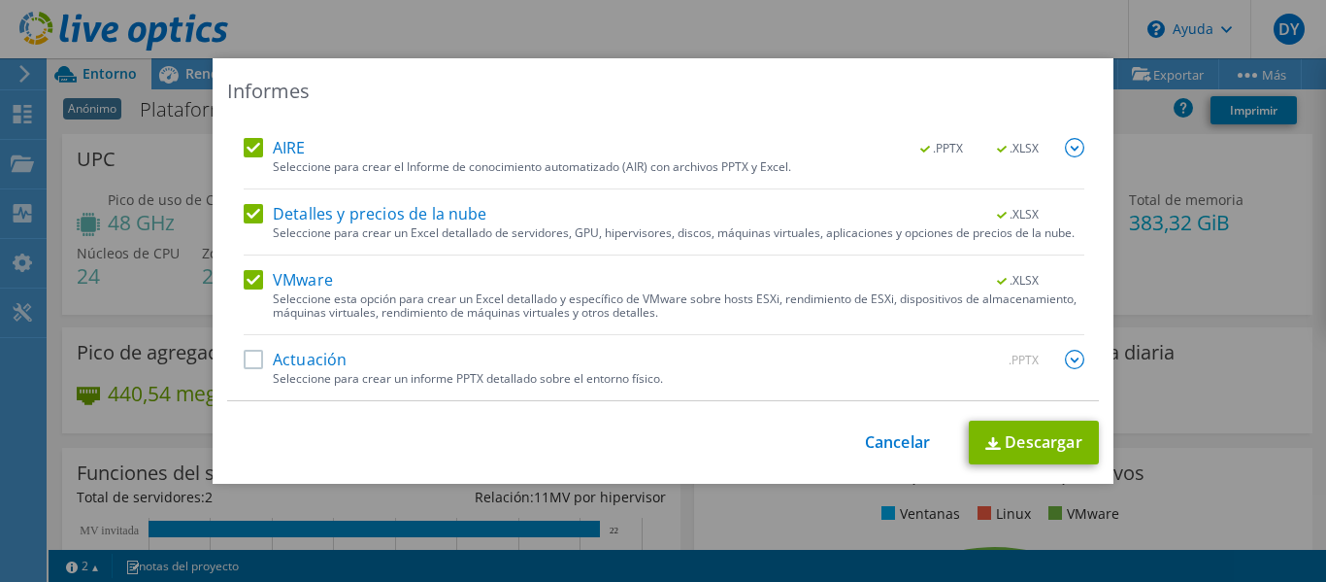
scroll to position [107, 0]
click at [985, 445] on img at bounding box center [993, 443] width 16 height 13
click at [1180, 199] on div "Informes Seleccione la región para conocer los precios de la nube Asia Pacífico…" at bounding box center [663, 290] width 1326 height 465
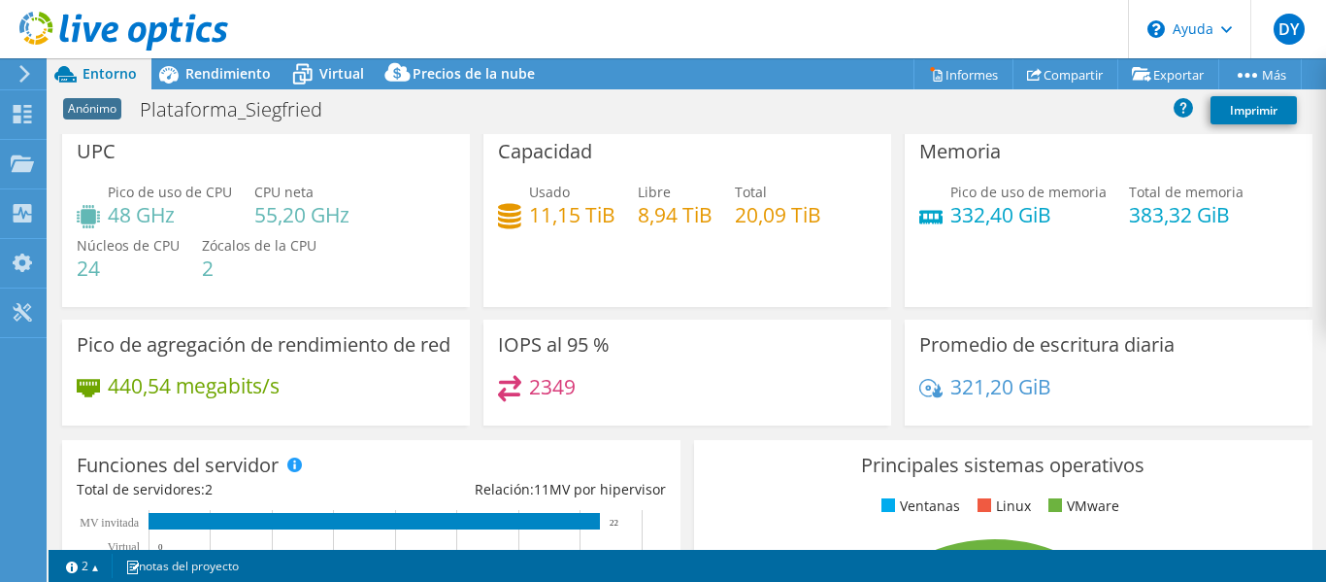
scroll to position [0, 0]
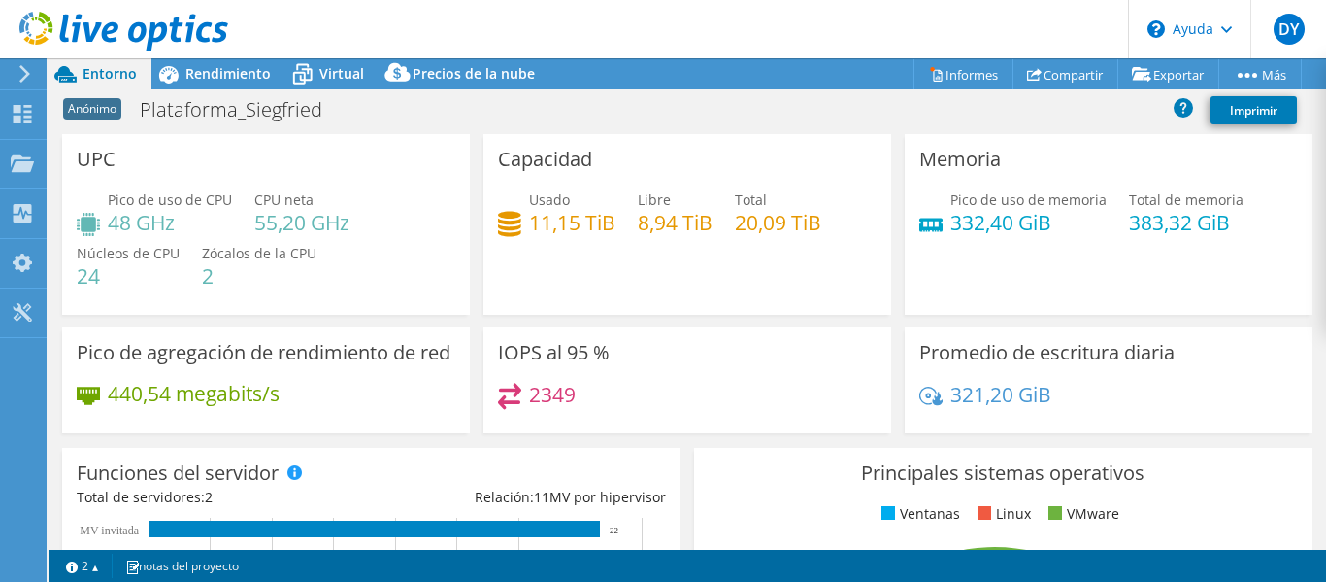
click at [17, 70] on div at bounding box center [21, 73] width 21 height 17
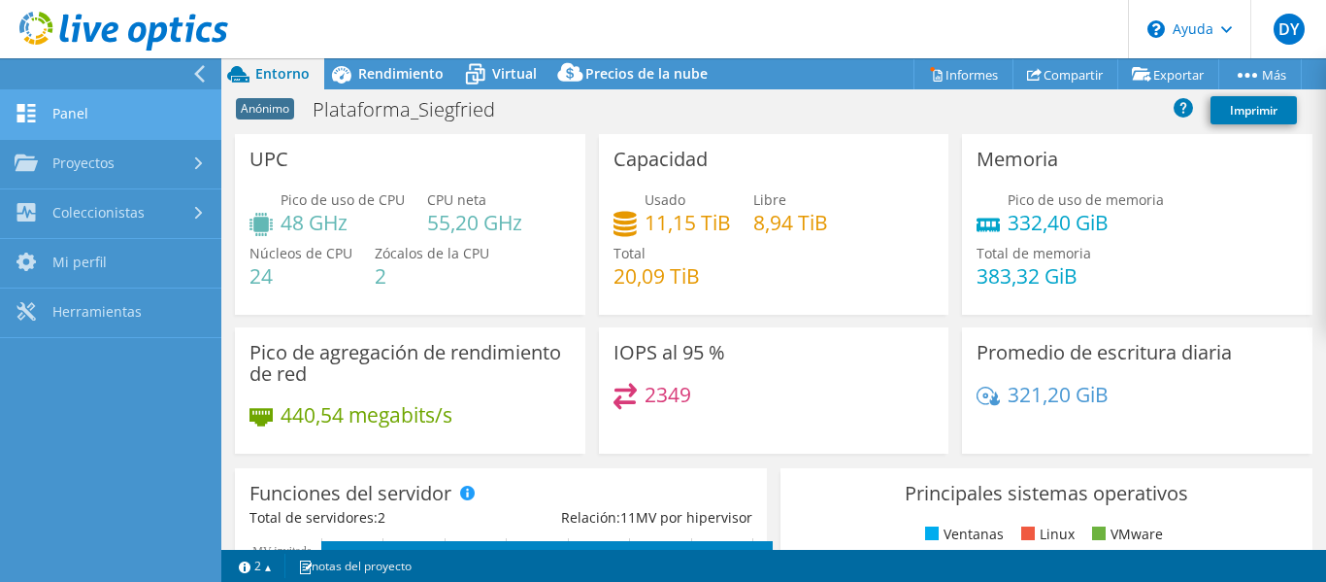
click at [59, 115] on font "Panel" at bounding box center [70, 113] width 36 height 18
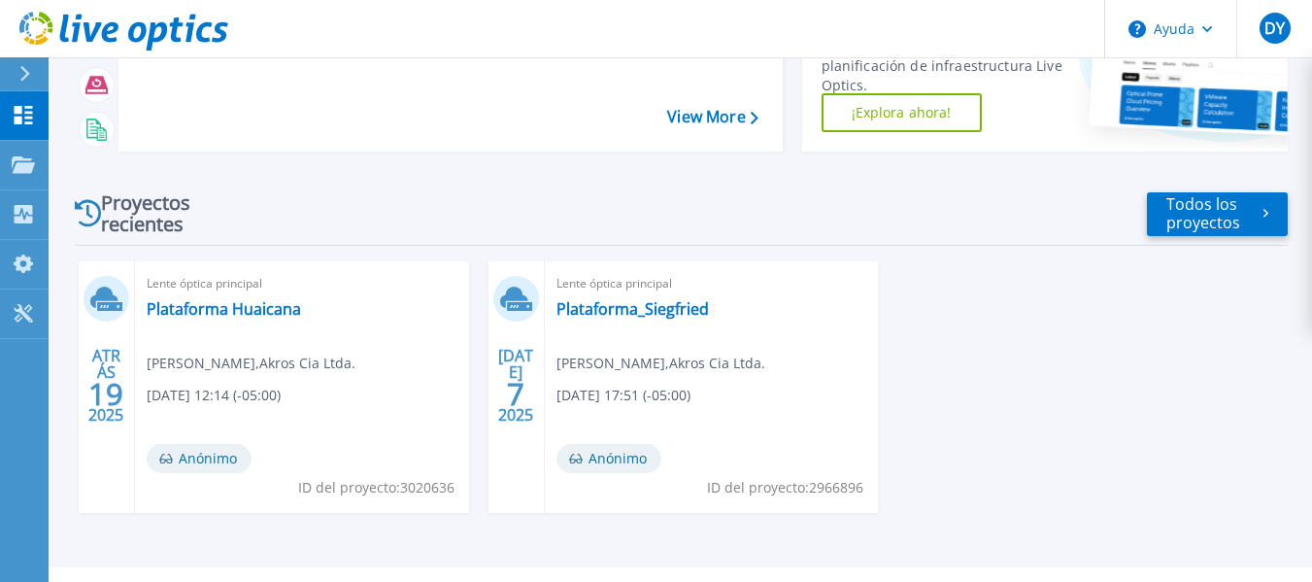
scroll to position [189, 0]
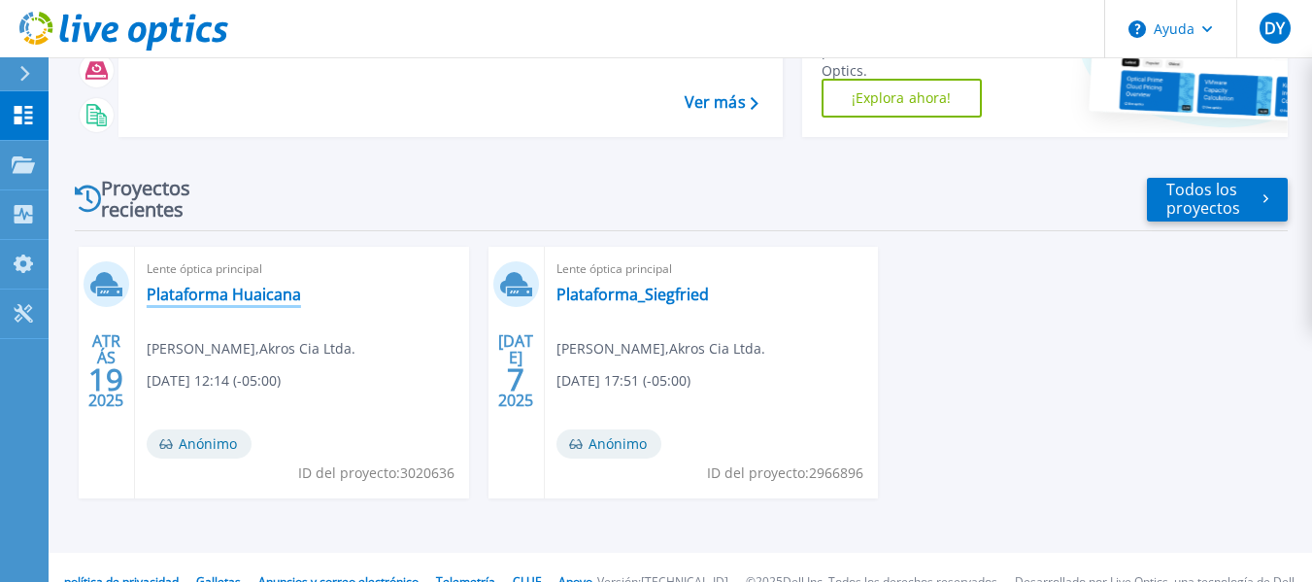
click at [247, 298] on font "Plataforma Huaicana" at bounding box center [224, 293] width 154 height 21
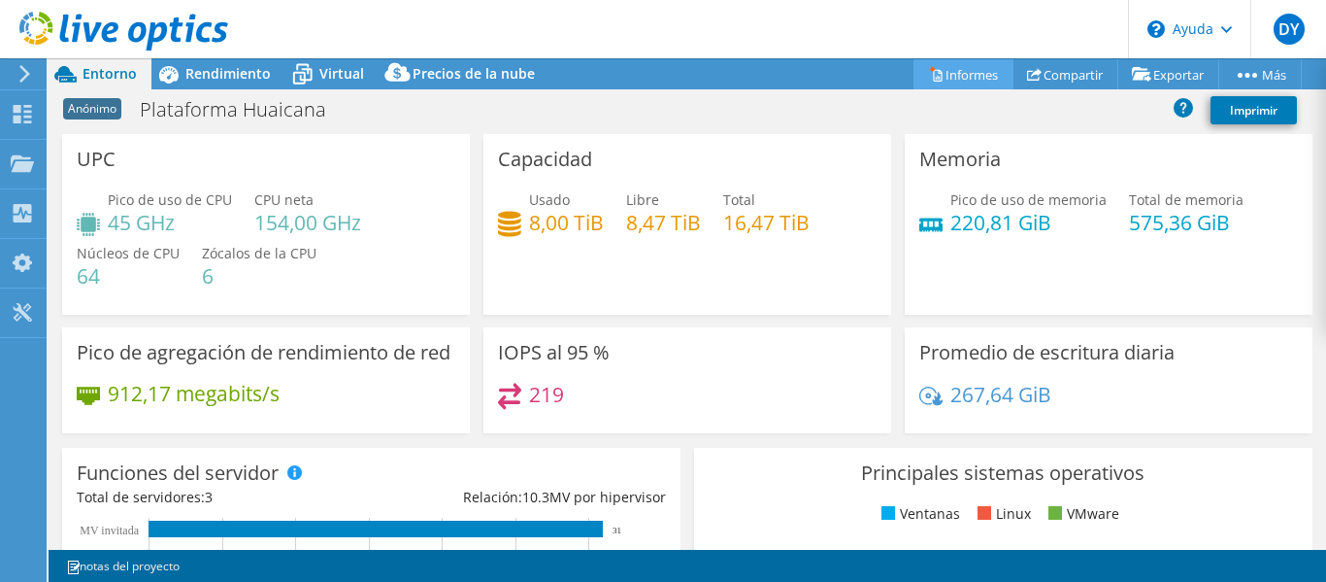
click at [963, 76] on font "Informes" at bounding box center [972, 74] width 52 height 17
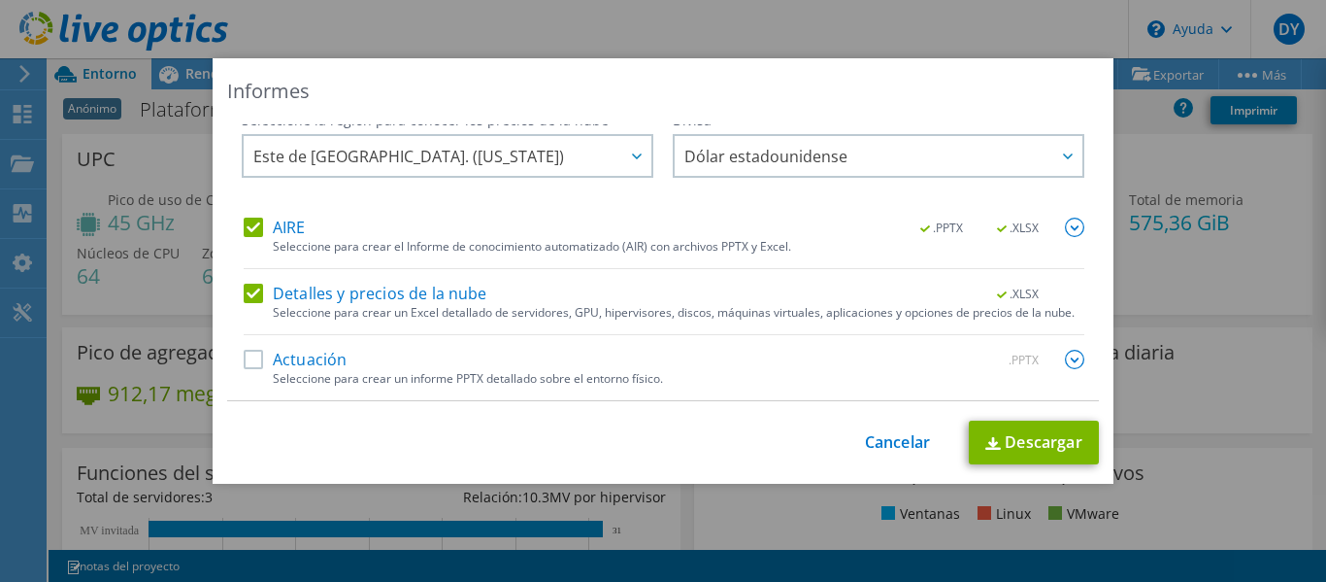
scroll to position [27, 0]
click at [902, 440] on font "Cancelar" at bounding box center [897, 441] width 65 height 21
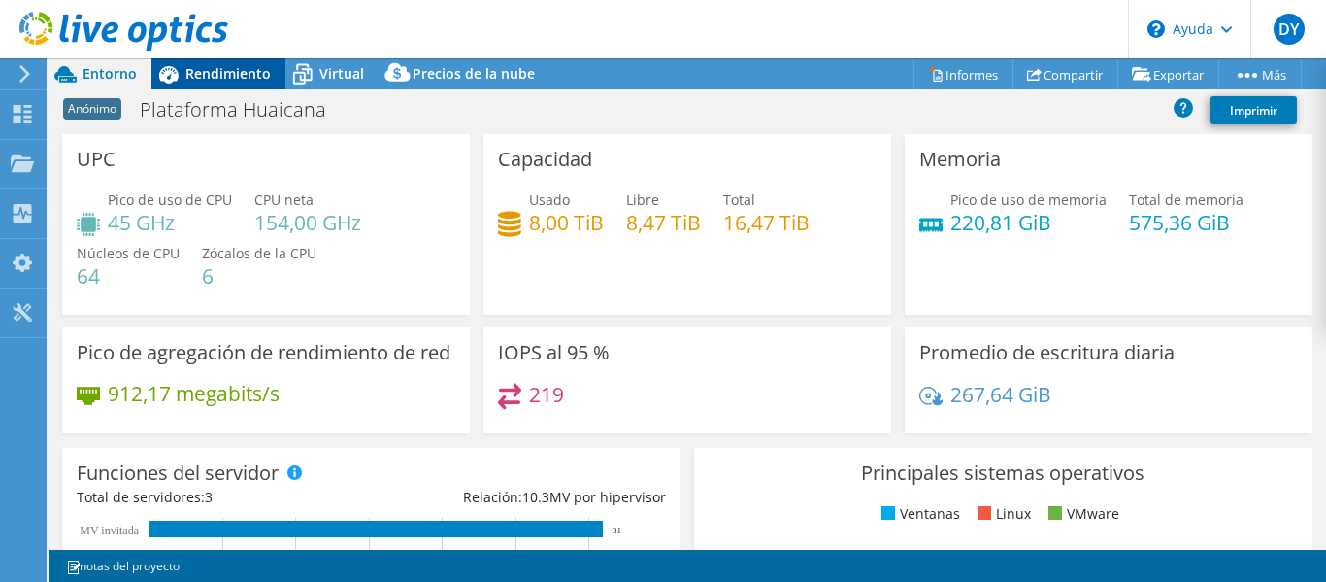
click at [232, 81] on font "Rendimiento" at bounding box center [227, 73] width 85 height 18
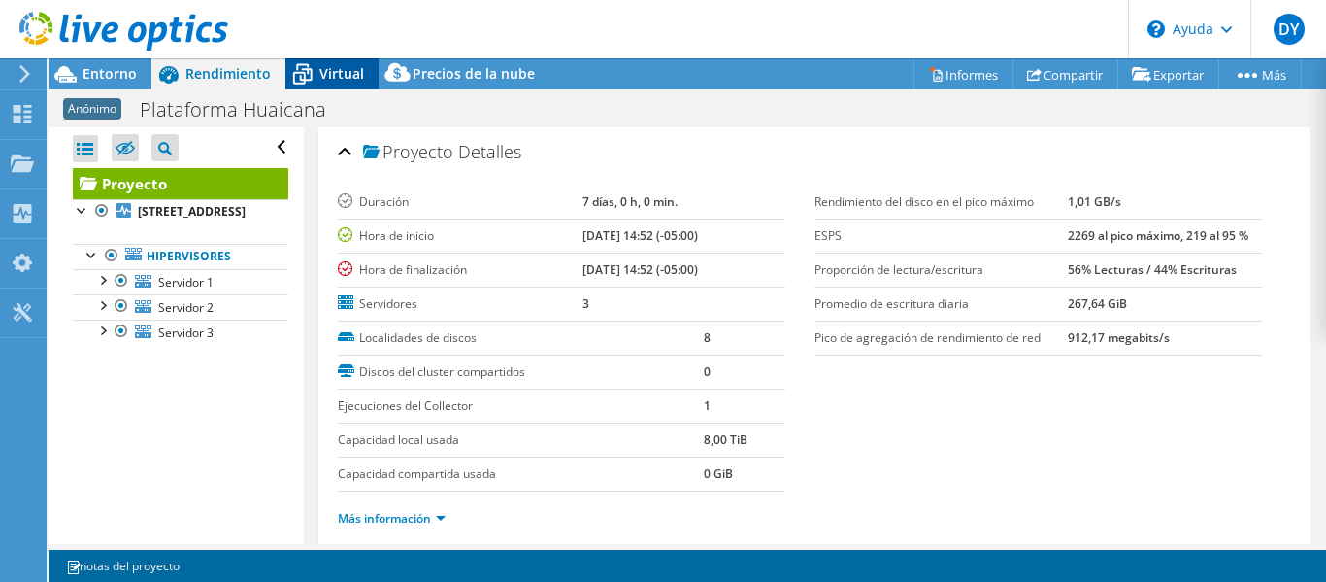
click at [307, 73] on icon at bounding box center [302, 74] width 34 height 34
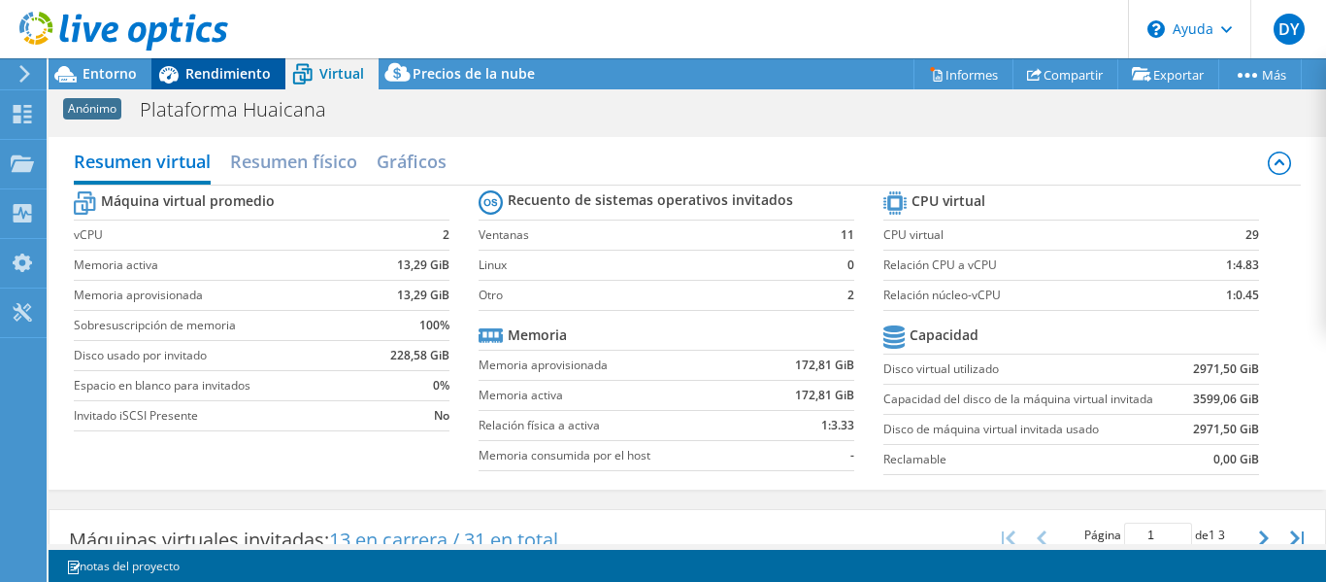
click at [256, 68] on font "Rendimiento" at bounding box center [227, 73] width 85 height 18
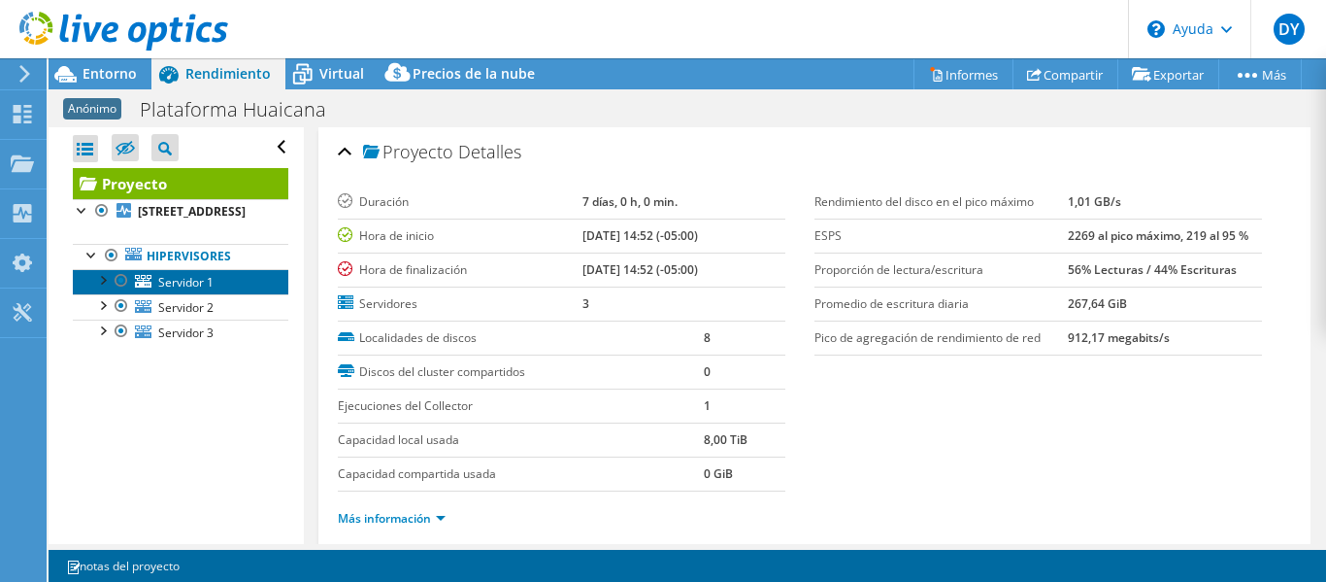
click at [176, 290] on font "Servidor 1" at bounding box center [185, 282] width 55 height 17
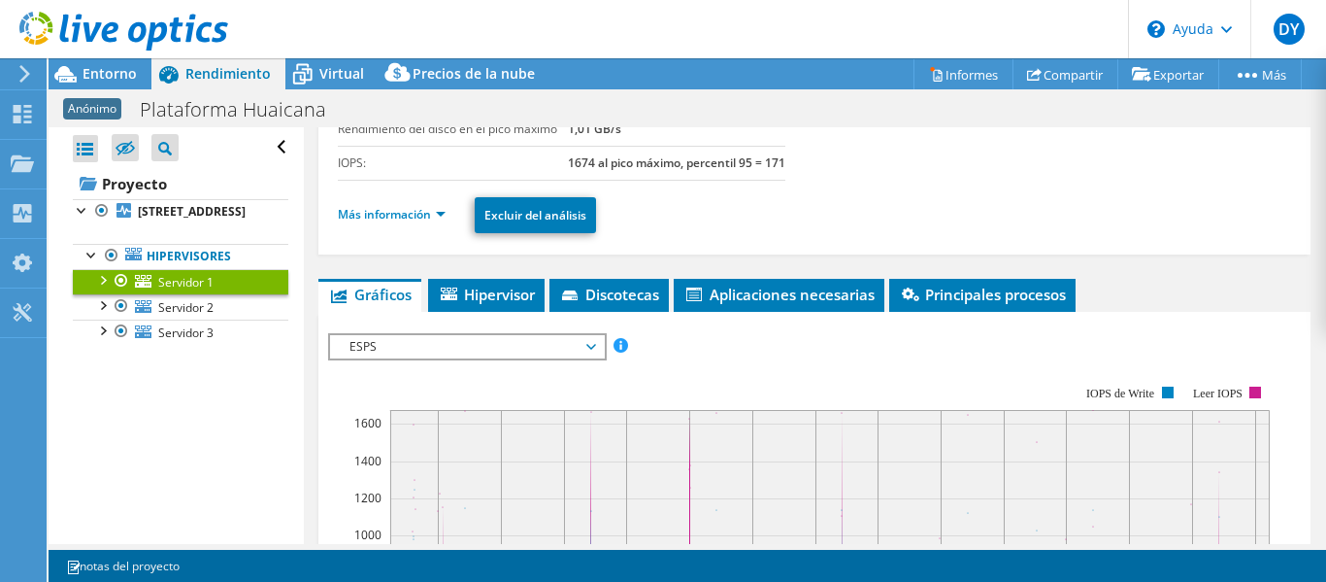
scroll to position [291, 0]
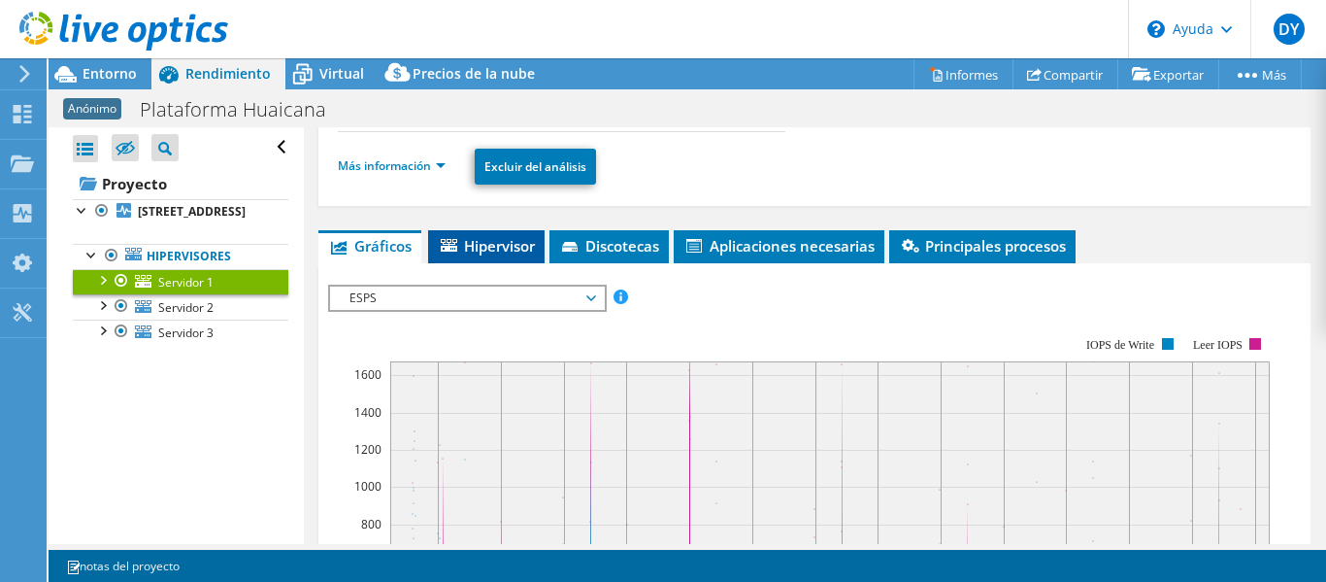
click at [494, 255] on font "Hipervisor" at bounding box center [499, 245] width 71 height 19
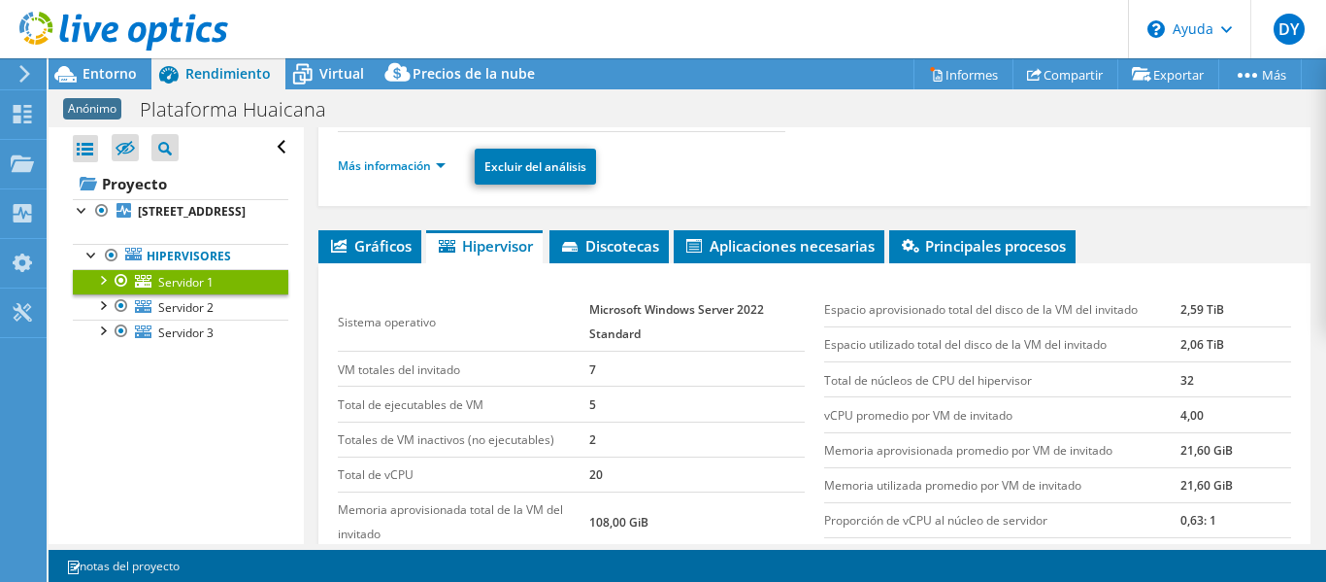
scroll to position [388, 0]
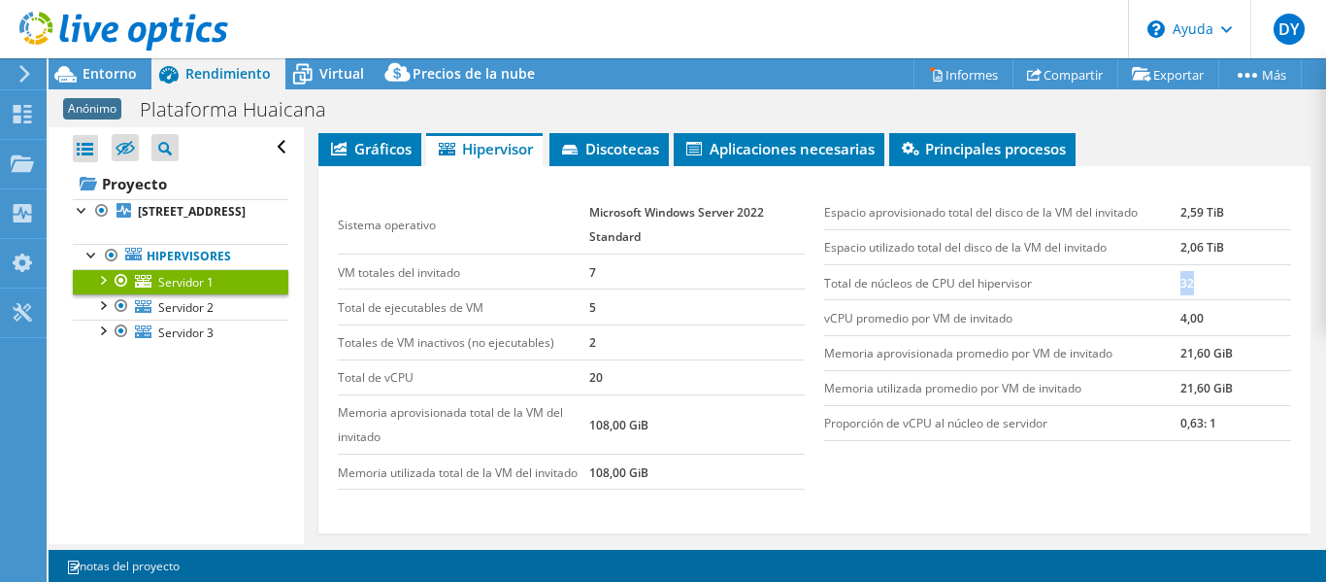
drag, startPoint x: 1188, startPoint y: 324, endPoint x: 1117, endPoint y: 331, distance: 71.2
click at [1142, 300] on tr "Total de núcleos de CPU del hipervisor 32" at bounding box center [1057, 282] width 467 height 35
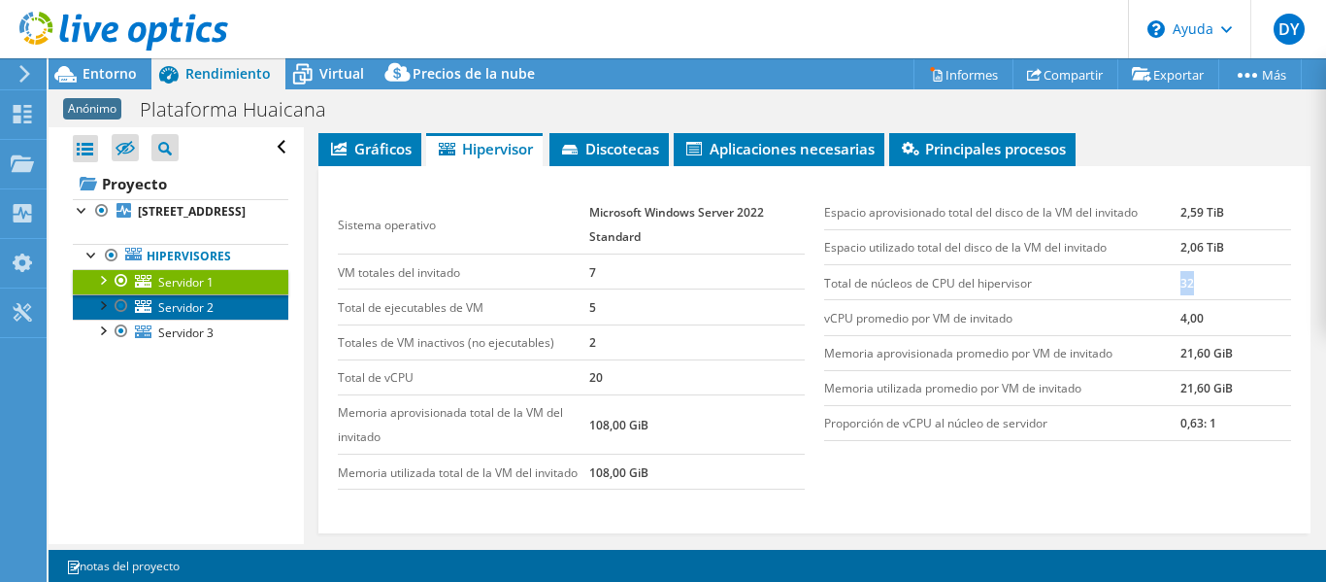
click at [219, 319] on link "Servidor 2" at bounding box center [181, 306] width 216 height 25
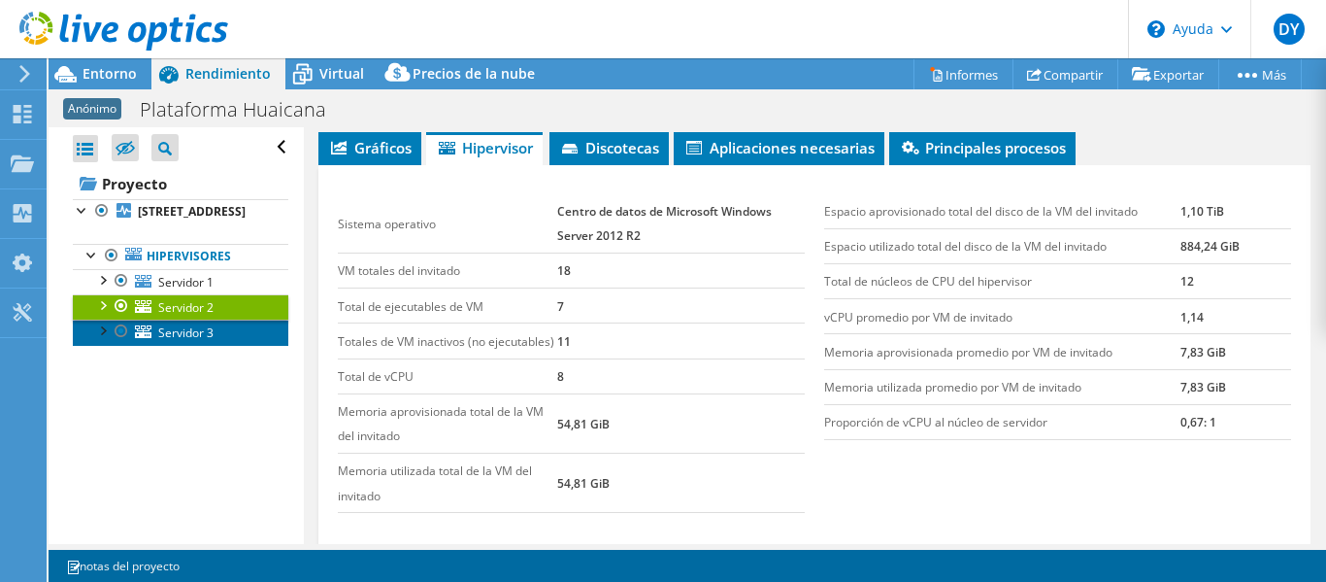
click at [201, 341] on font "Servidor 3" at bounding box center [185, 332] width 55 height 17
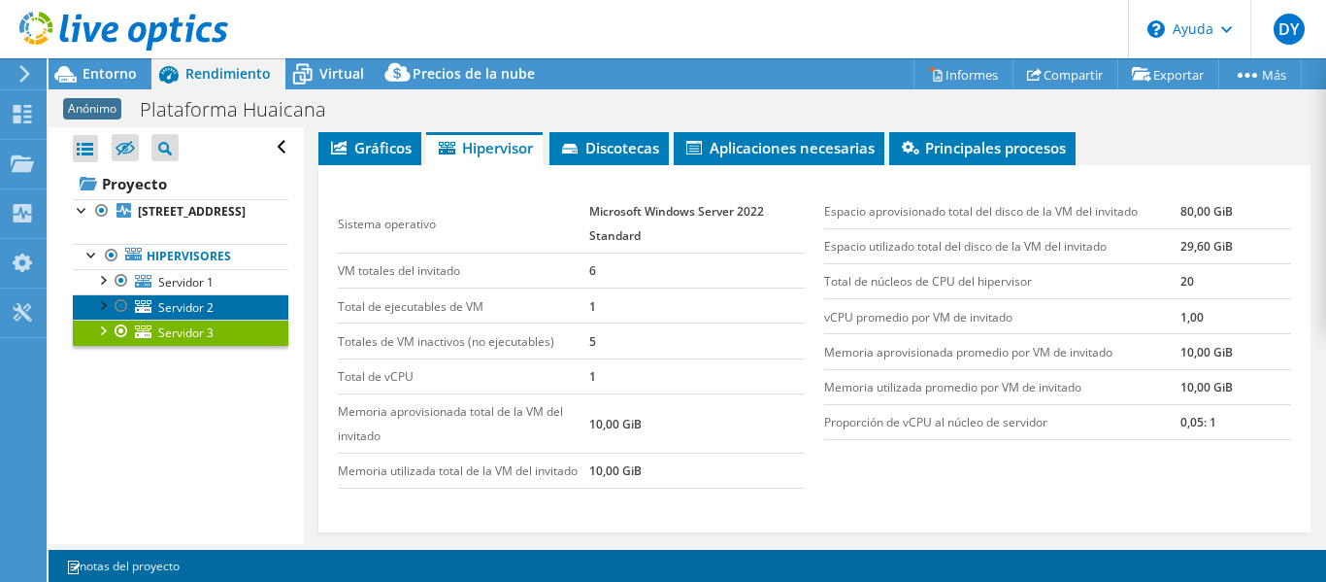
click at [222, 318] on link "Servidor 2" at bounding box center [181, 306] width 216 height 25
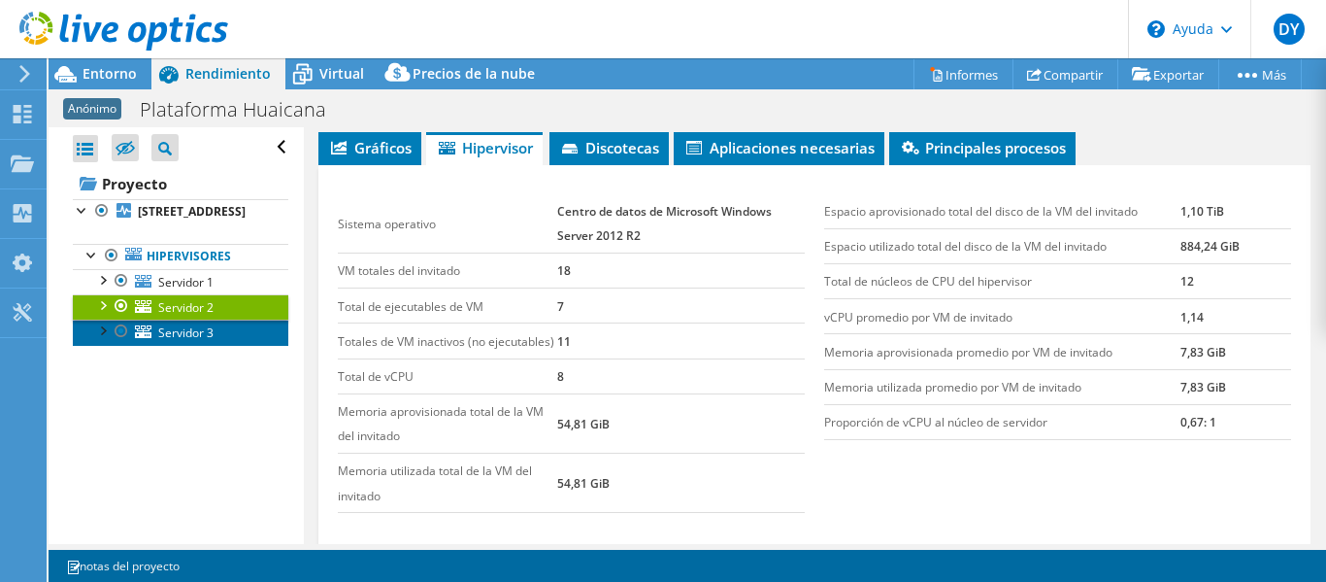
click at [231, 345] on link "Servidor 3" at bounding box center [181, 331] width 216 height 25
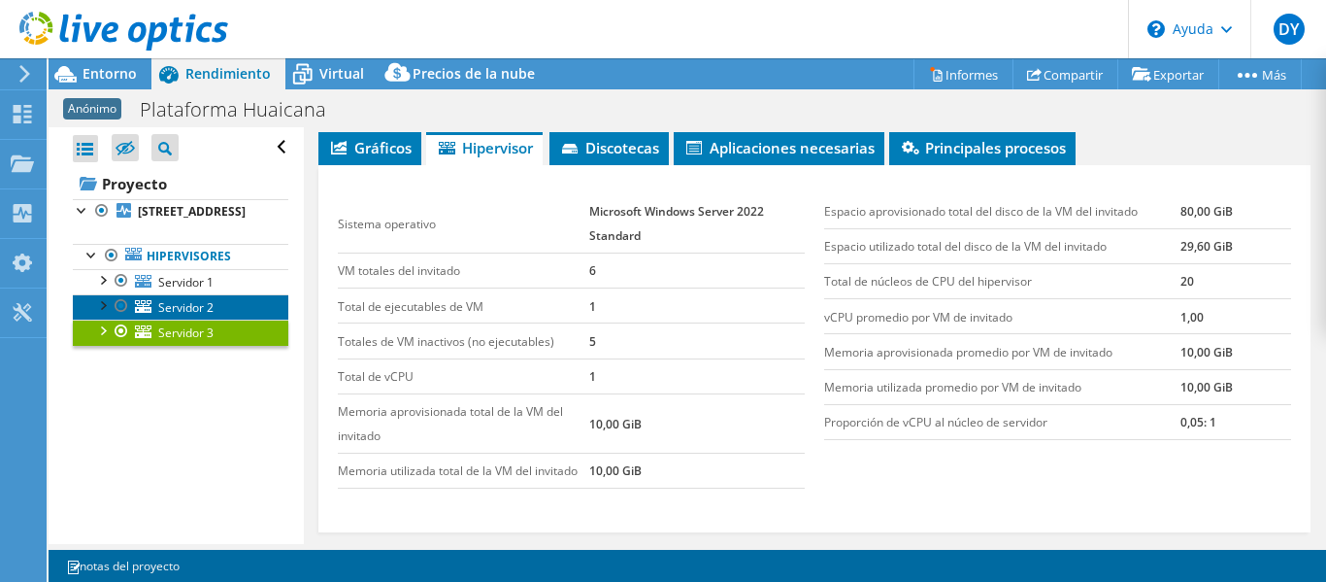
click at [231, 319] on link "Servidor 2" at bounding box center [181, 306] width 216 height 25
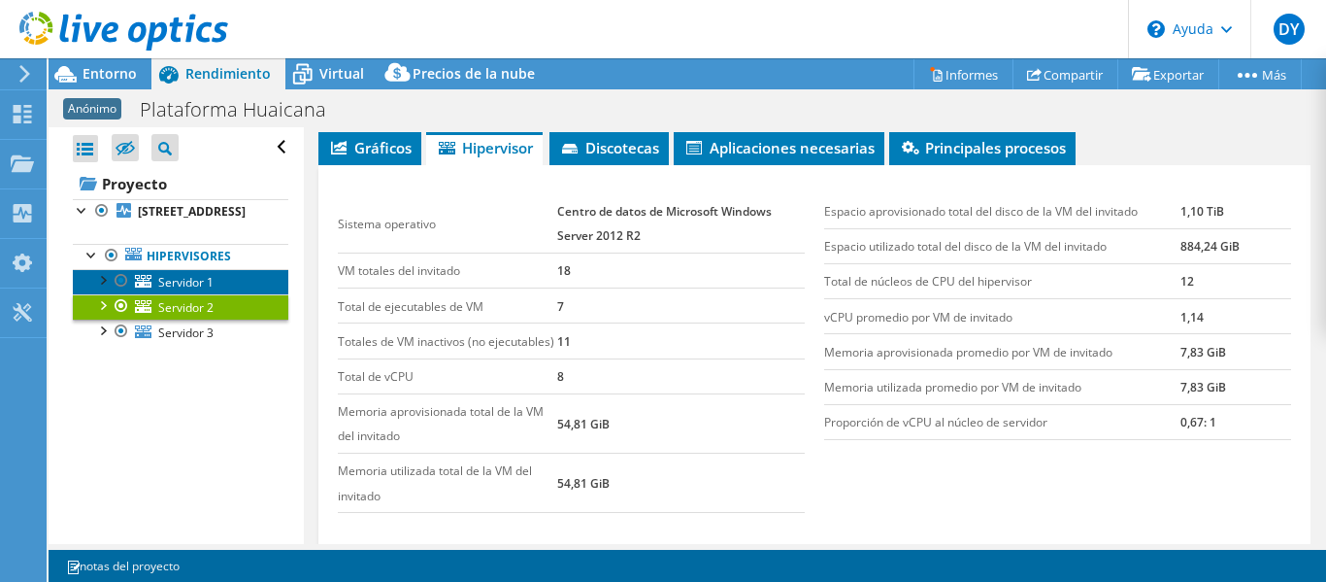
click at [227, 294] on link "Servidor 1" at bounding box center [181, 281] width 216 height 25
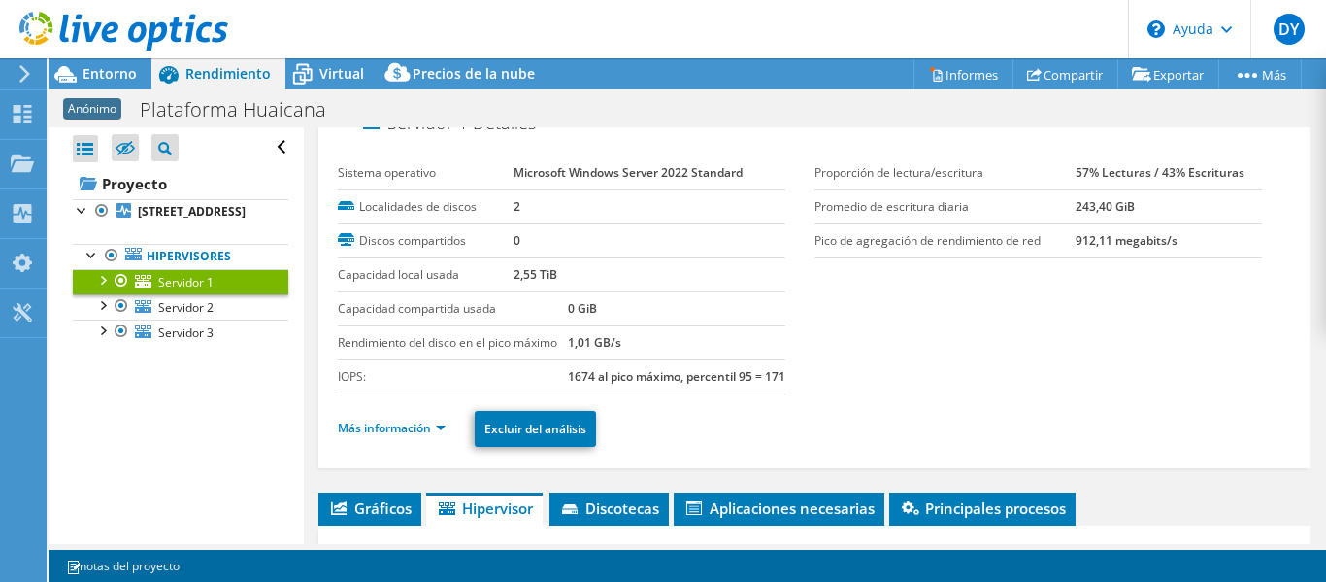
scroll to position [0, 0]
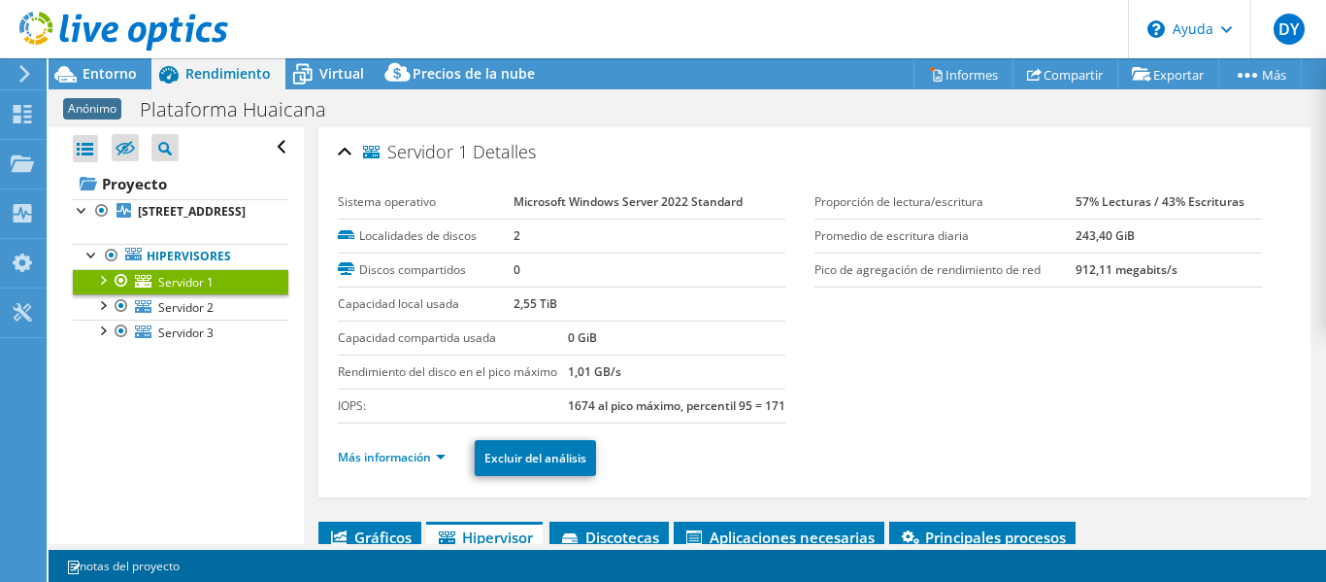
click at [446, 150] on font "Servidor 1" at bounding box center [427, 151] width 81 height 23
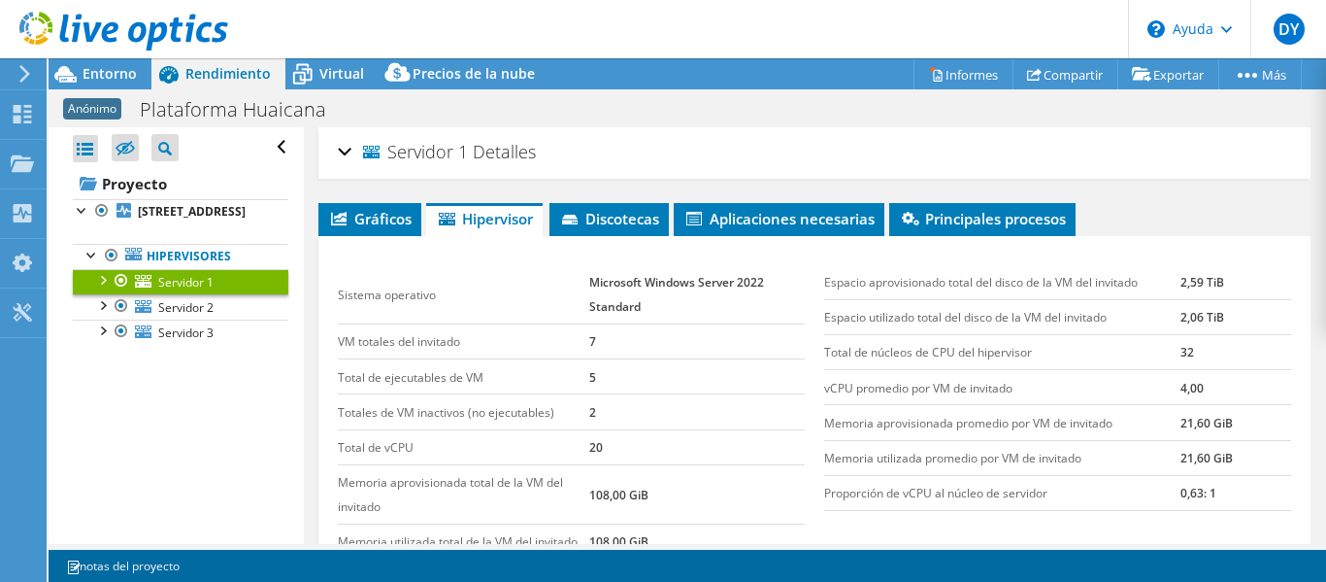
click at [446, 150] on font "Servidor 1" at bounding box center [427, 151] width 81 height 23
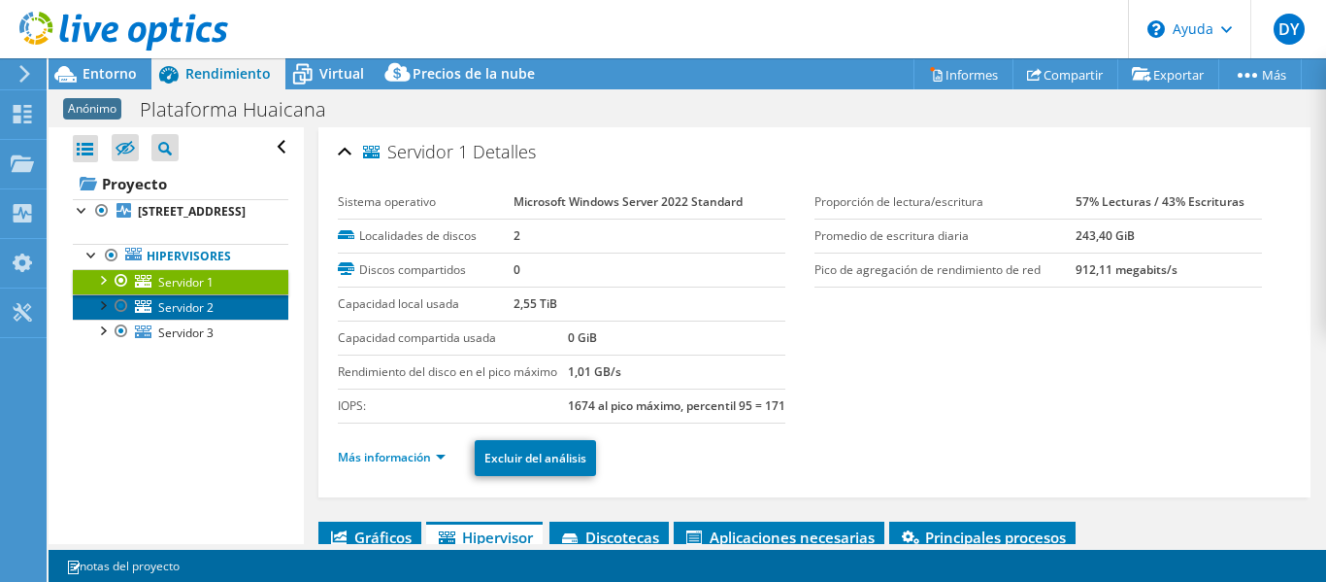
click at [200, 316] on font "Servidor 2" at bounding box center [185, 307] width 55 height 17
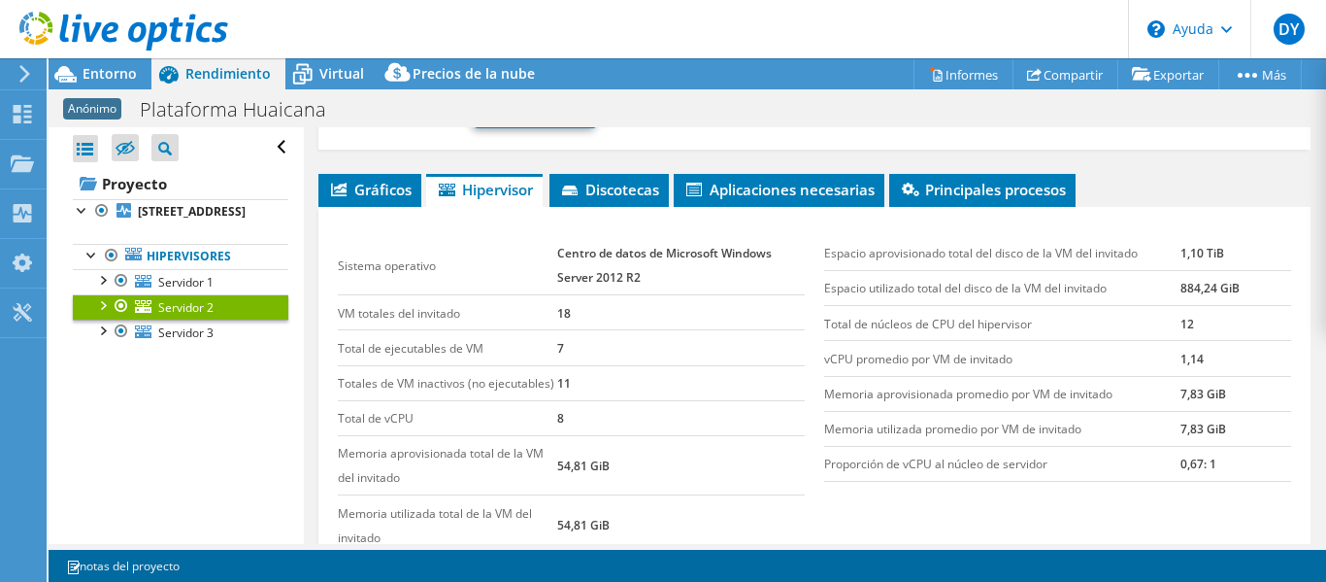
scroll to position [388, 0]
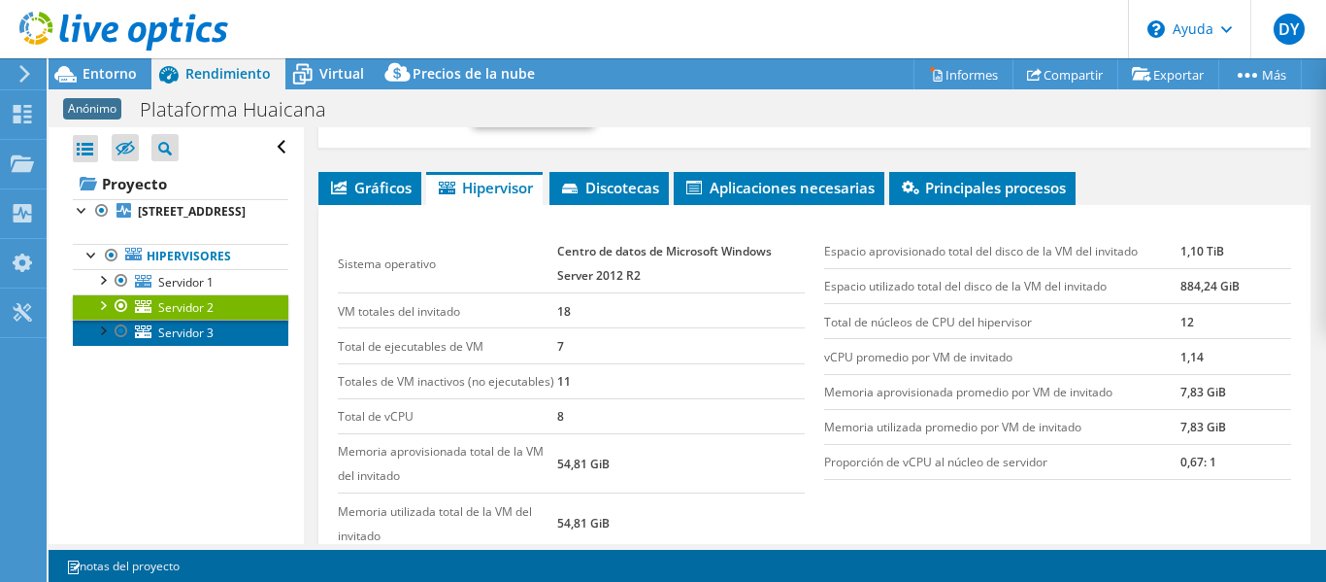
click at [201, 341] on font "Servidor 3" at bounding box center [185, 332] width 55 height 17
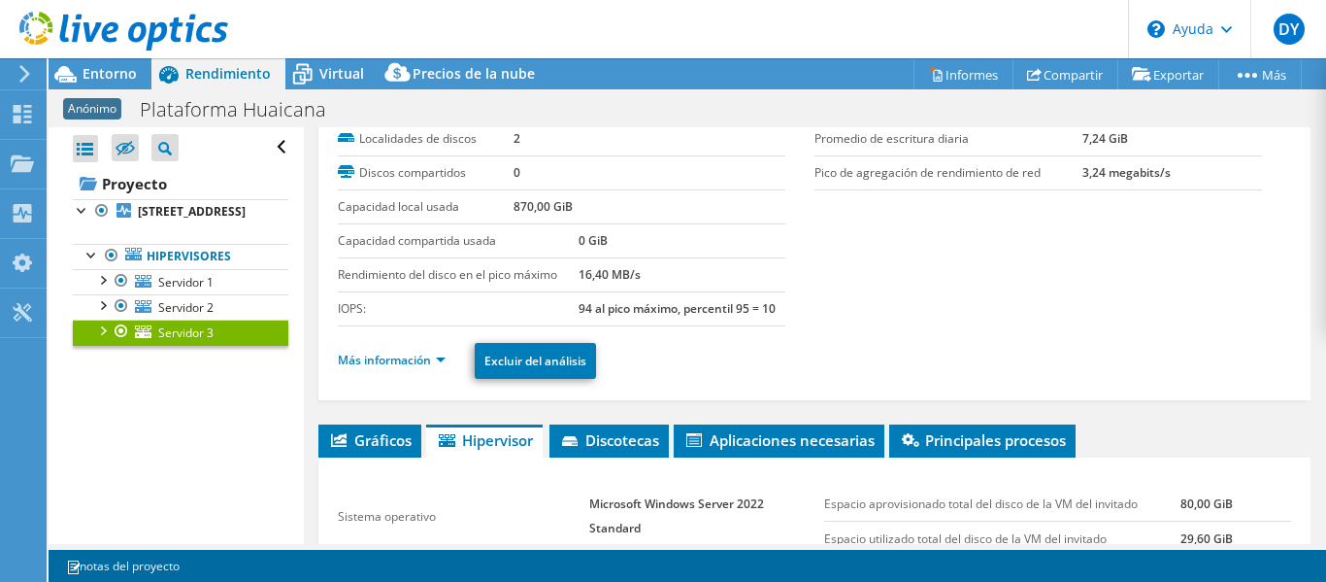
scroll to position [0, 0]
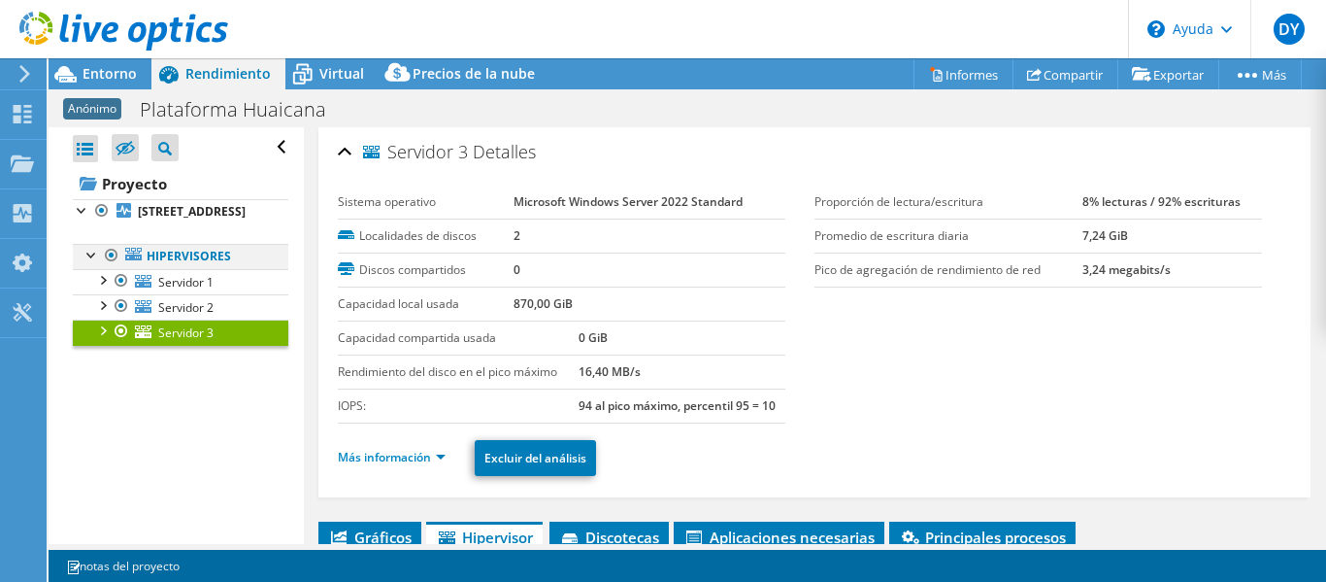
click at [90, 263] on div at bounding box center [92, 253] width 19 height 19
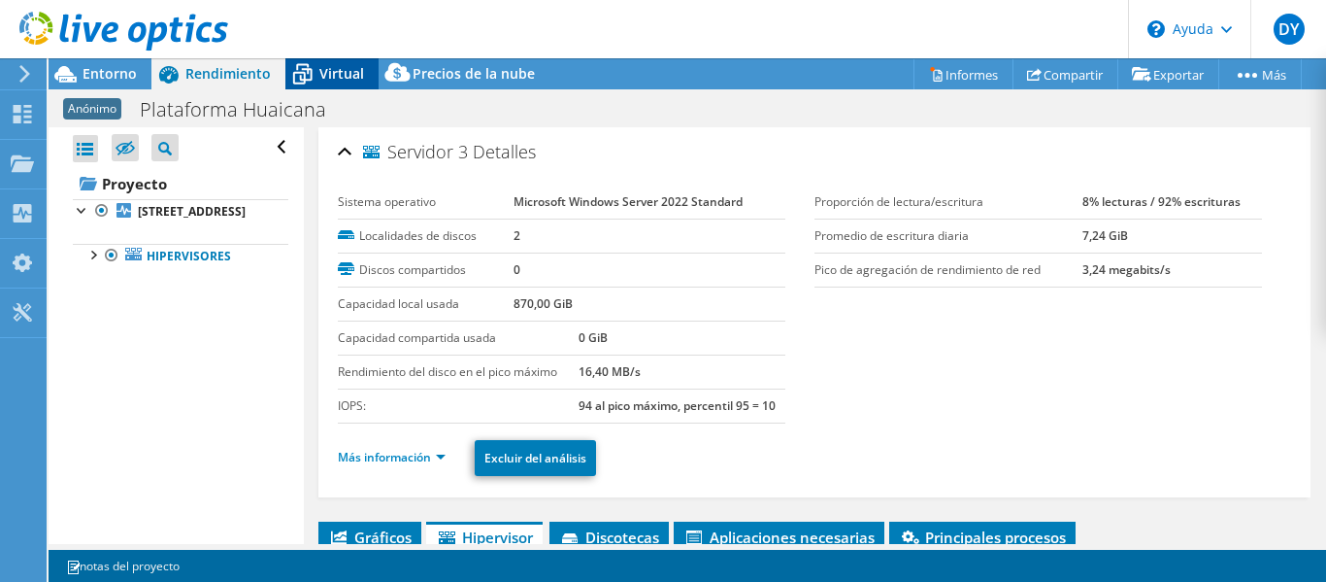
click at [342, 75] on font "Virtual" at bounding box center [341, 73] width 45 height 18
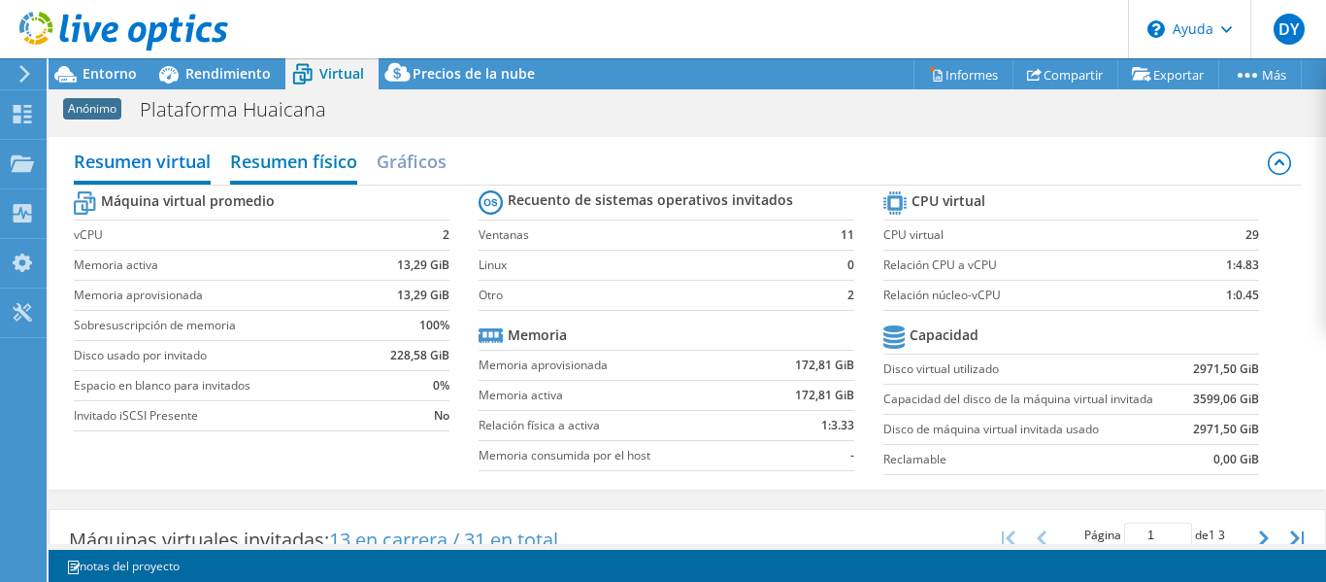
click at [312, 167] on font "Resumen físico" at bounding box center [293, 161] width 127 height 23
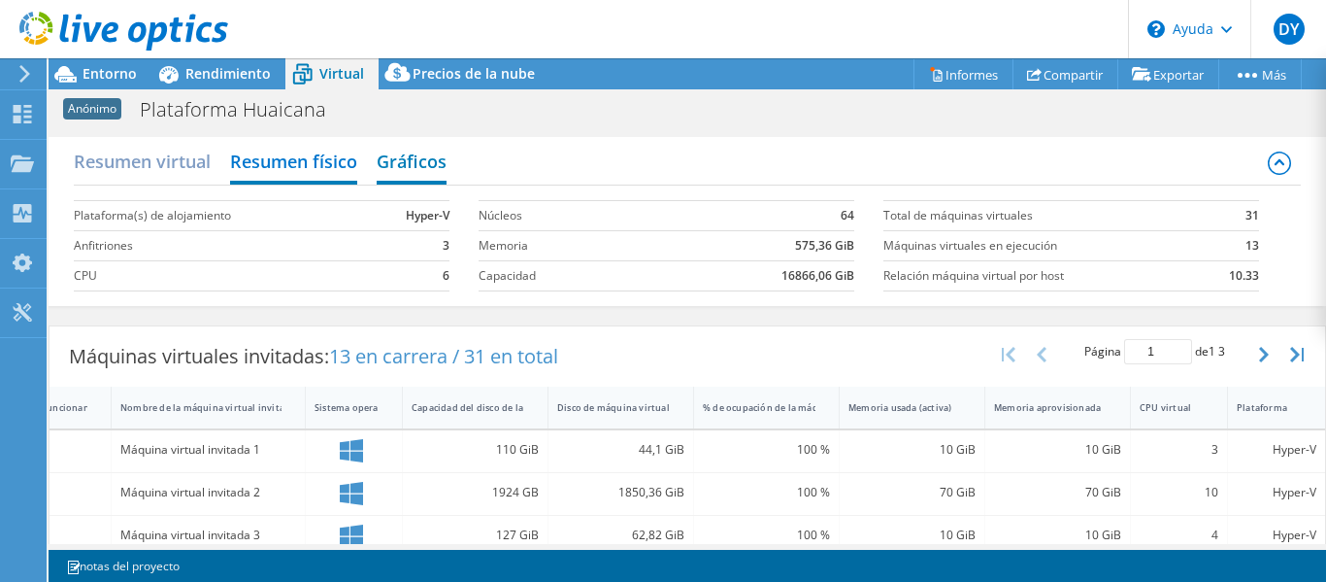
click at [429, 155] on font "Gráficos" at bounding box center [412, 161] width 70 height 23
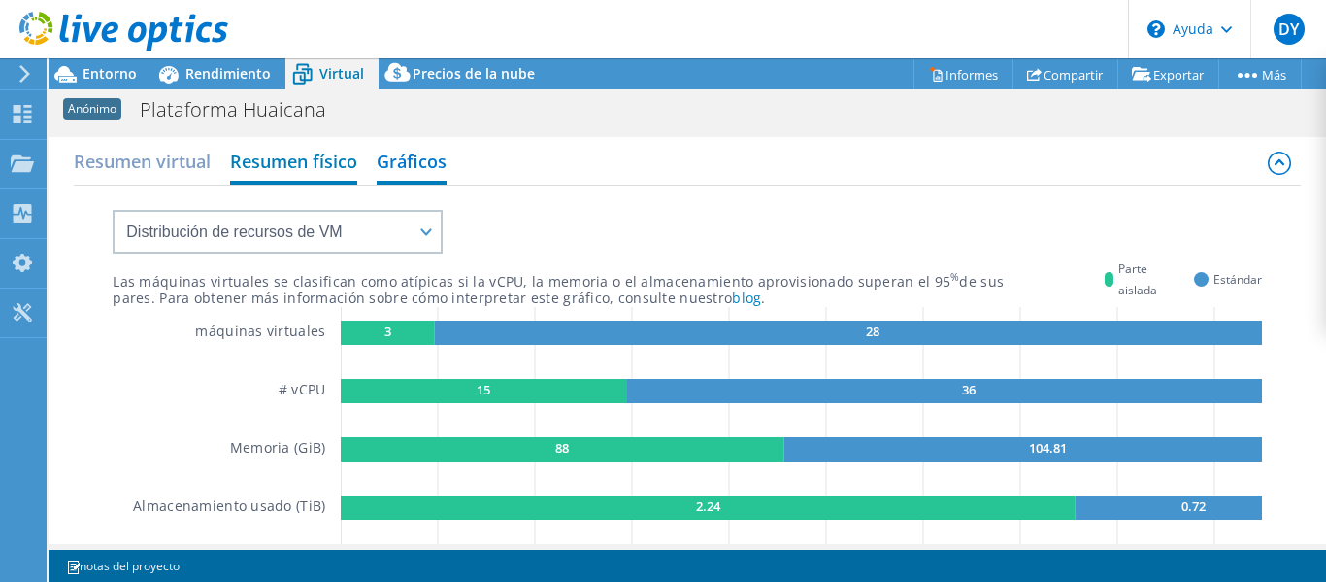
click at [331, 161] on font "Resumen físico" at bounding box center [293, 161] width 127 height 23
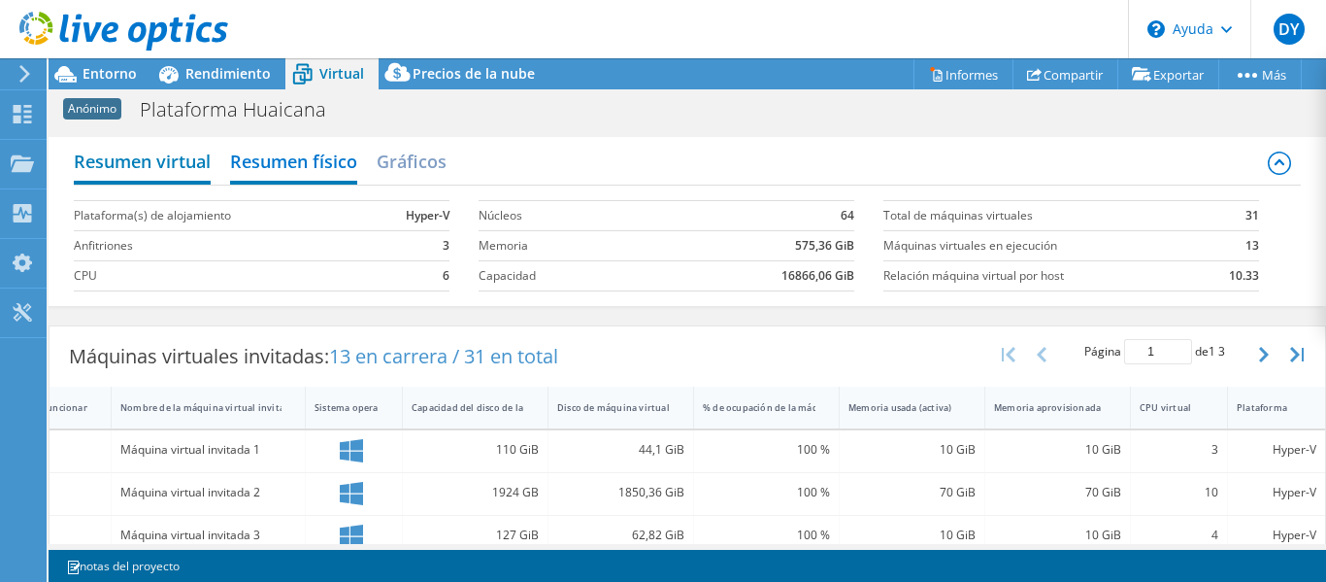
click at [169, 168] on font "Resumen virtual" at bounding box center [142, 161] width 137 height 23
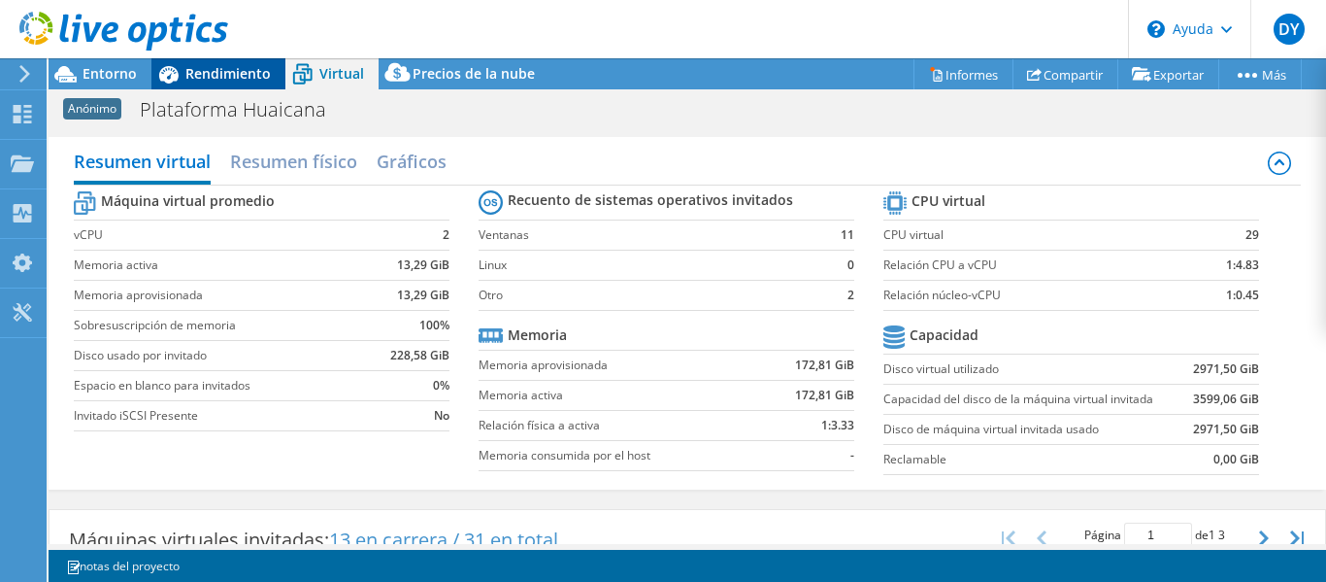
click at [240, 79] on font "Rendimiento" at bounding box center [227, 73] width 85 height 18
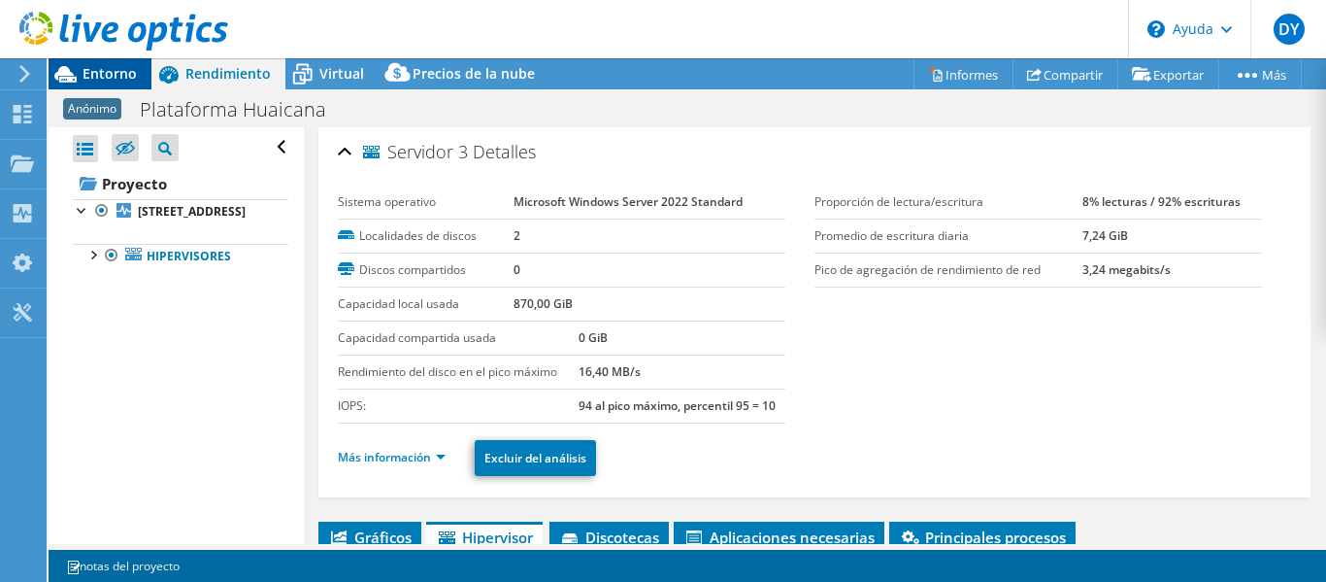
click at [77, 76] on icon at bounding box center [66, 74] width 34 height 34
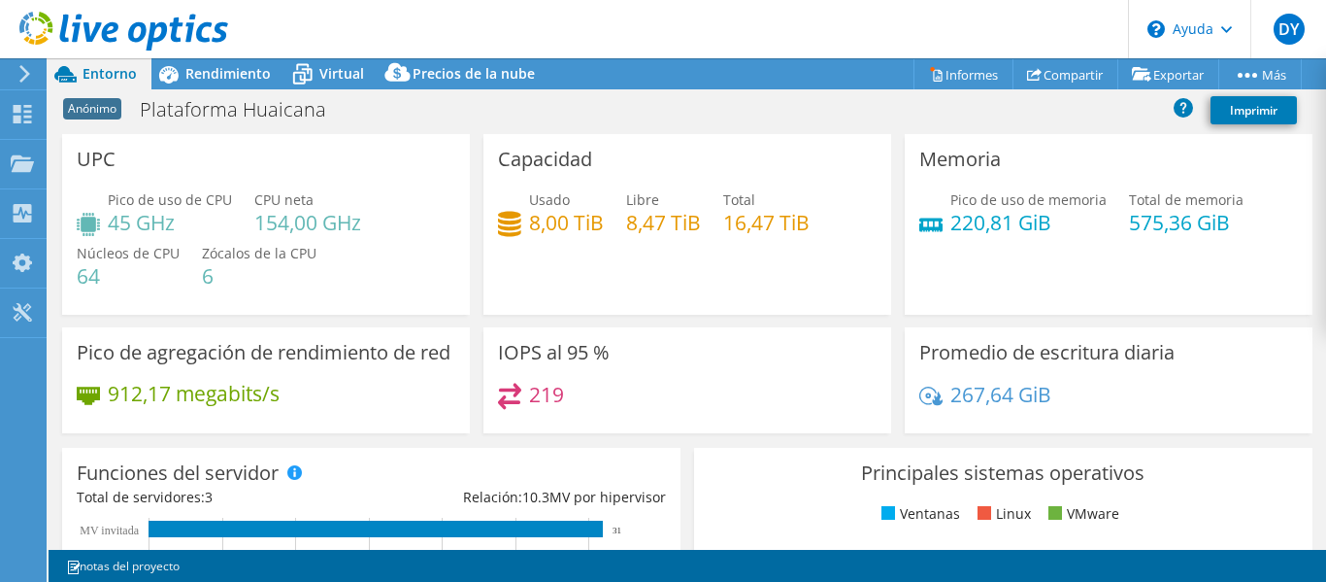
click at [396, 363] on h3 "Pico de agregación de rendimiento de red" at bounding box center [264, 352] width 374 height 21
click at [210, 78] on font "Rendimiento" at bounding box center [227, 73] width 85 height 18
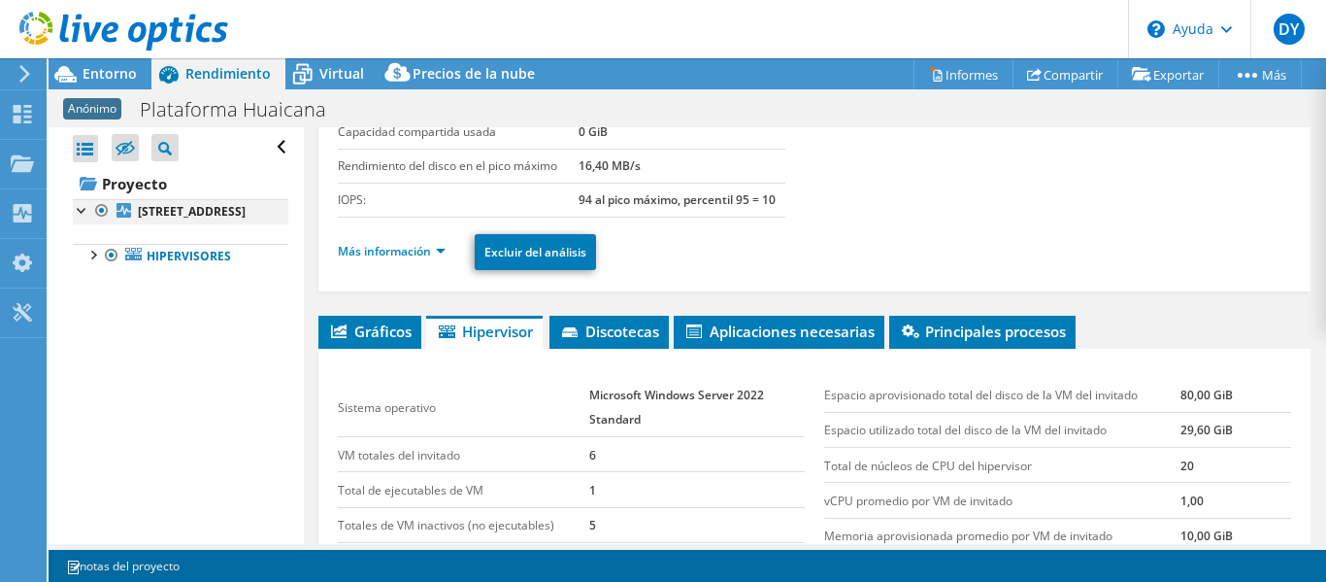
click at [82, 208] on div at bounding box center [82, 208] width 19 height 19
click at [94, 263] on div at bounding box center [92, 253] width 19 height 19
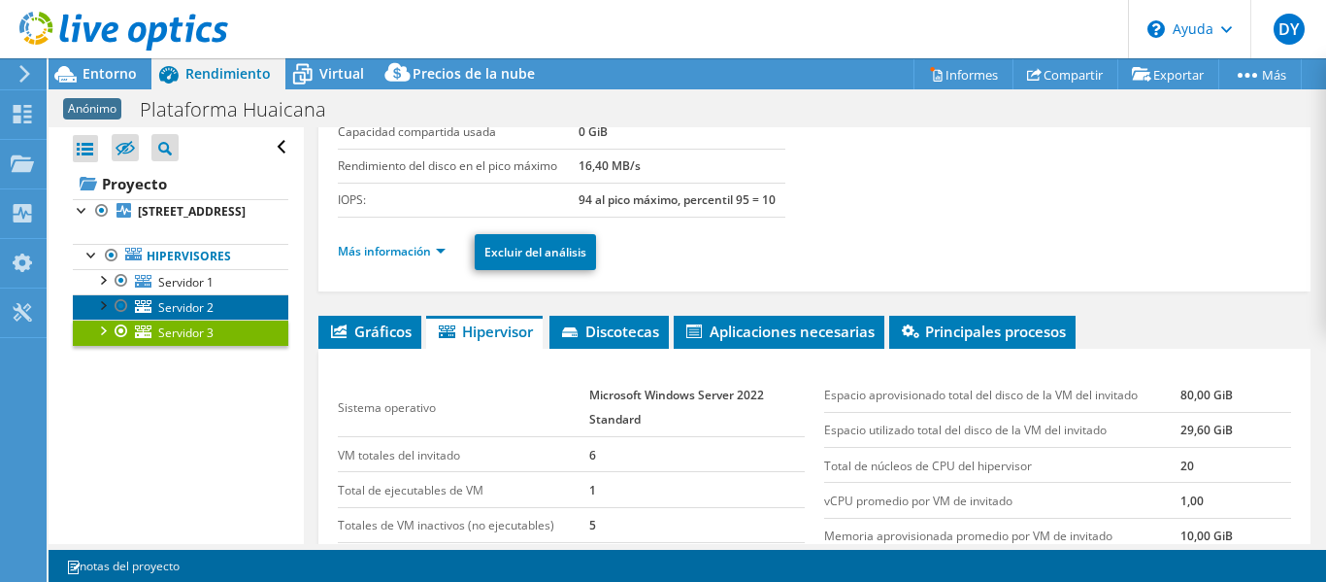
click at [182, 316] on font "Servidor 2" at bounding box center [185, 307] width 55 height 17
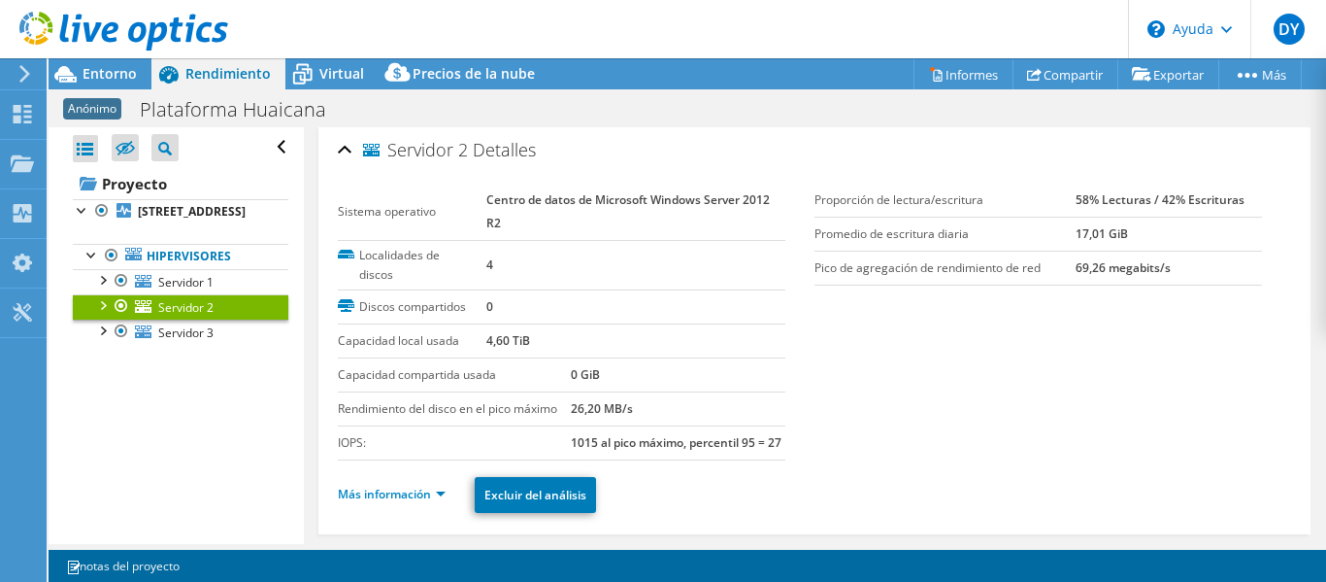
scroll to position [0, 0]
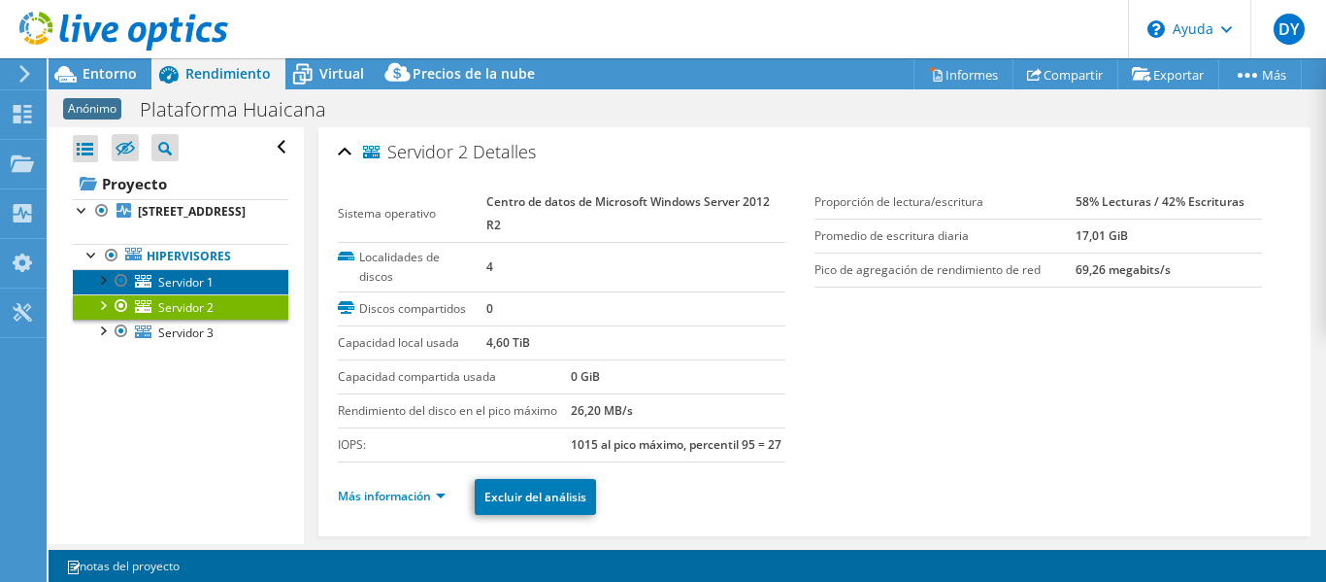
click at [209, 290] on font "Servidor 1" at bounding box center [185, 282] width 55 height 17
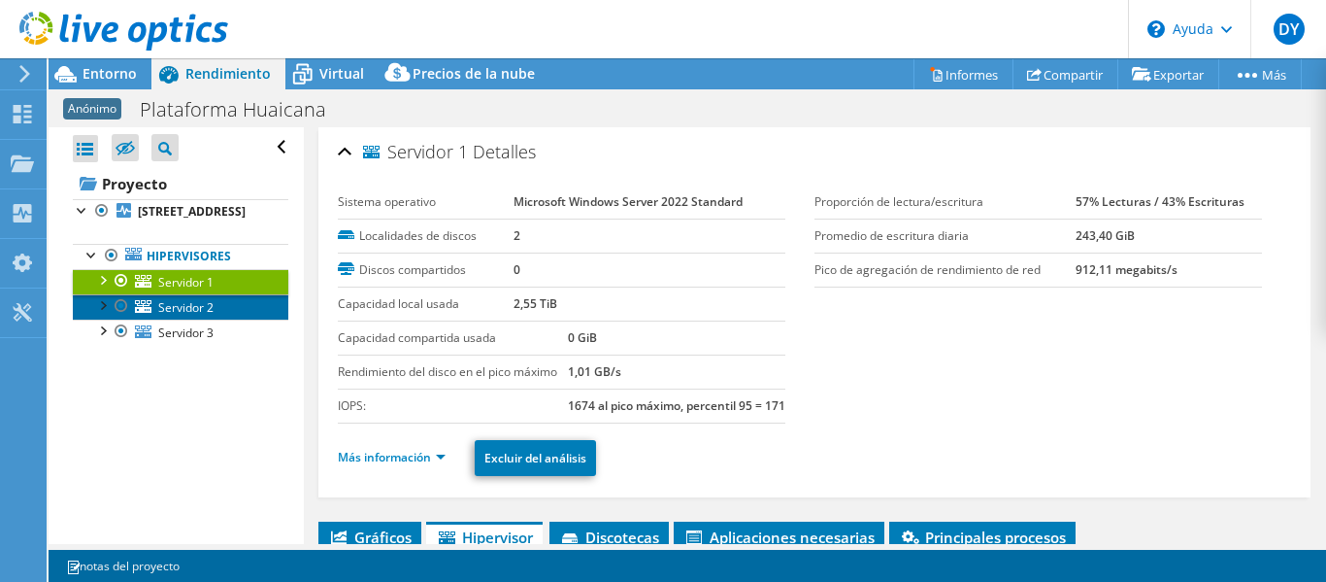
click at [176, 316] on font "Servidor 2" at bounding box center [185, 307] width 55 height 17
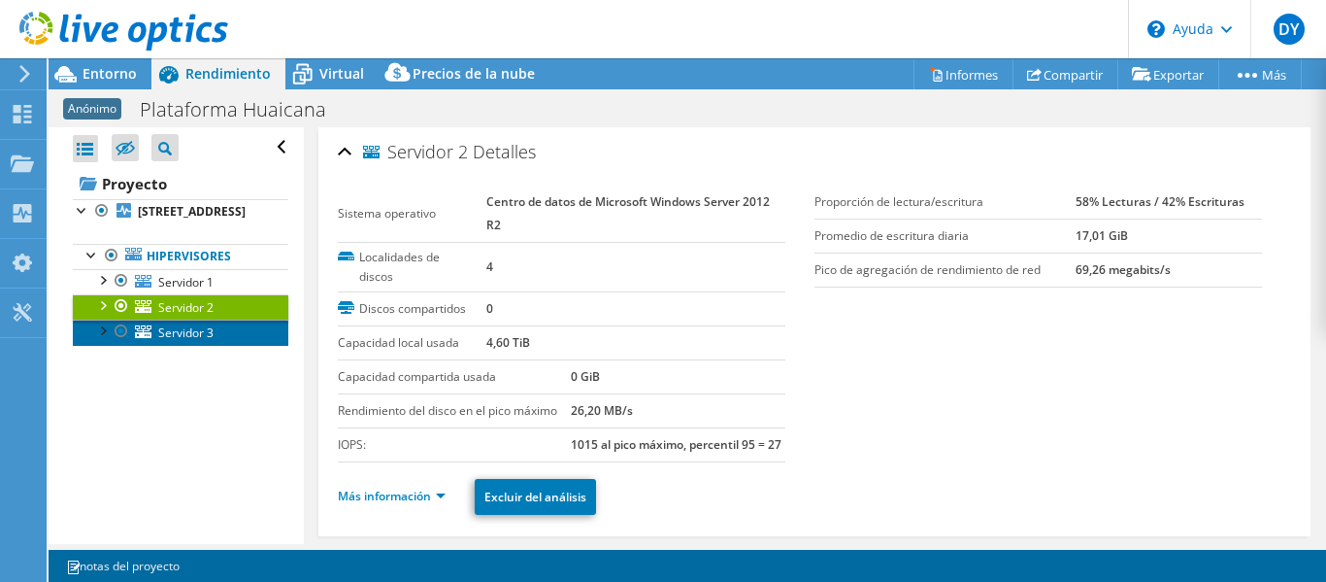
click at [189, 341] on font "Servidor 3" at bounding box center [185, 332] width 55 height 17
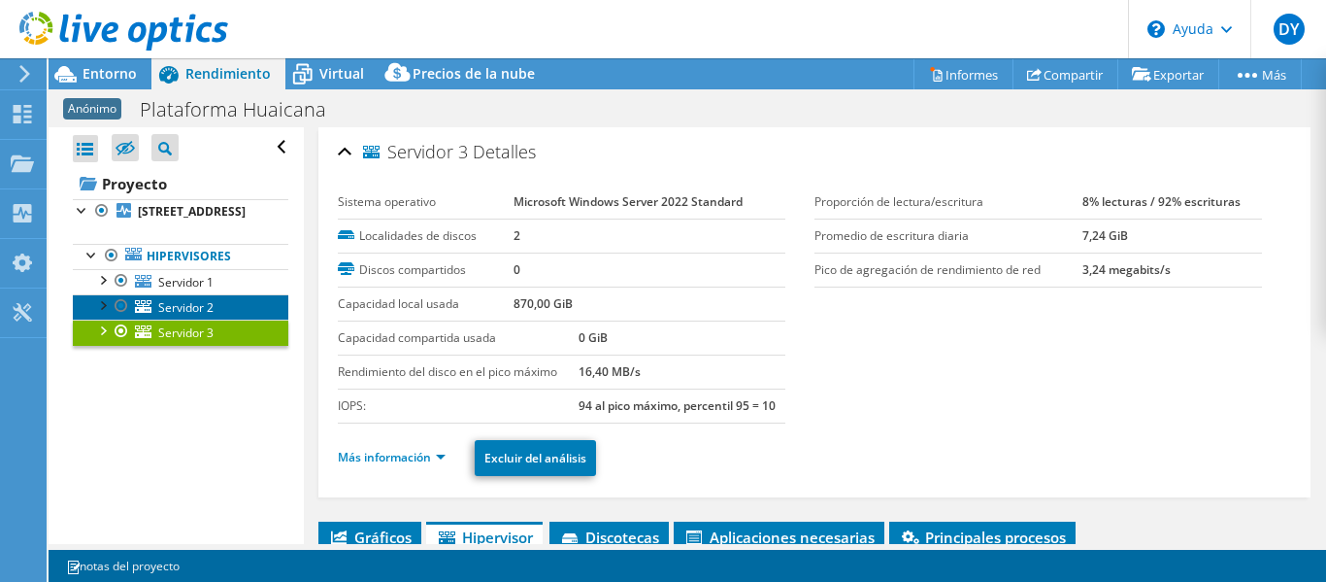
click at [190, 316] on font "Servidor 2" at bounding box center [185, 307] width 55 height 17
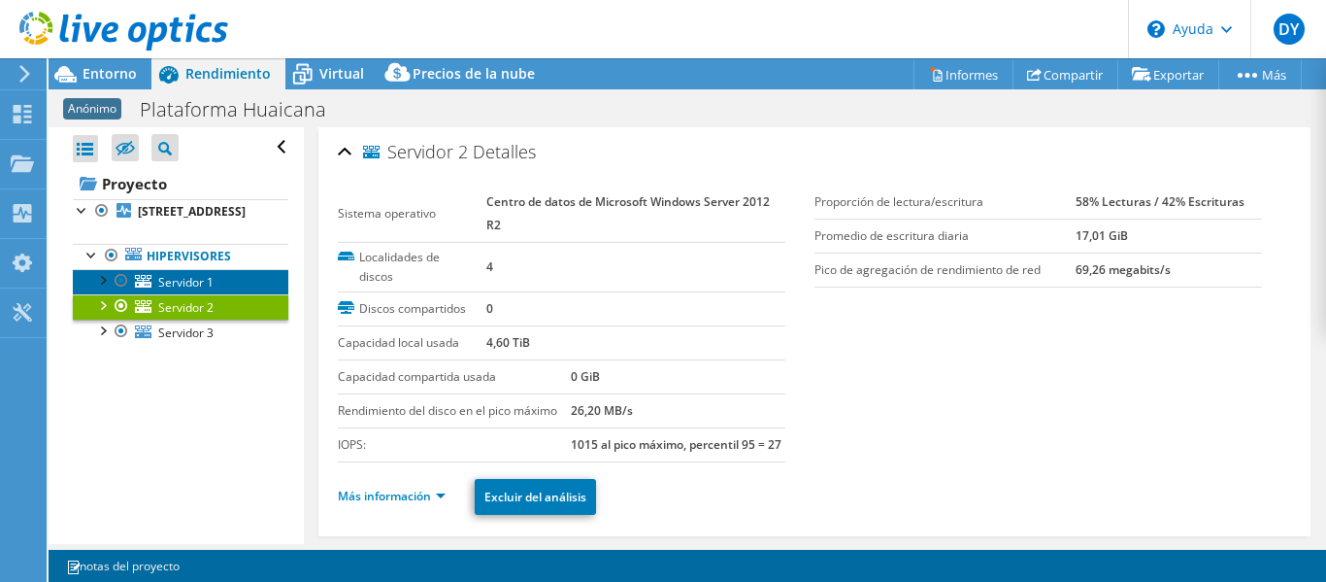
click at [188, 290] on font "Servidor 1" at bounding box center [185, 282] width 55 height 17
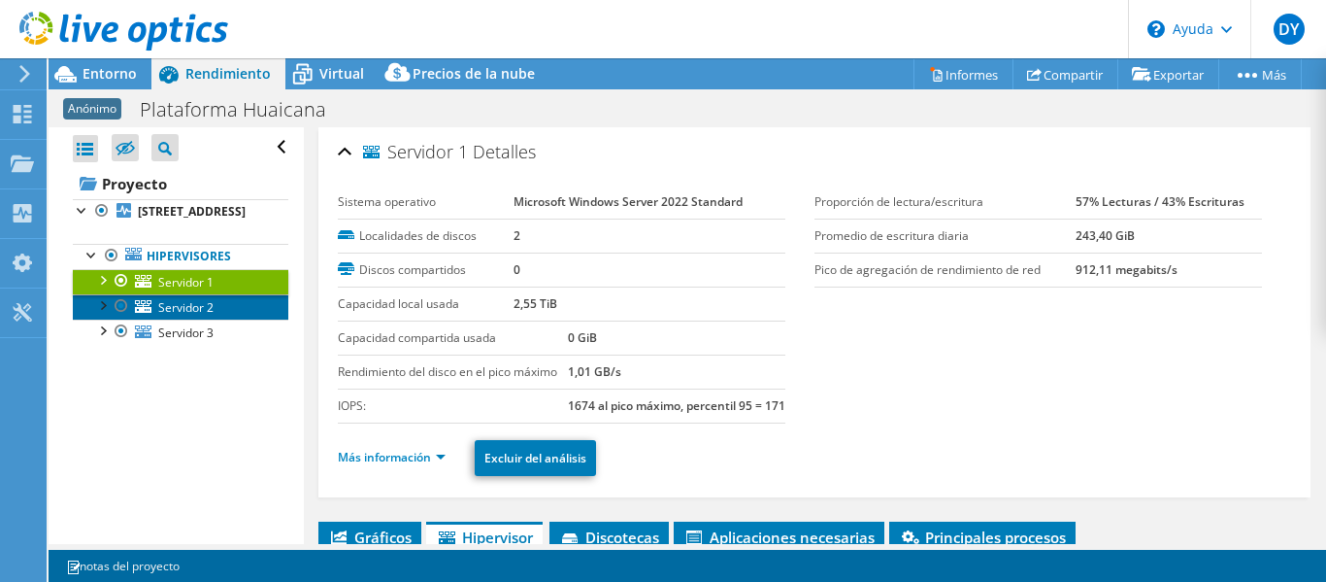
click at [186, 316] on font "Servidor 2" at bounding box center [185, 307] width 55 height 17
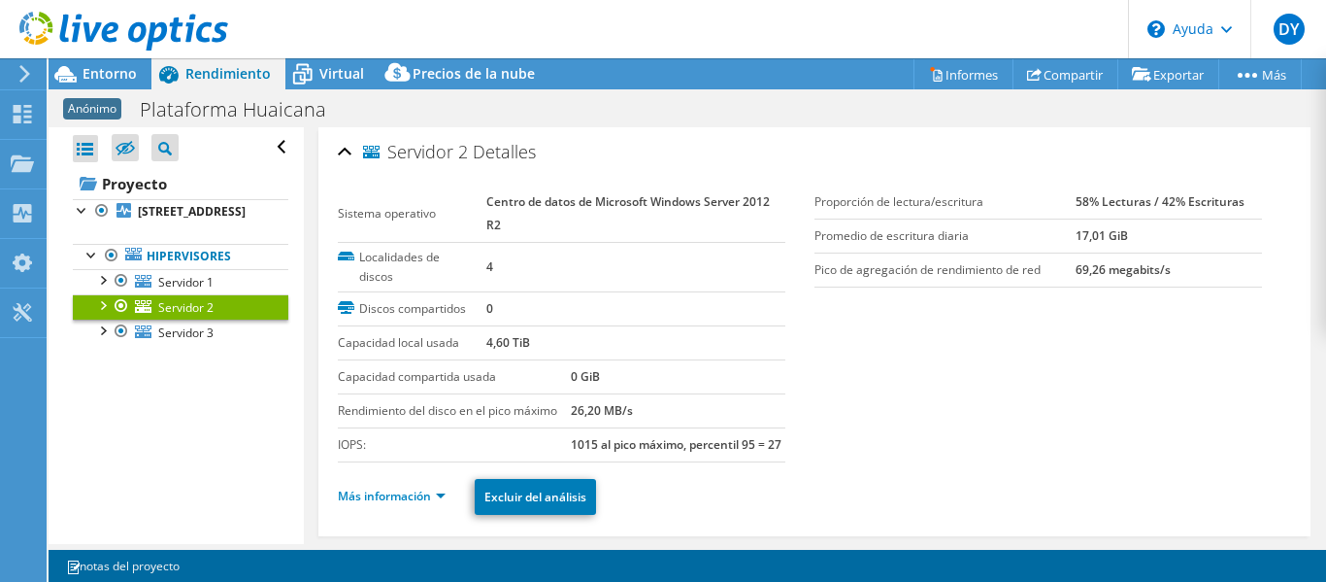
select select "USD"
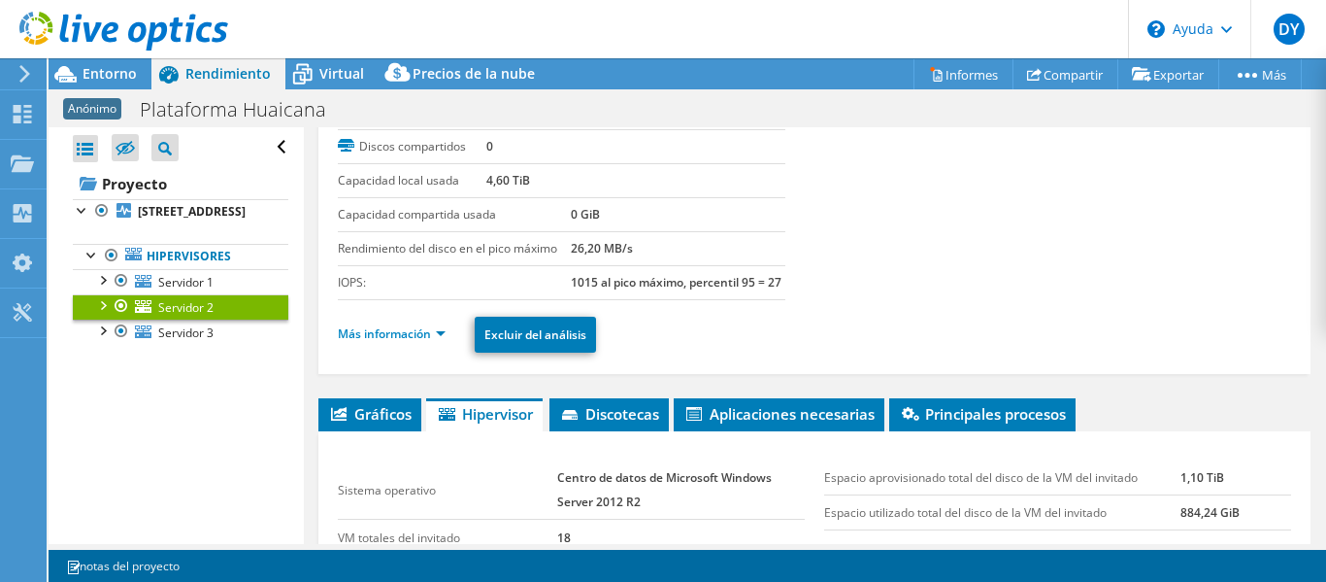
scroll to position [194, 0]
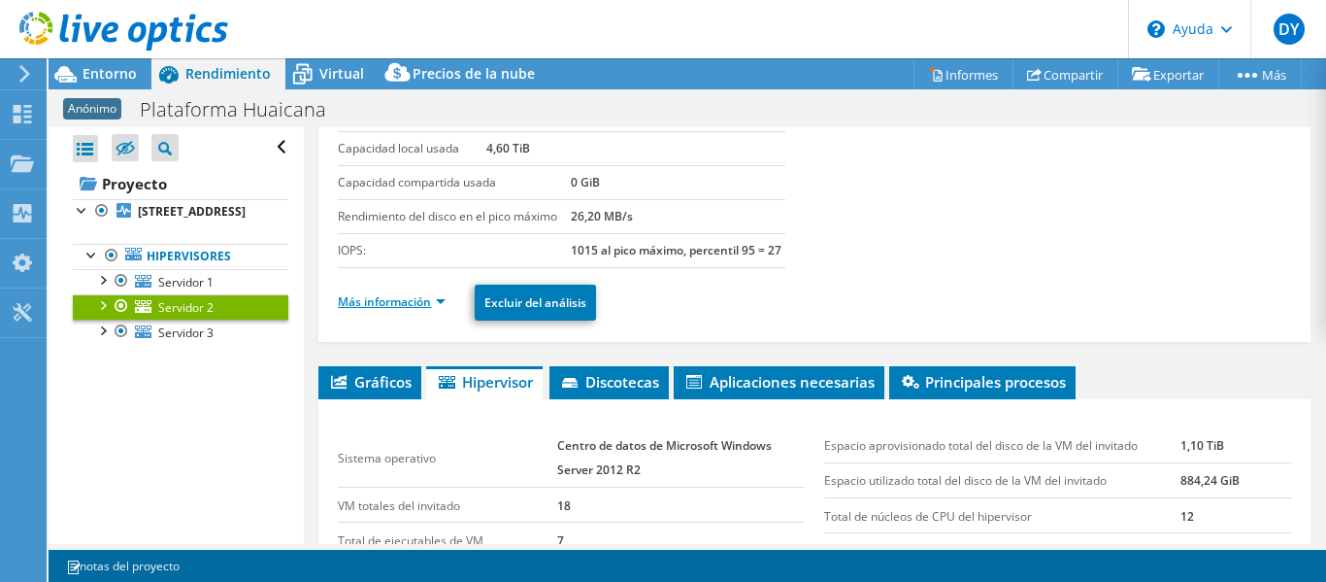
click at [442, 310] on link "Más información" at bounding box center [392, 301] width 108 height 17
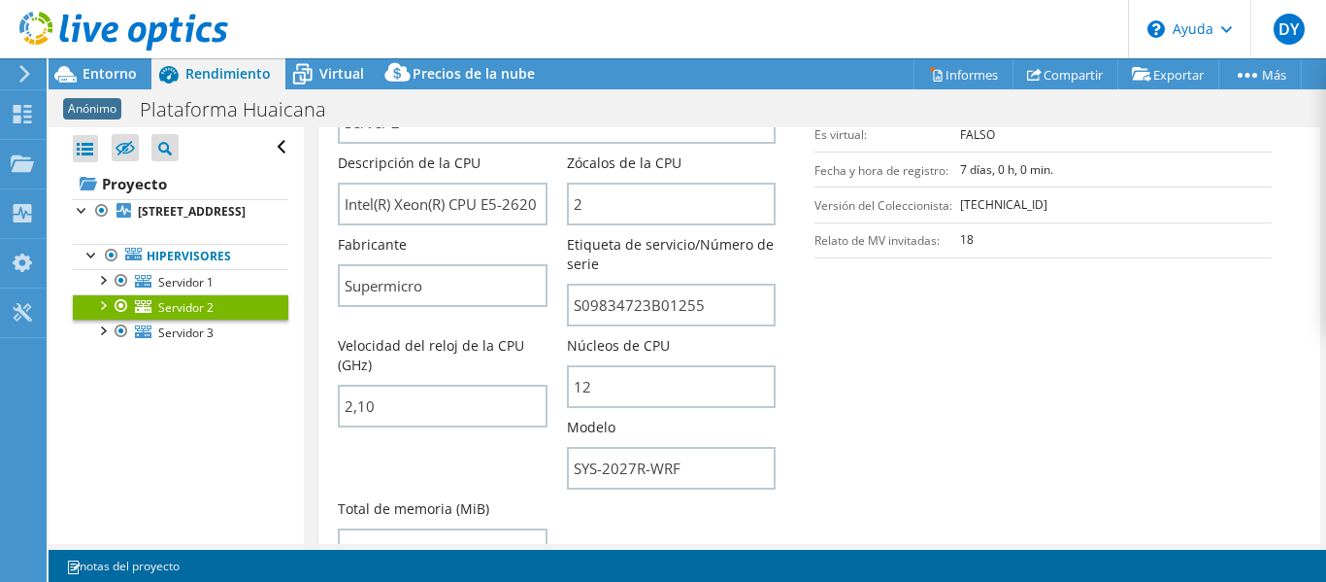
scroll to position [485, 0]
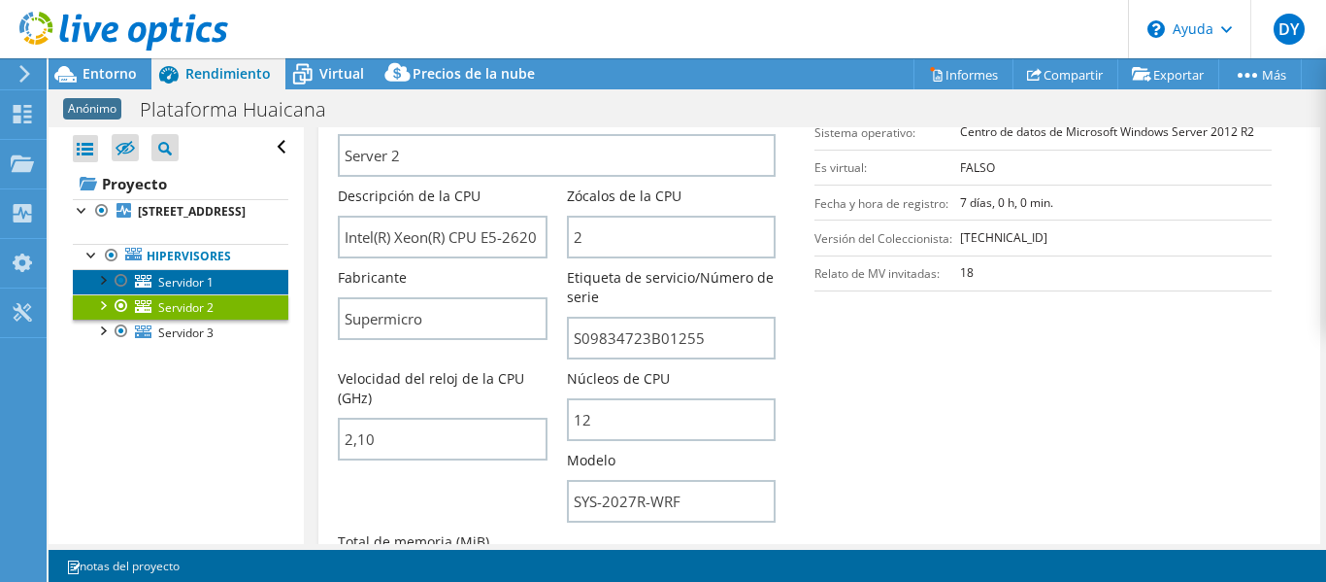
click at [185, 290] on font "Servidor 1" at bounding box center [185, 282] width 55 height 17
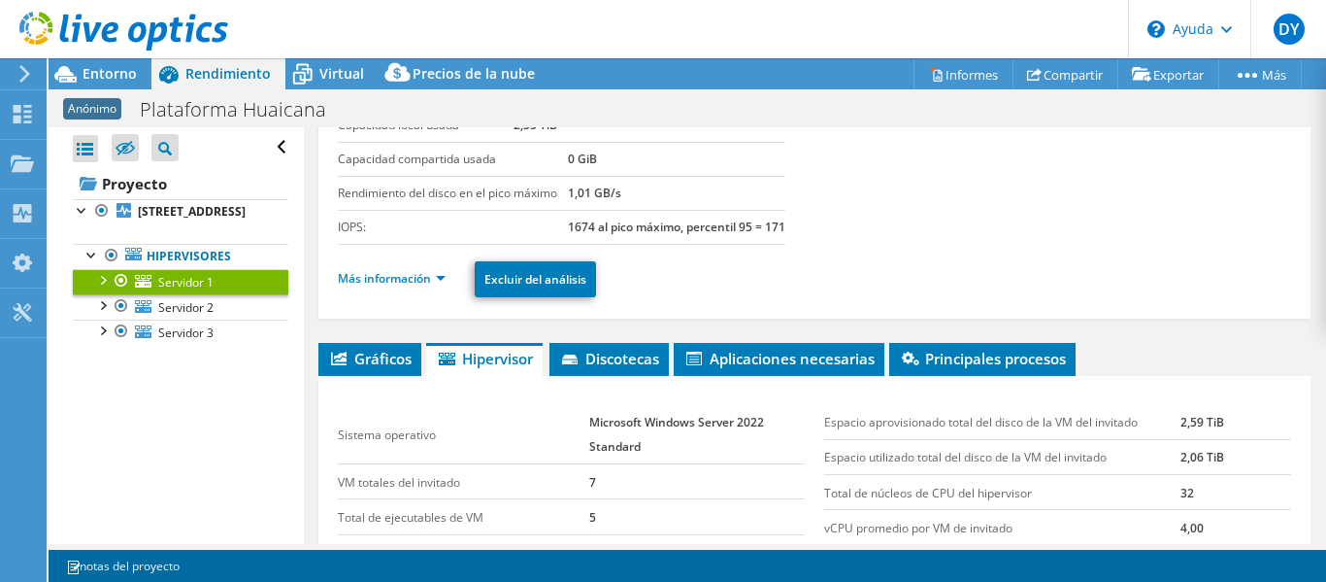
scroll to position [194, 0]
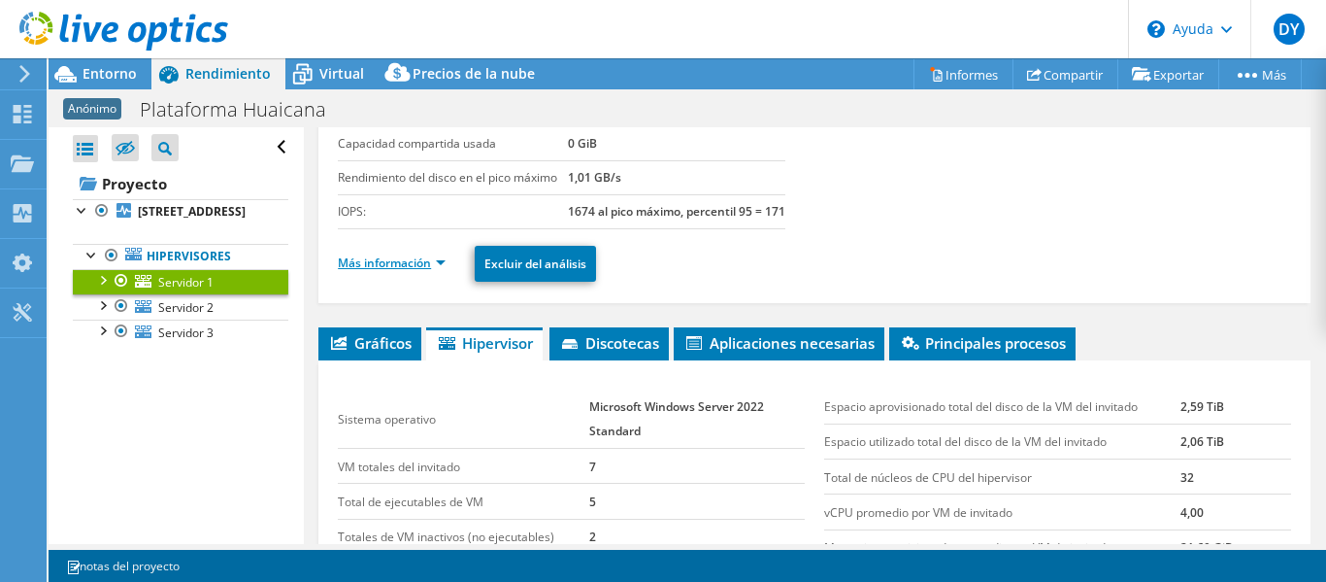
click at [400, 271] on font "Más información" at bounding box center [384, 262] width 93 height 17
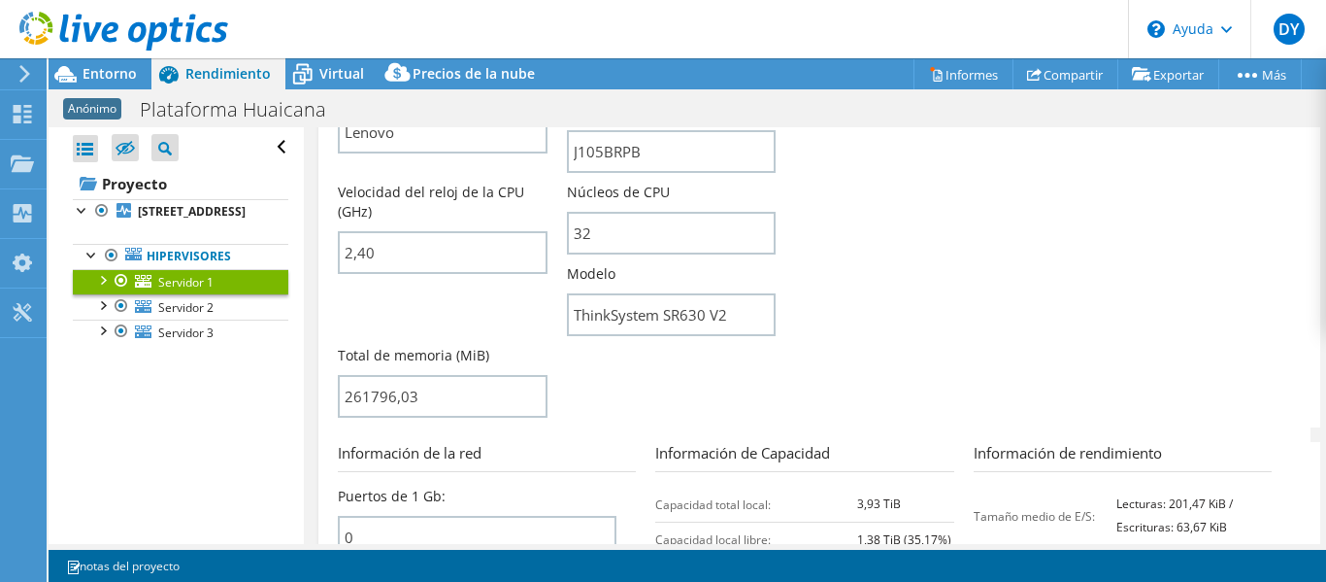
scroll to position [680, 0]
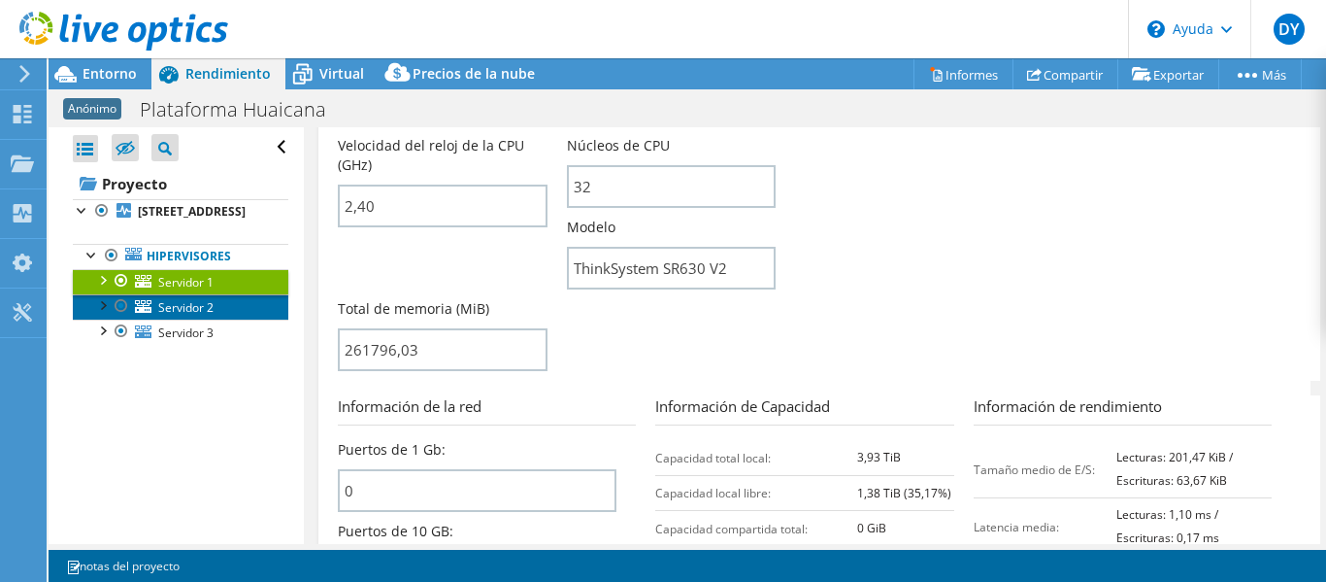
click at [199, 316] on font "Servidor 2" at bounding box center [185, 307] width 55 height 17
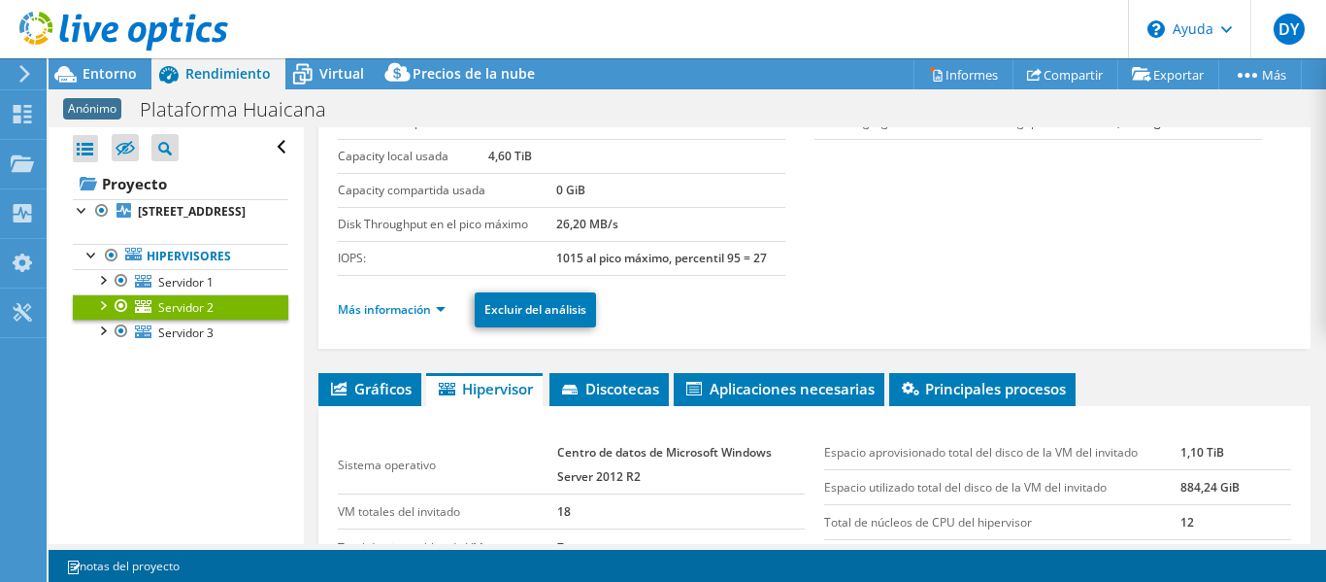
scroll to position [108, 0]
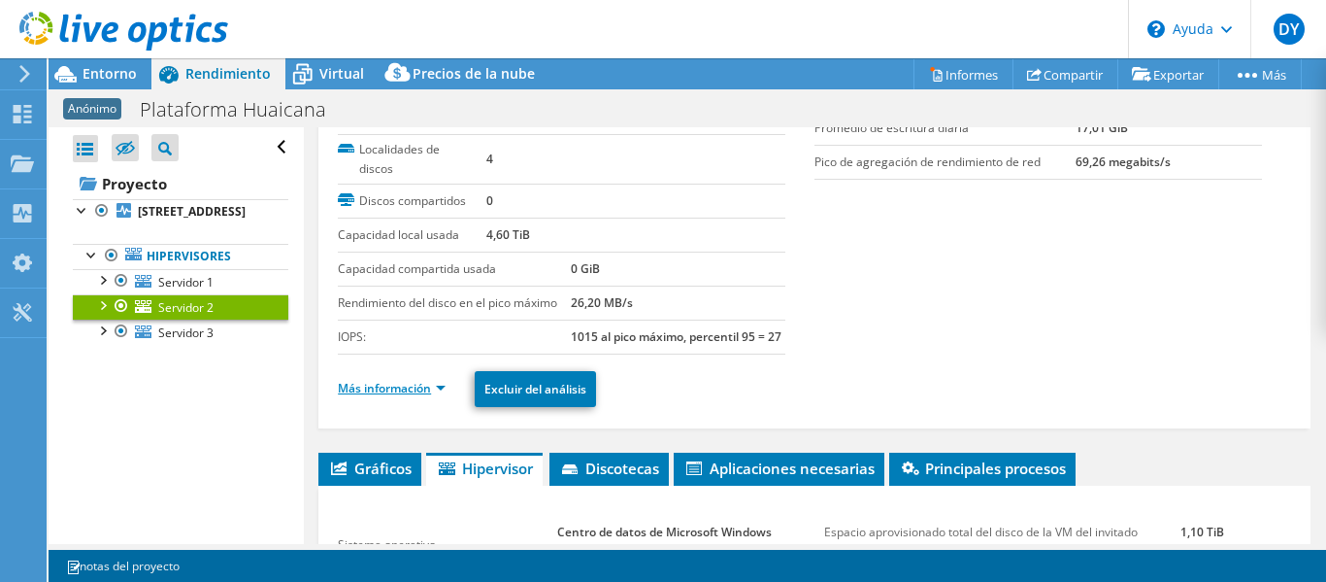
click at [399, 396] on font "Más información" at bounding box center [384, 388] width 93 height 17
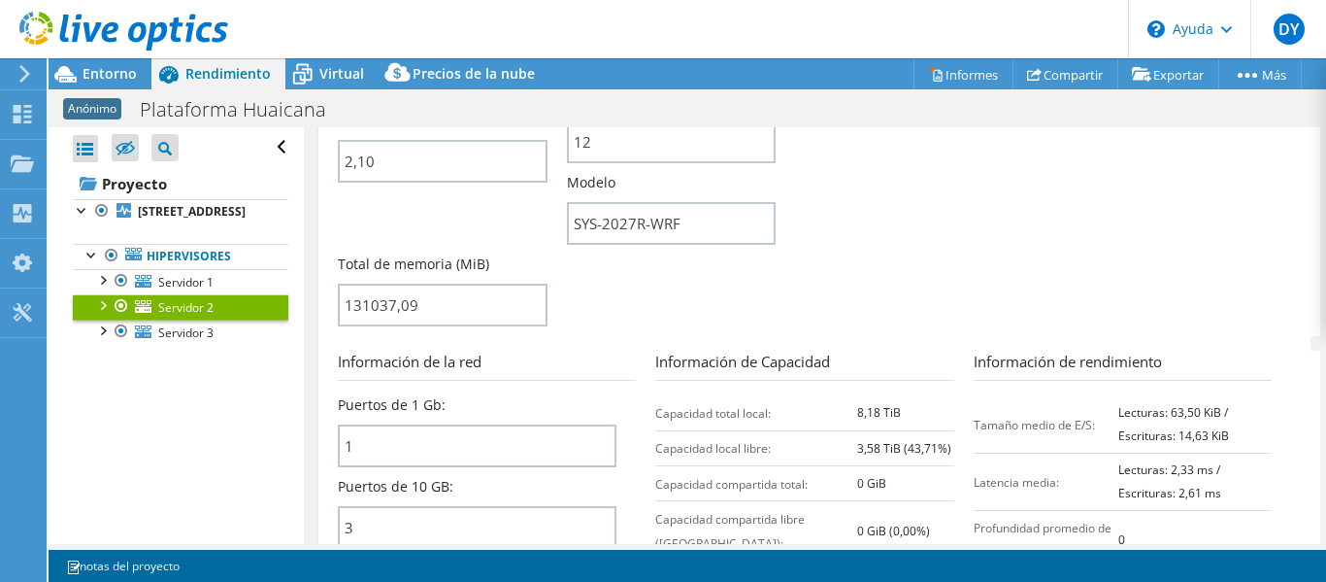
scroll to position [787, 0]
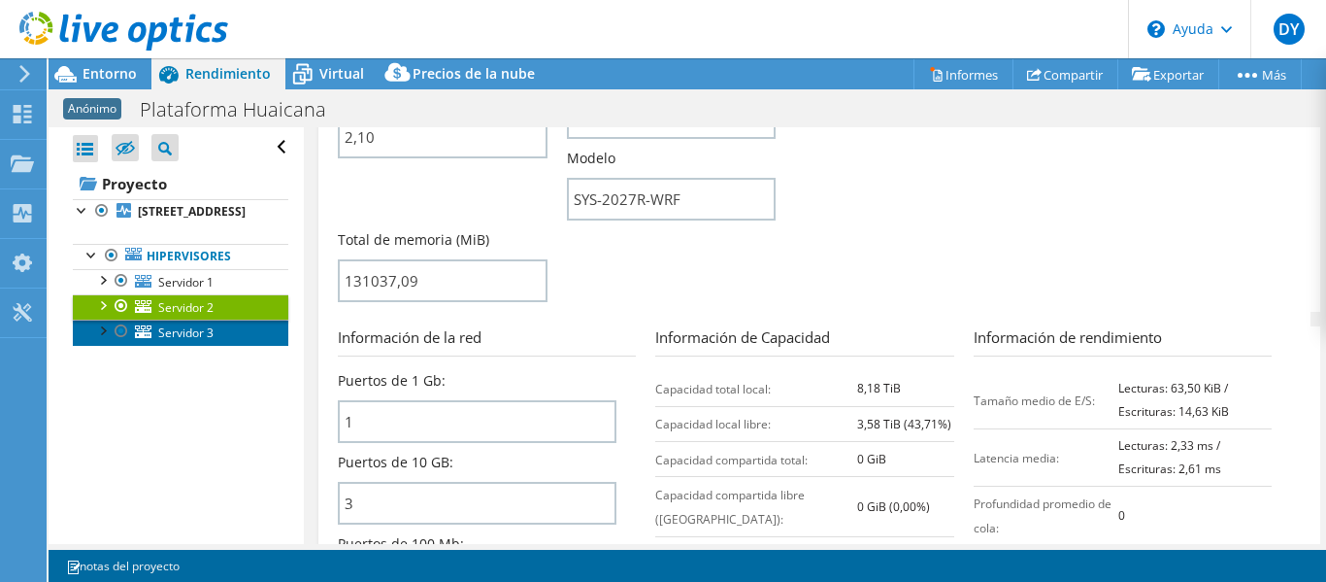
click at [182, 341] on font "Servidor 3" at bounding box center [185, 332] width 55 height 17
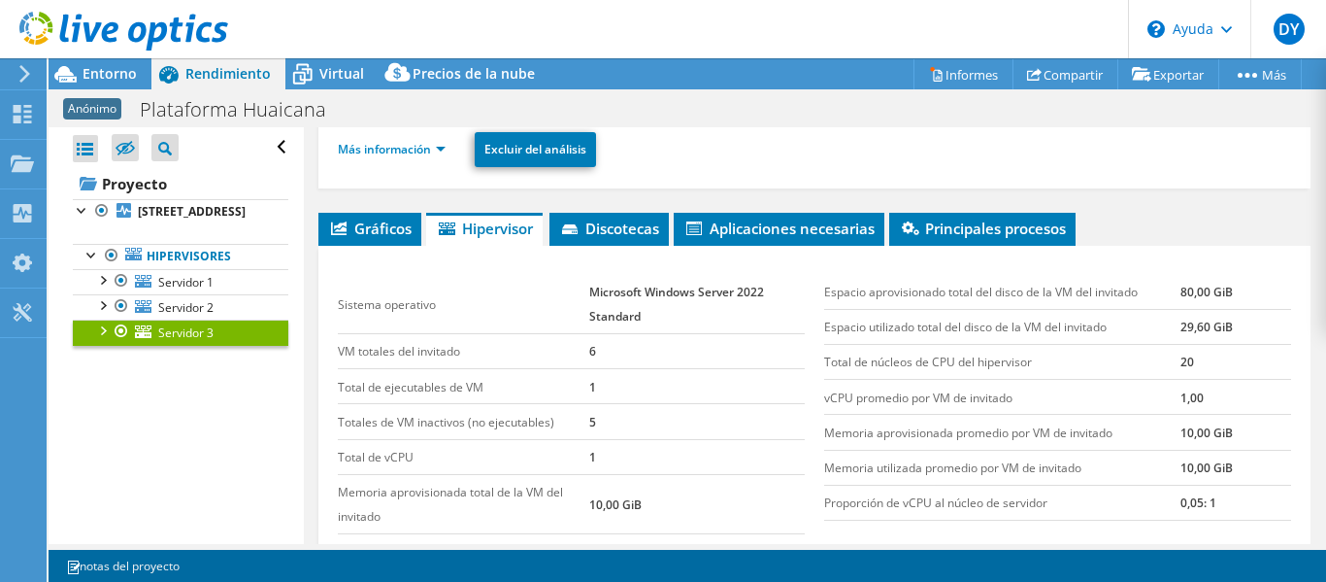
scroll to position [302, 0]
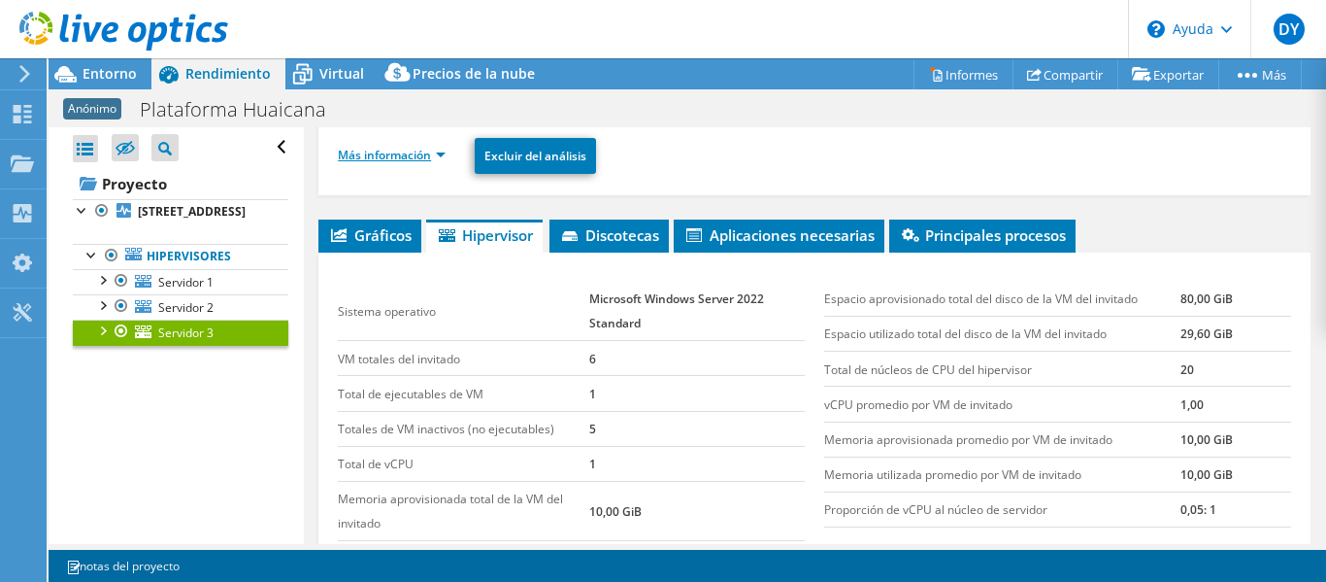
click at [415, 157] on font "Más información" at bounding box center [384, 155] width 93 height 17
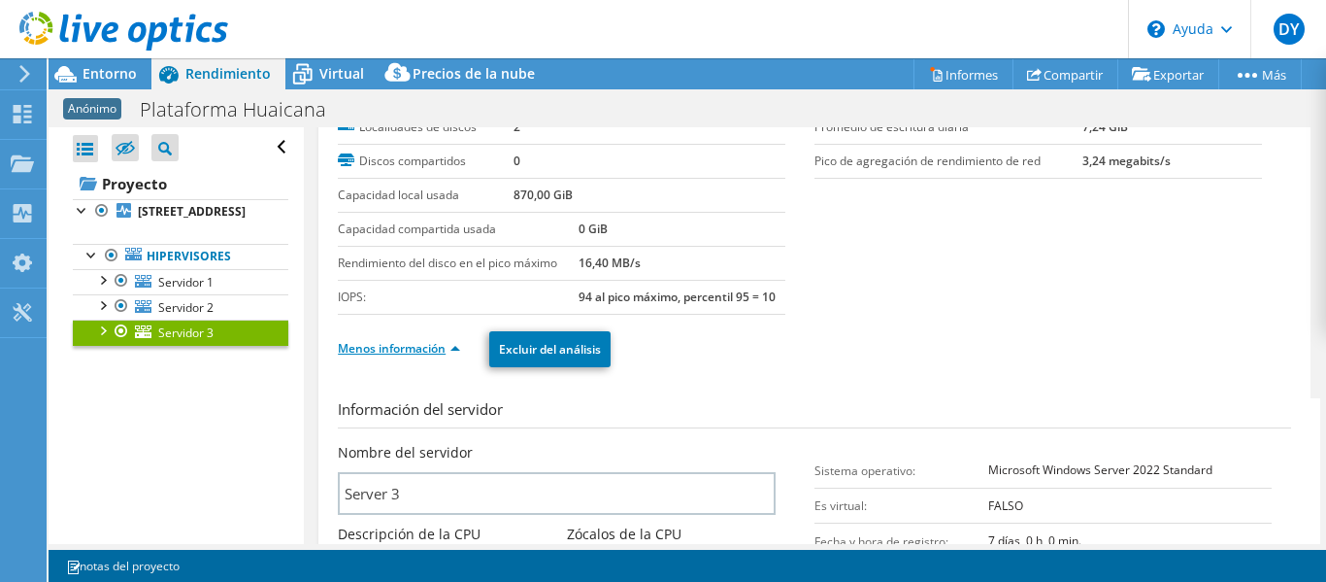
scroll to position [108, 0]
click at [42, 22] on use at bounding box center [123, 31] width 209 height 39
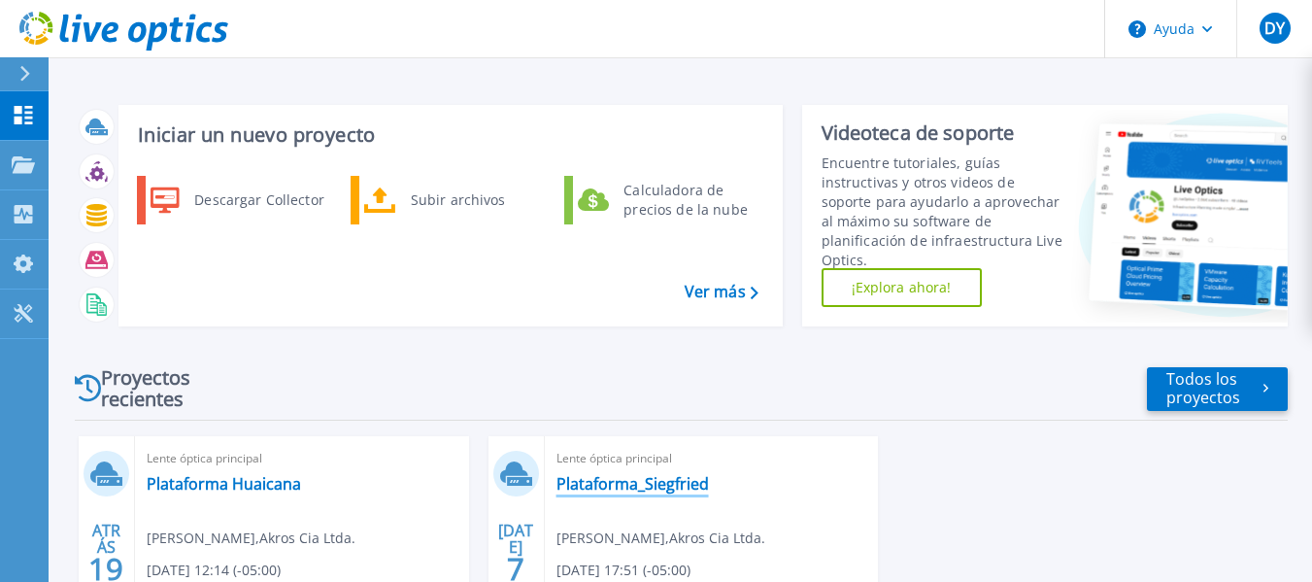
click at [600, 486] on font "Plataforma_Siegfried" at bounding box center [632, 483] width 152 height 21
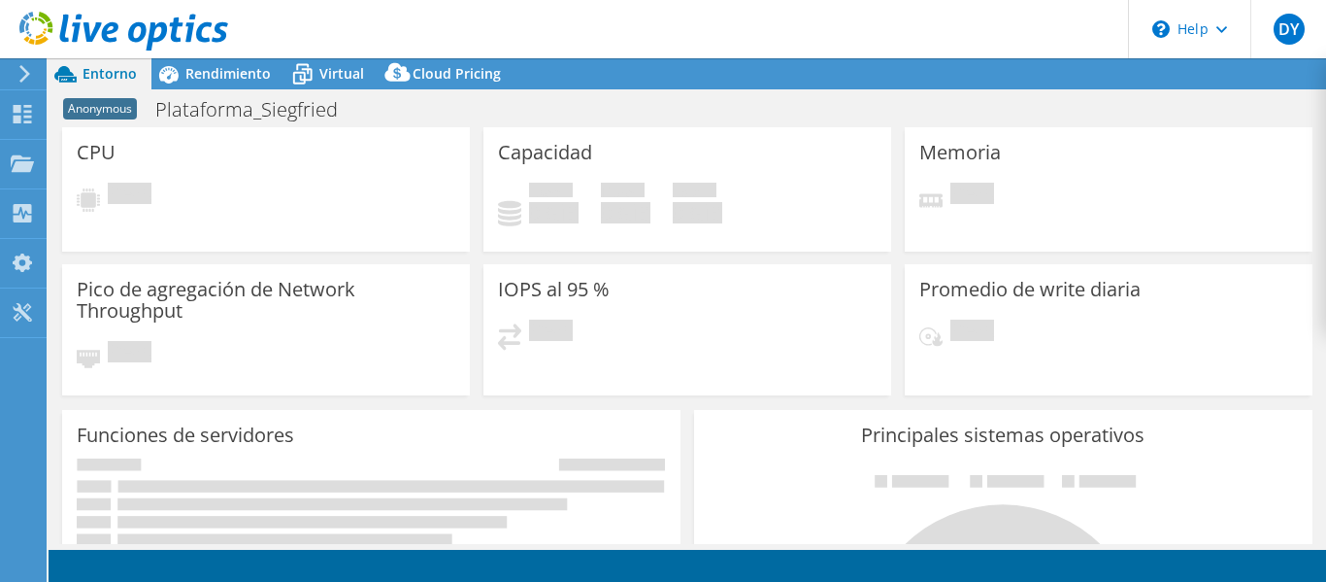
select select "USEast"
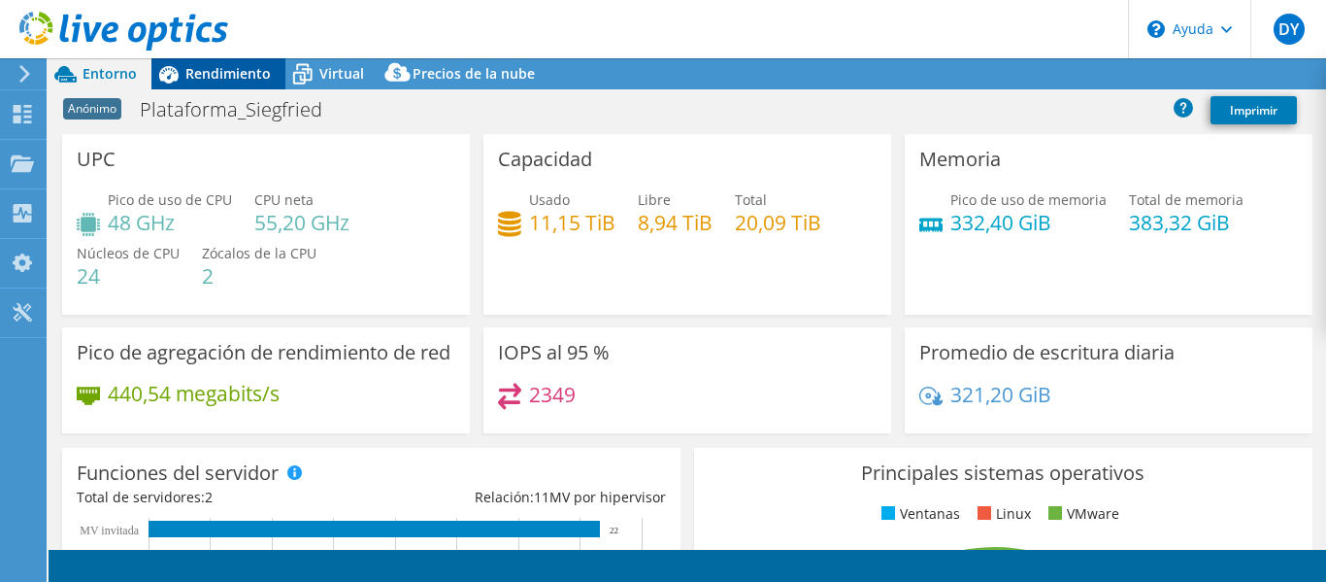
click at [214, 77] on font "Rendimiento" at bounding box center [227, 73] width 85 height 18
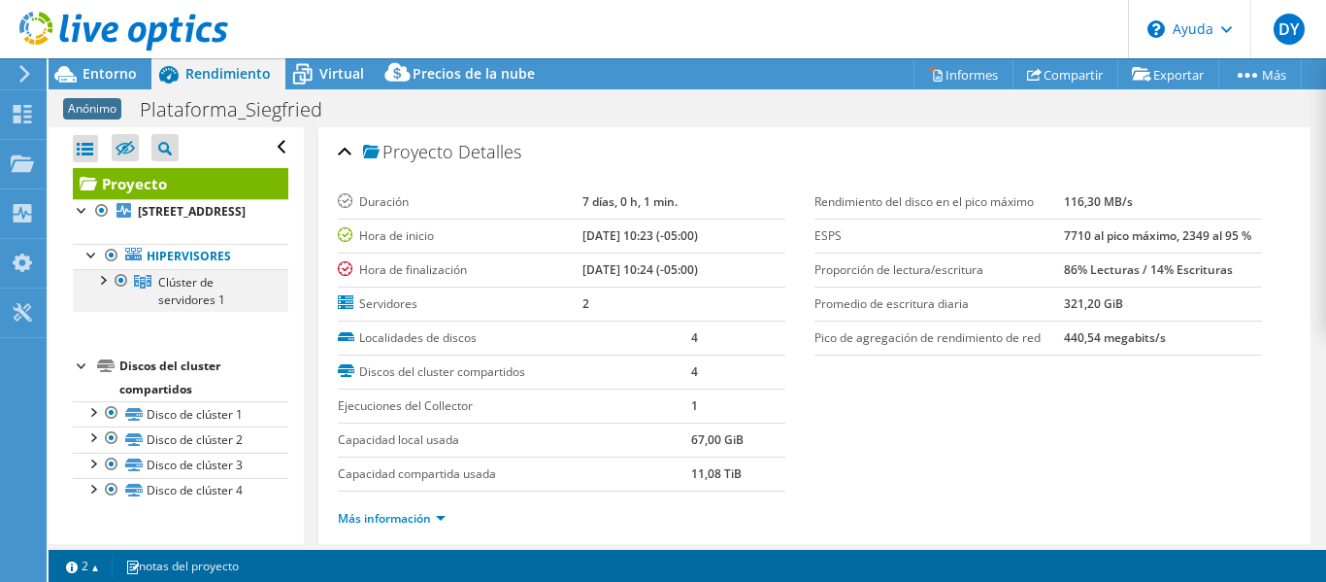
click at [100, 288] on div at bounding box center [101, 278] width 19 height 19
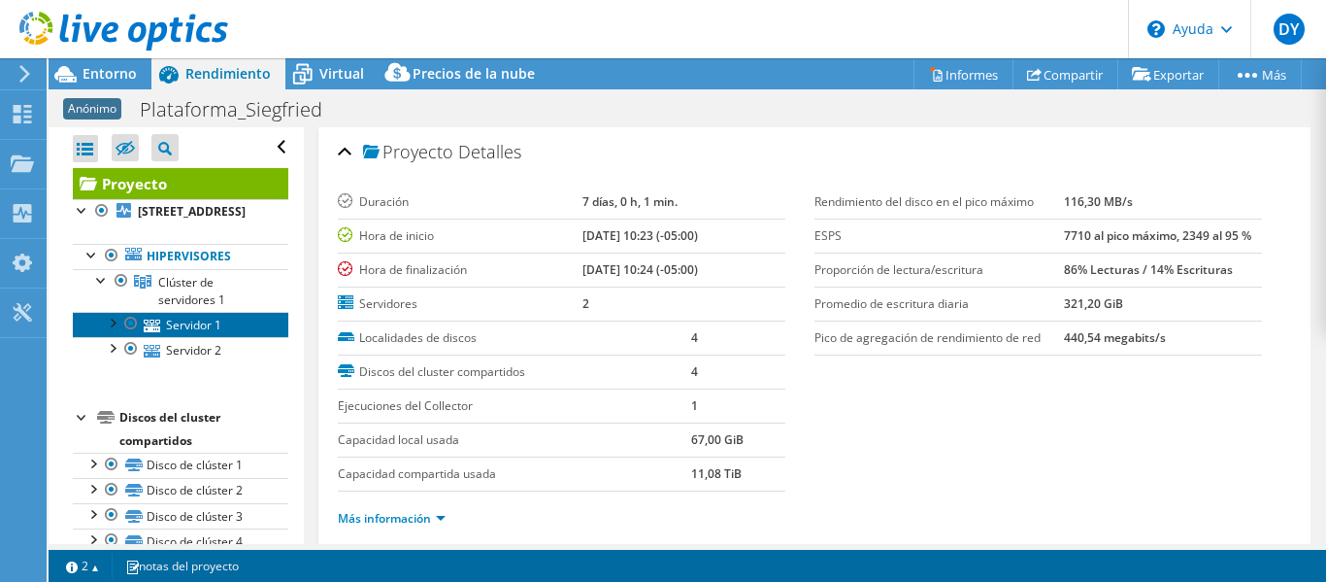
click at [195, 333] on font "Servidor 1" at bounding box center [193, 324] width 55 height 17
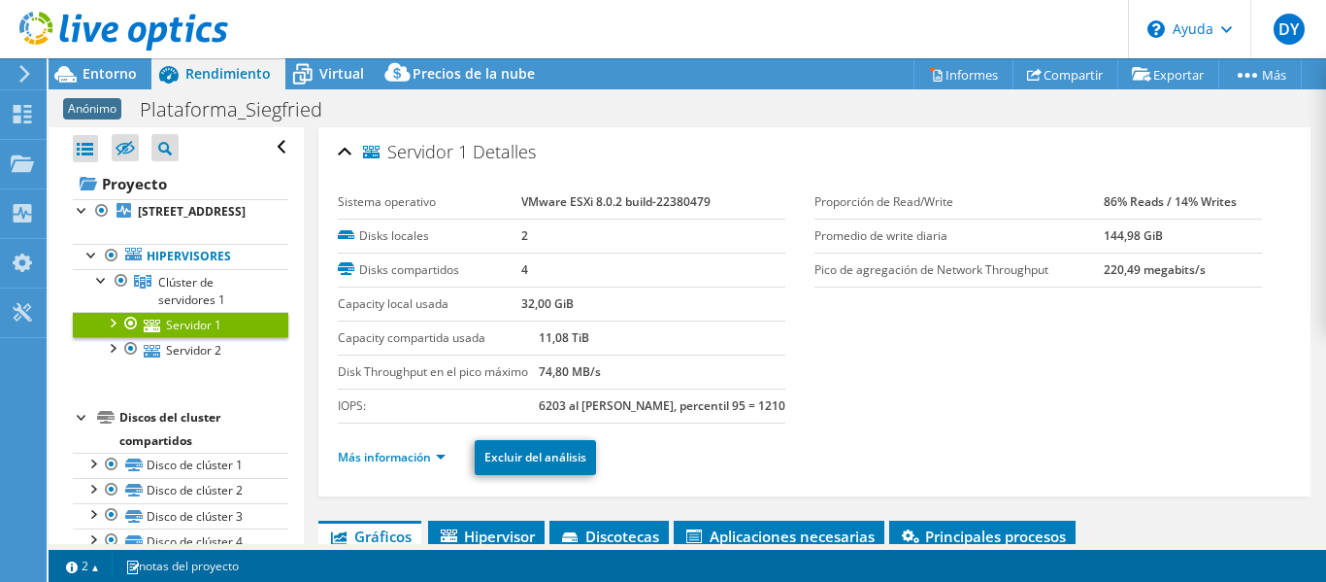
scroll to position [194, 0]
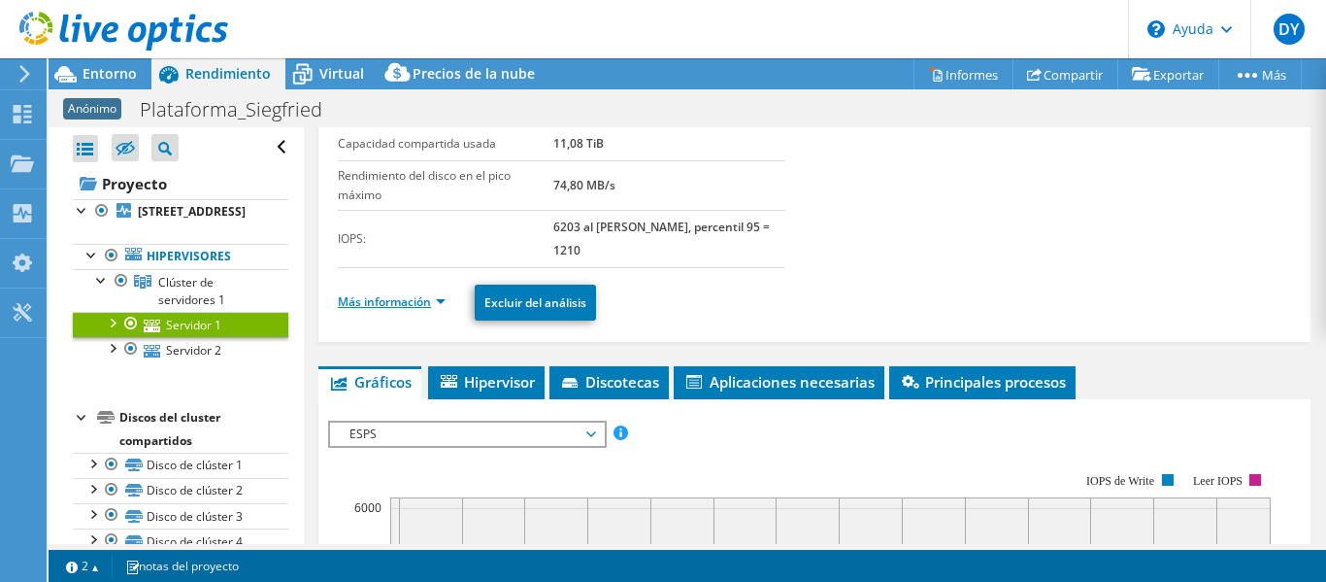
click at [399, 299] on font "Más información" at bounding box center [384, 301] width 93 height 17
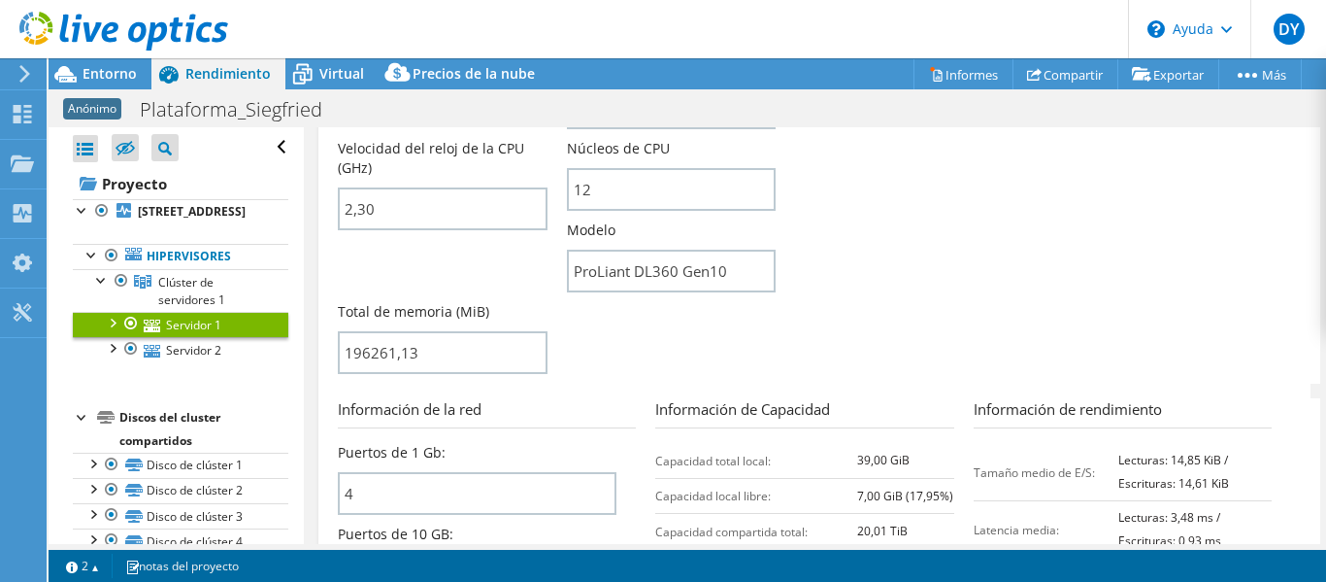
scroll to position [777, 0]
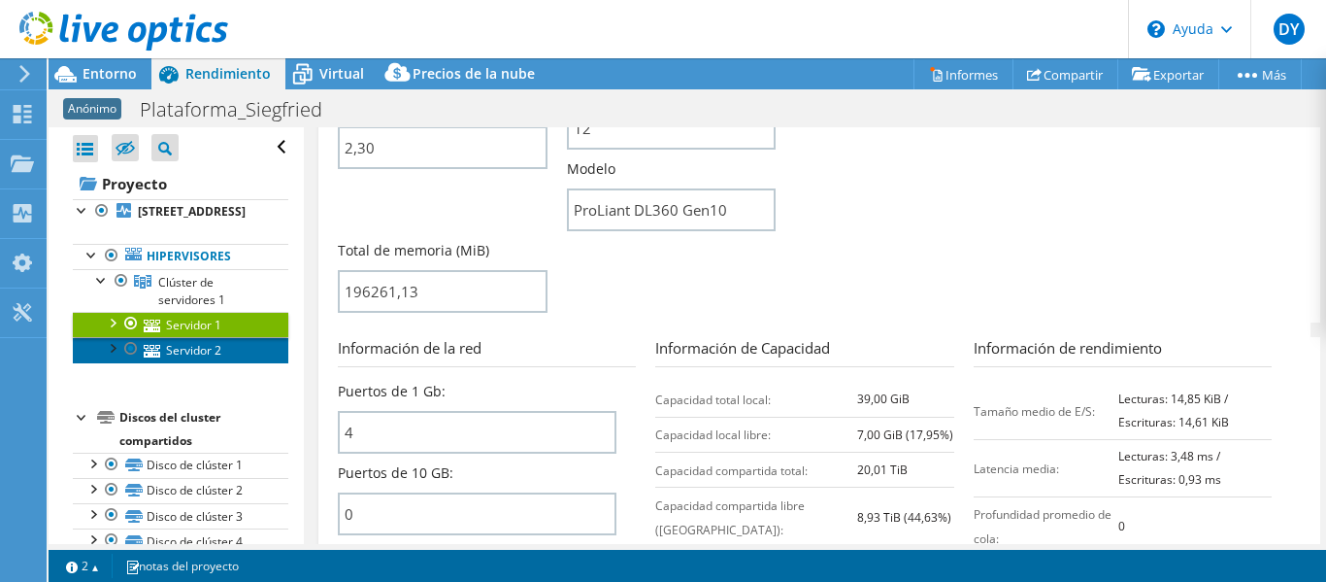
click at [195, 358] on font "Servidor 2" at bounding box center [193, 350] width 55 height 17
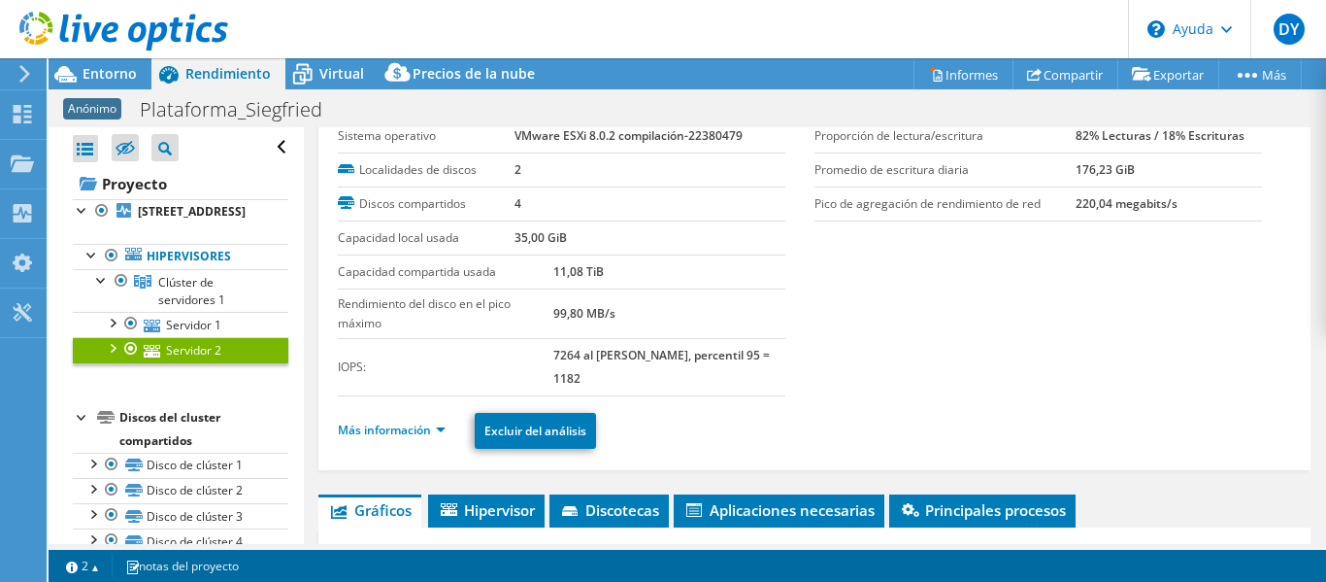
scroll to position [97, 0]
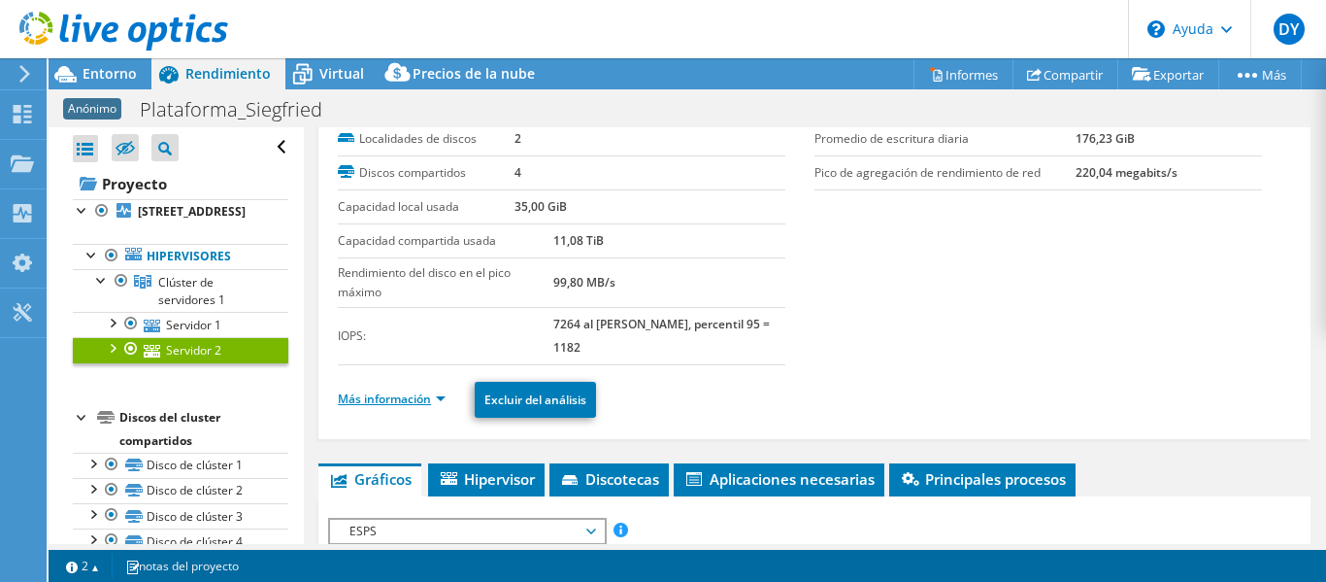
click at [394, 398] on font "Más información" at bounding box center [384, 398] width 93 height 17
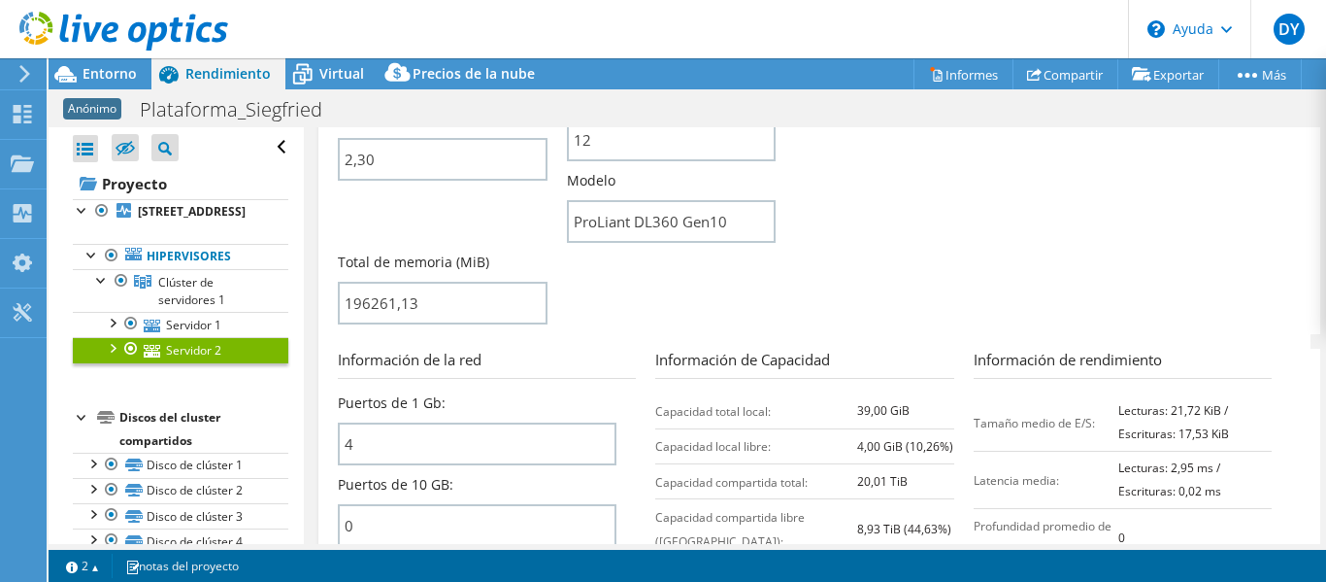
scroll to position [680, 0]
